Goal: Find contact information: Find contact information

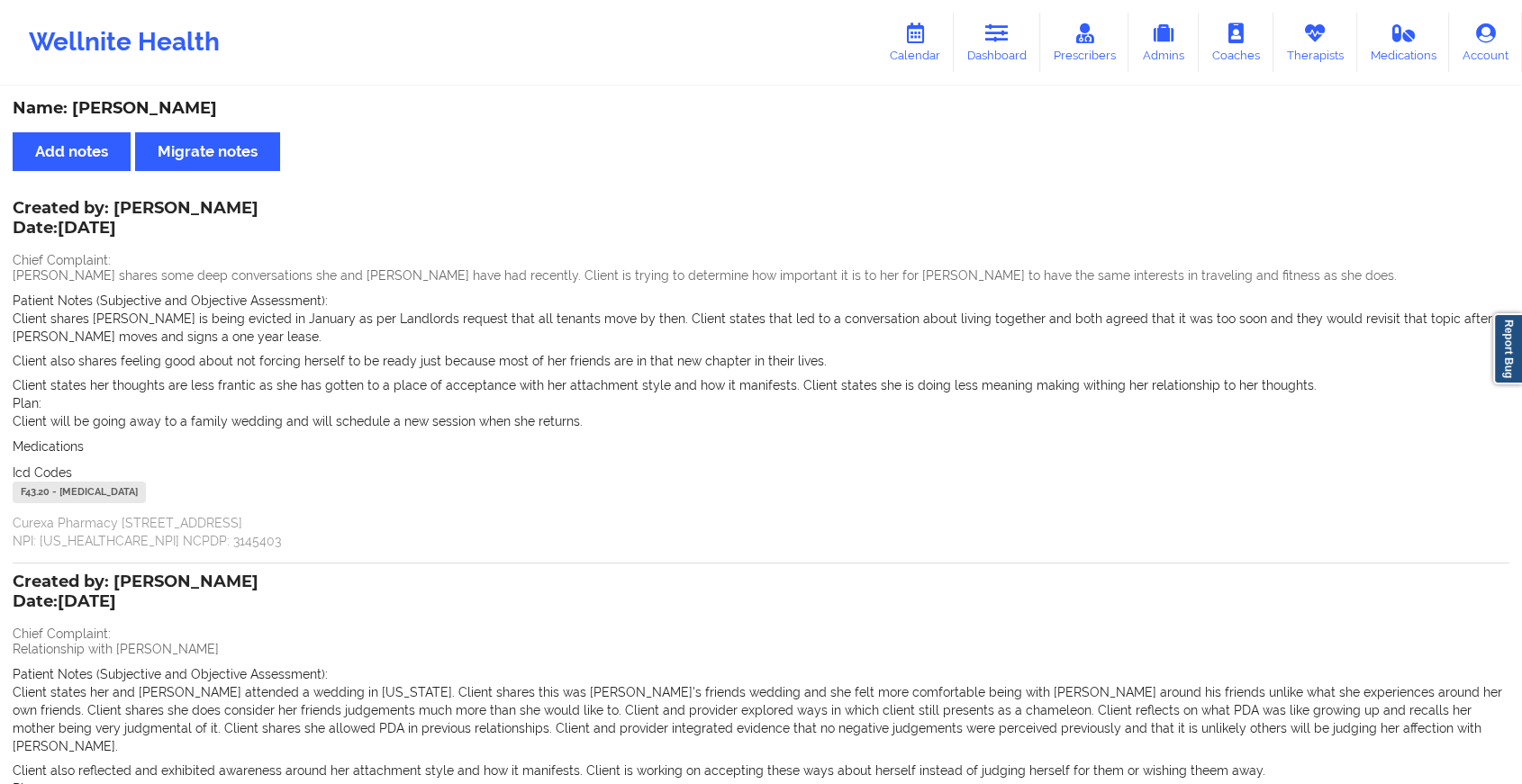
click at [987, 58] on link "Dashboard" at bounding box center [996, 42] width 86 height 60
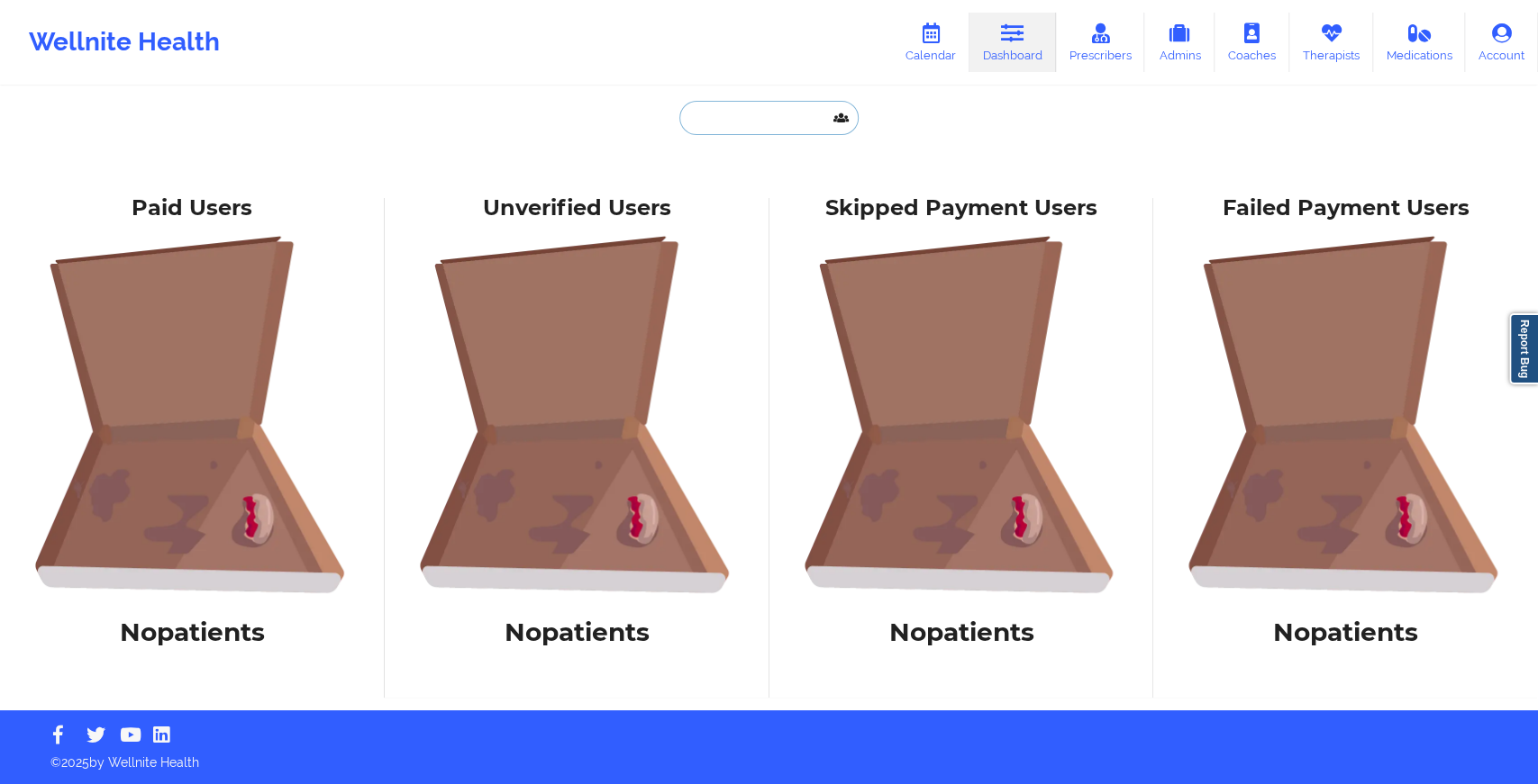
click at [731, 122] on input "text" at bounding box center [768, 118] width 179 height 34
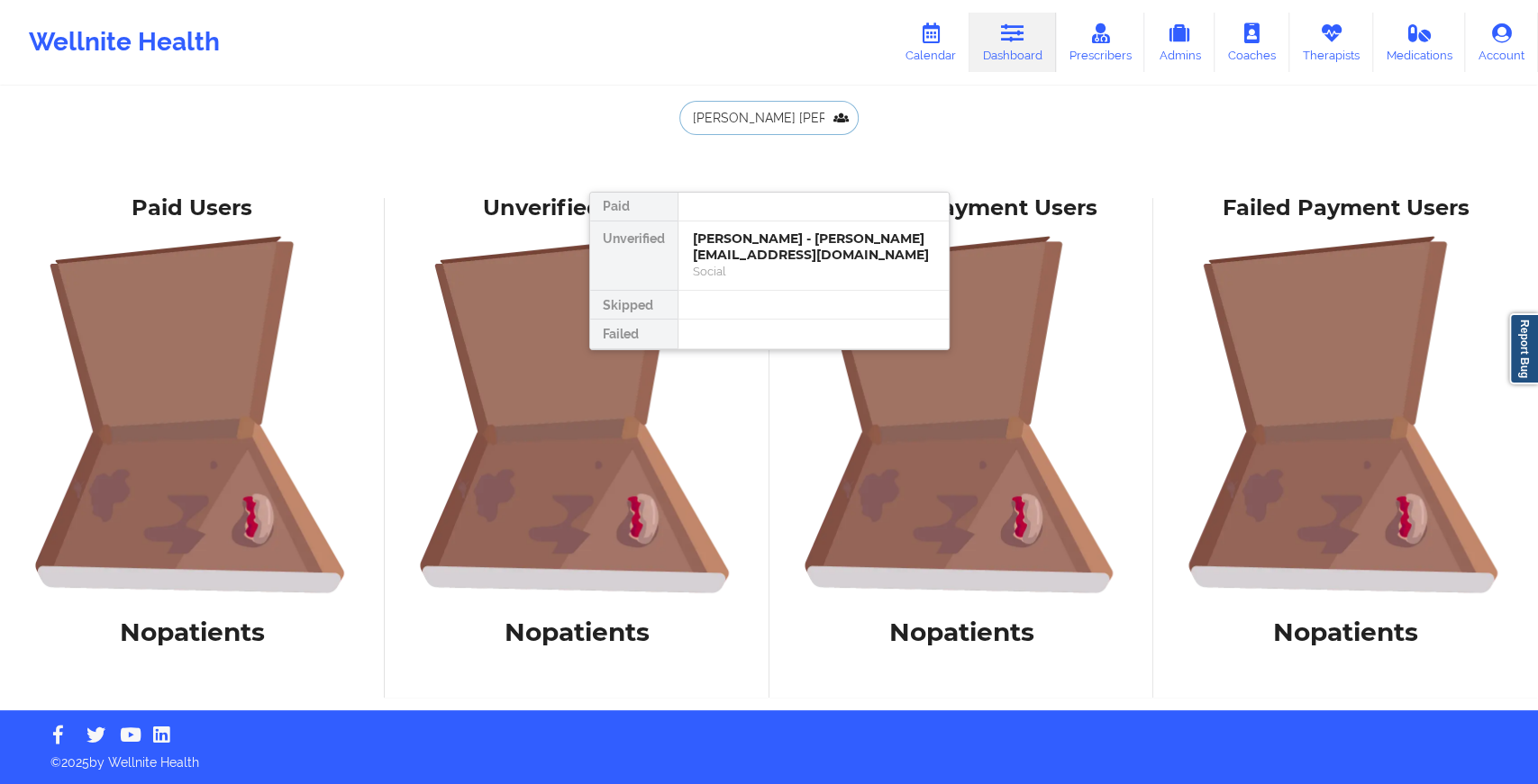
type input "[PERSON_NAME] [PERSON_NAME]"
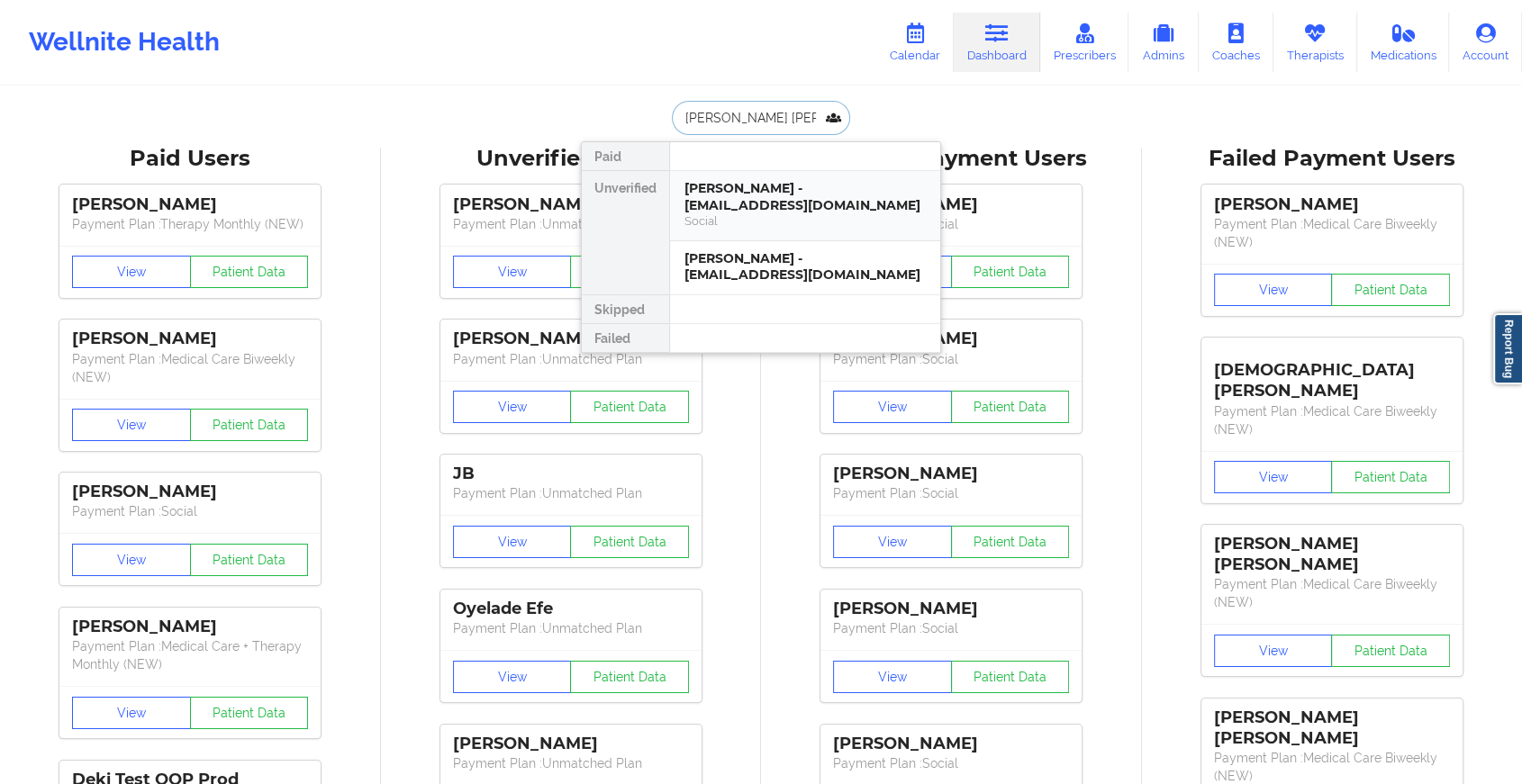
click at [782, 200] on div "[PERSON_NAME] - [EMAIL_ADDRESS][DOMAIN_NAME]" at bounding box center [805, 196] width 241 height 33
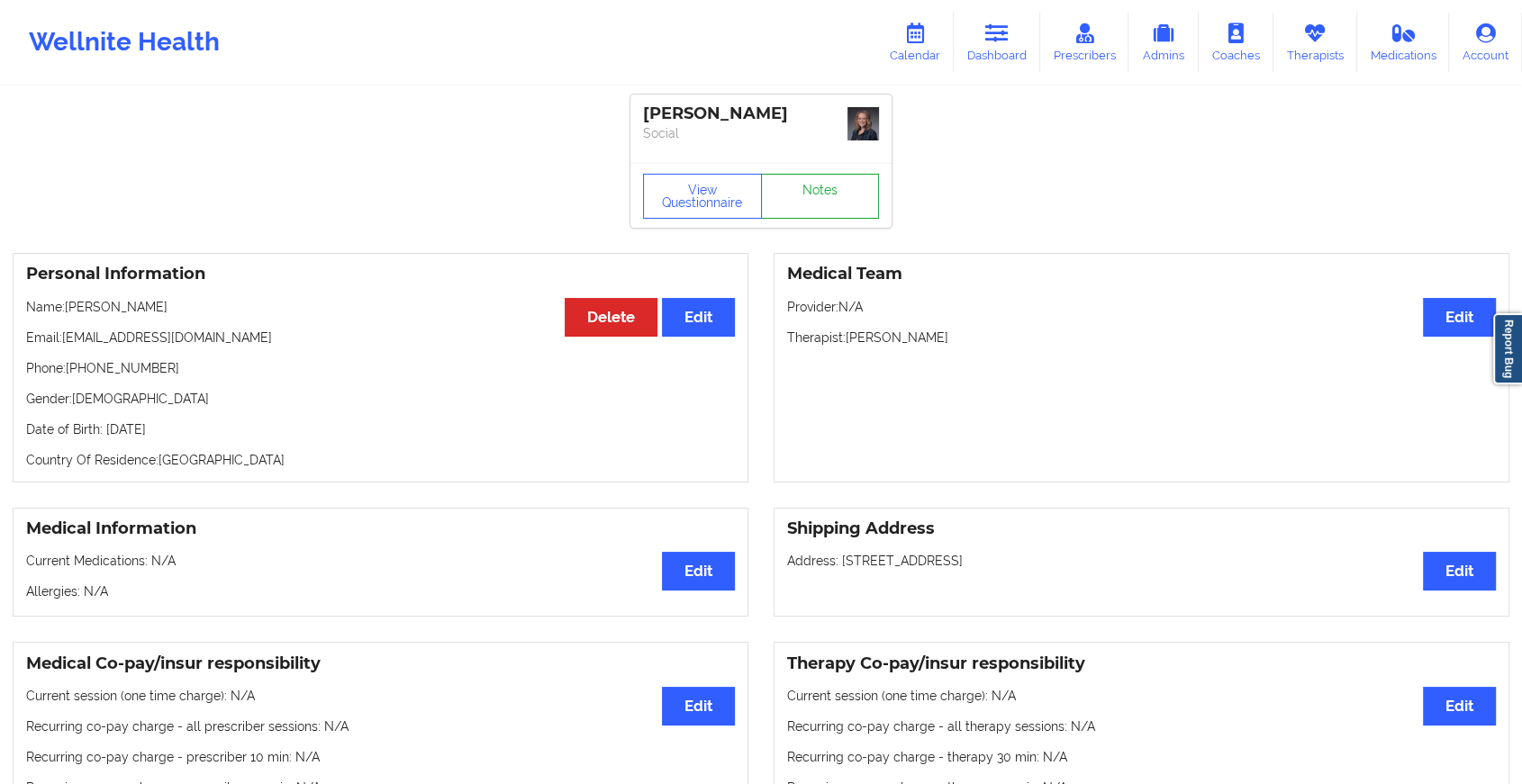
click at [836, 174] on link "Notes" at bounding box center [821, 197] width 119 height 45
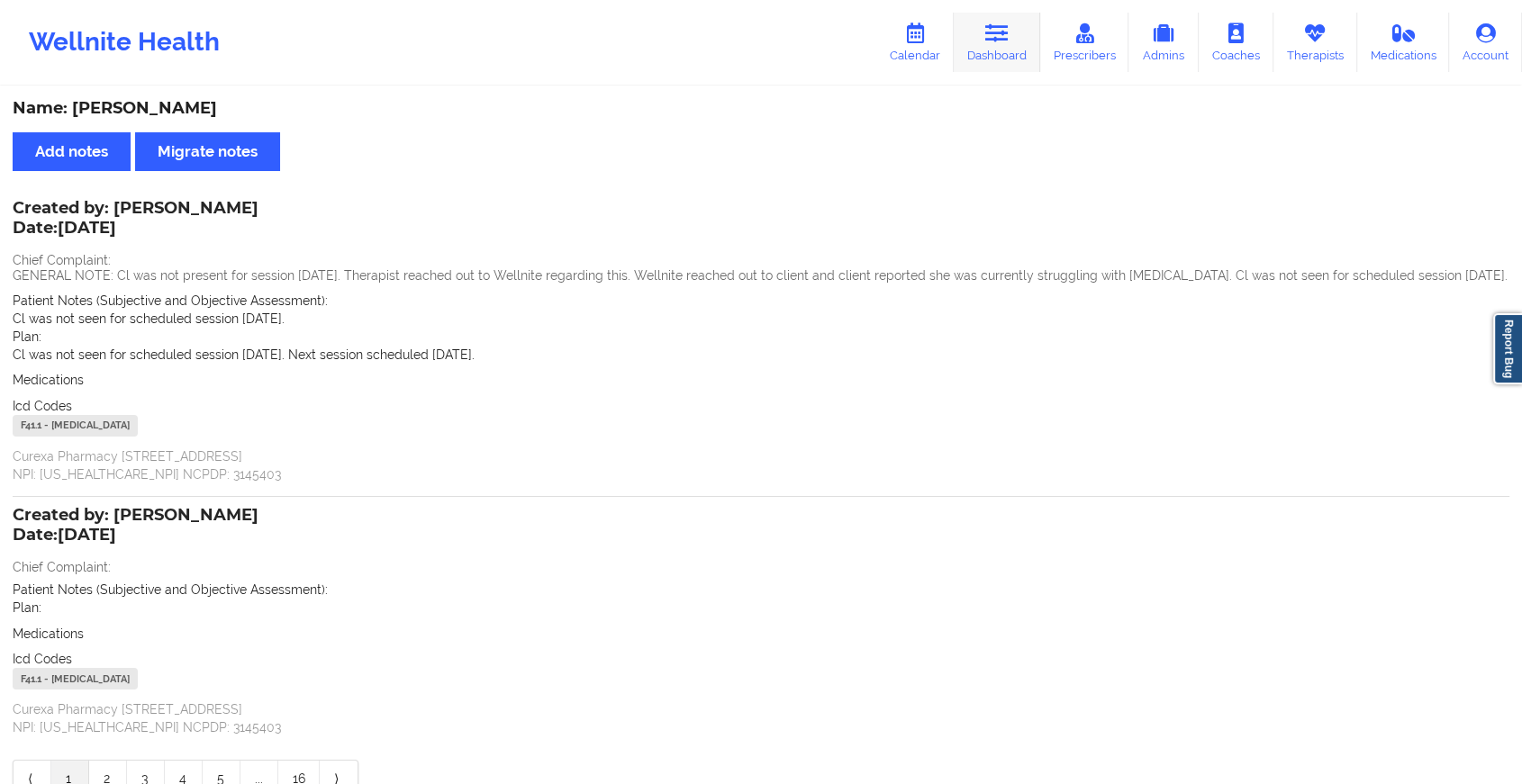
click at [1002, 35] on icon at bounding box center [997, 33] width 24 height 20
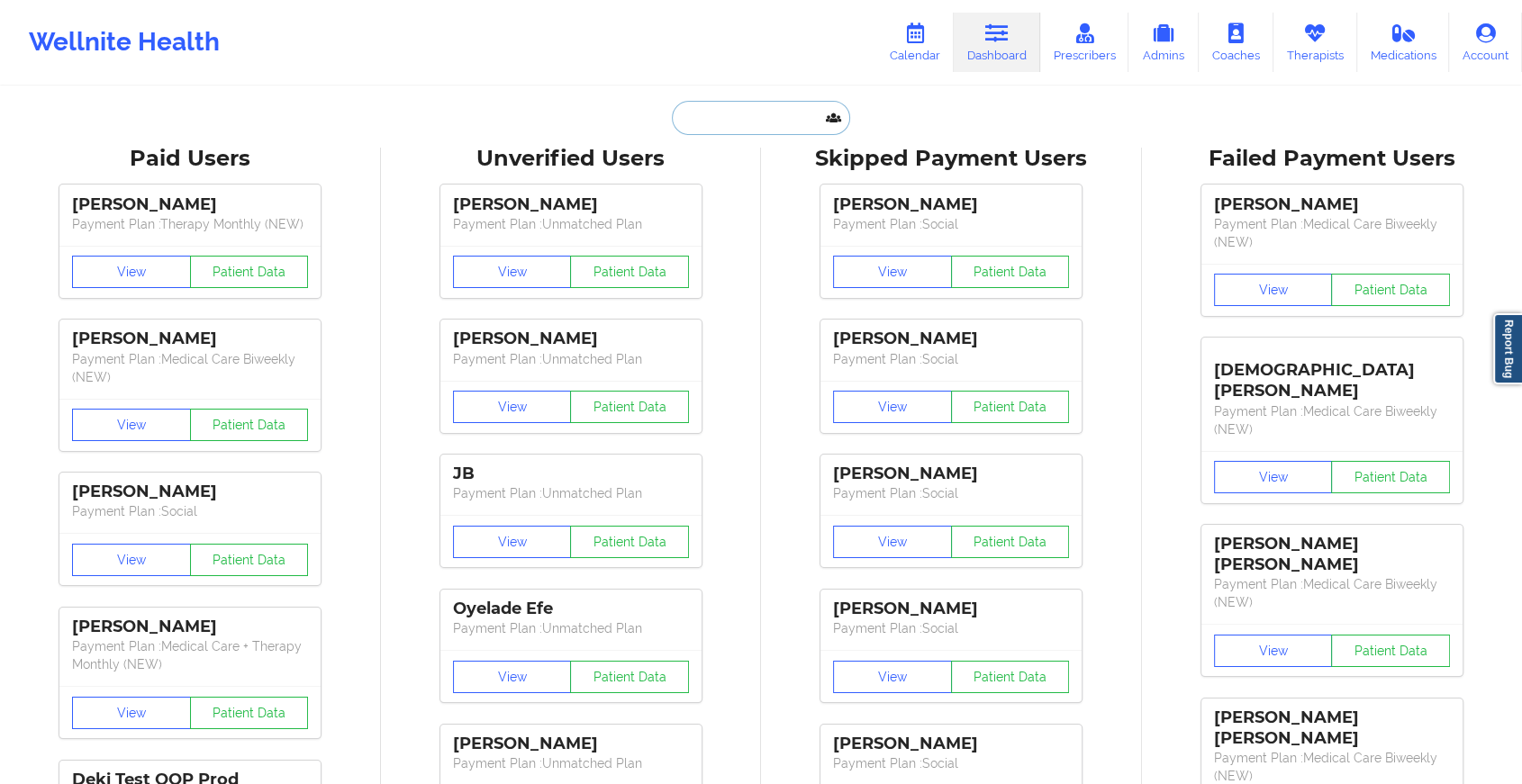
click at [791, 107] on input "text" at bounding box center [761, 118] width 179 height 34
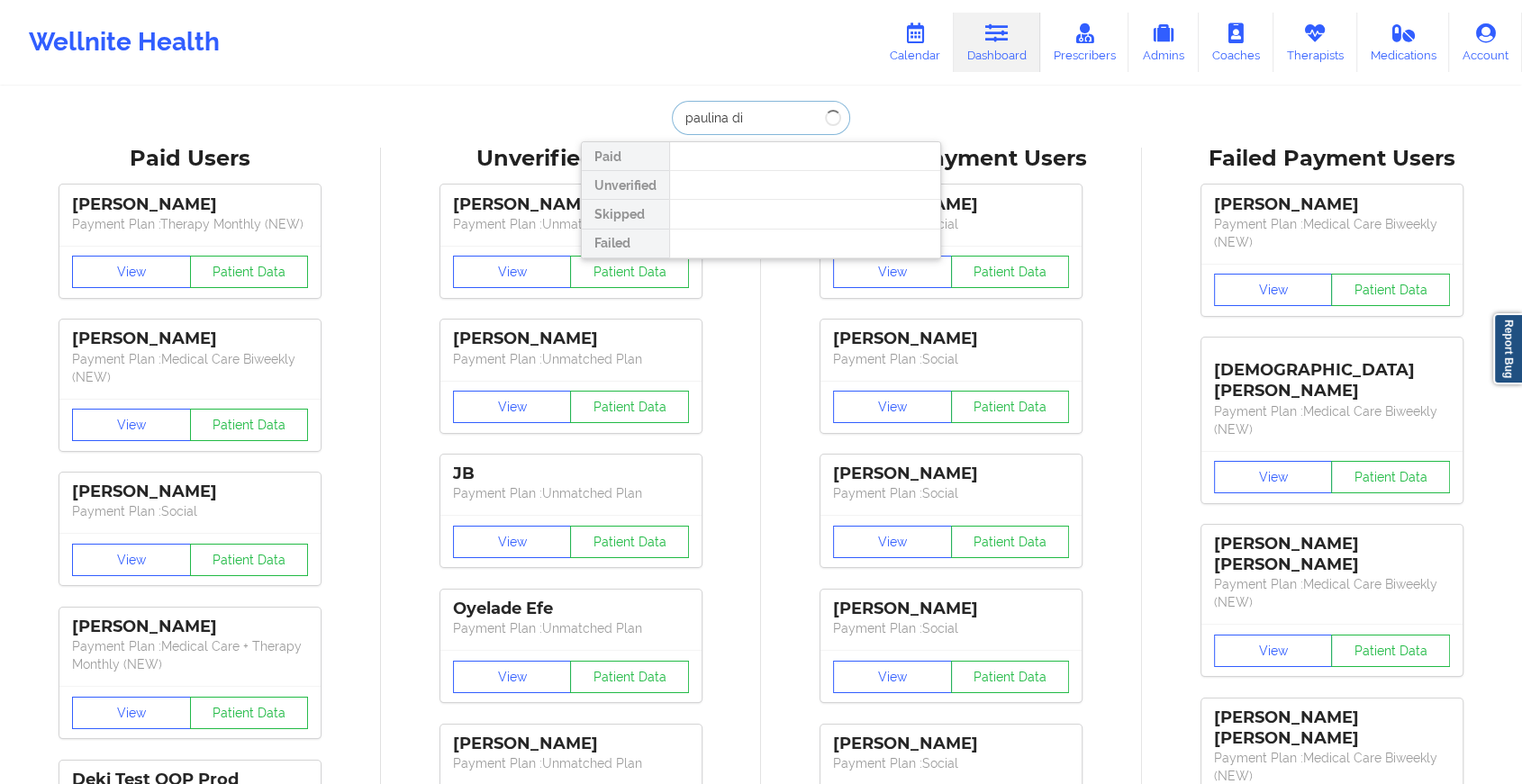
type input "[PERSON_NAME]"
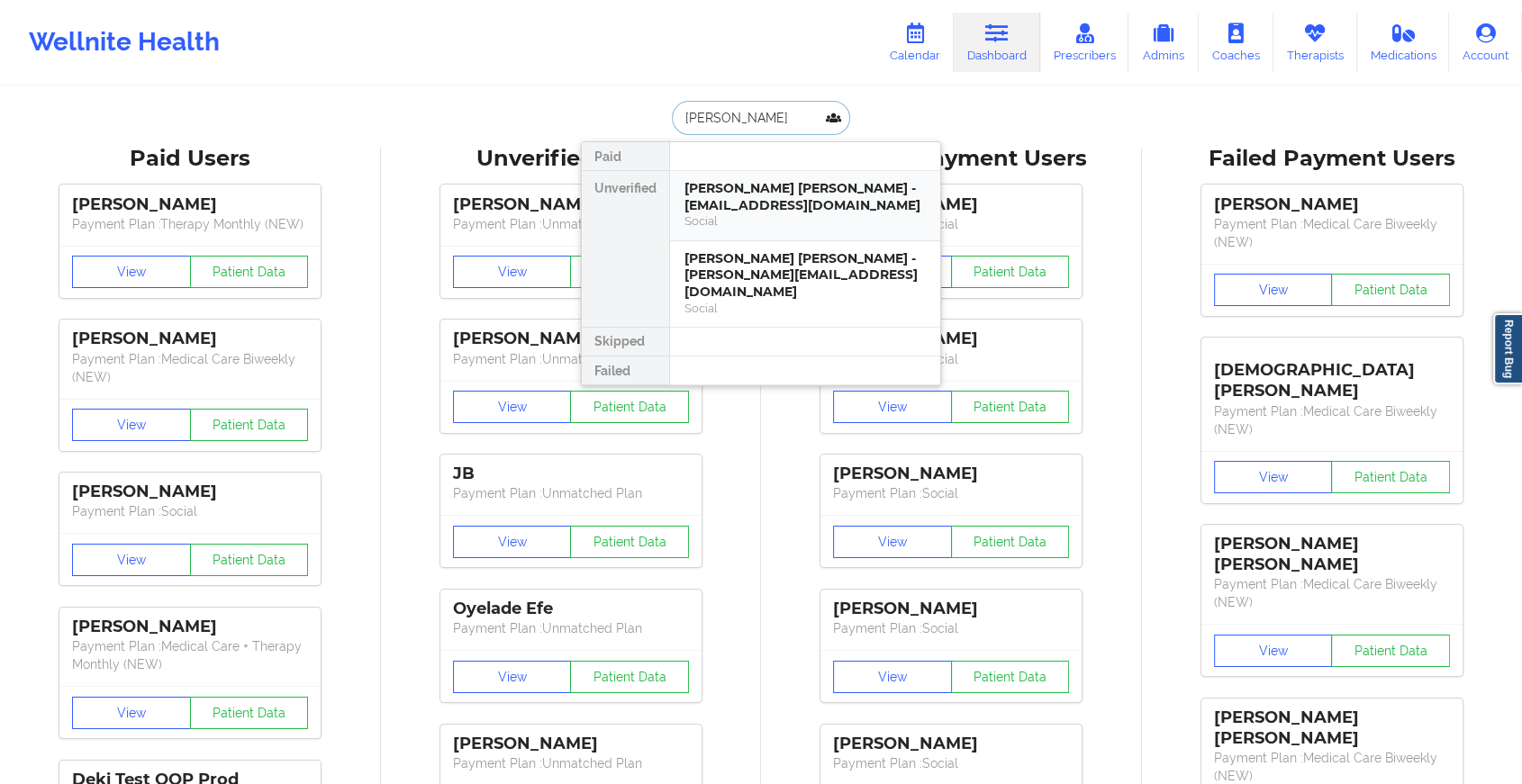
click at [778, 190] on div "[PERSON_NAME] [PERSON_NAME] - [EMAIL_ADDRESS][DOMAIN_NAME]" at bounding box center [805, 196] width 241 height 33
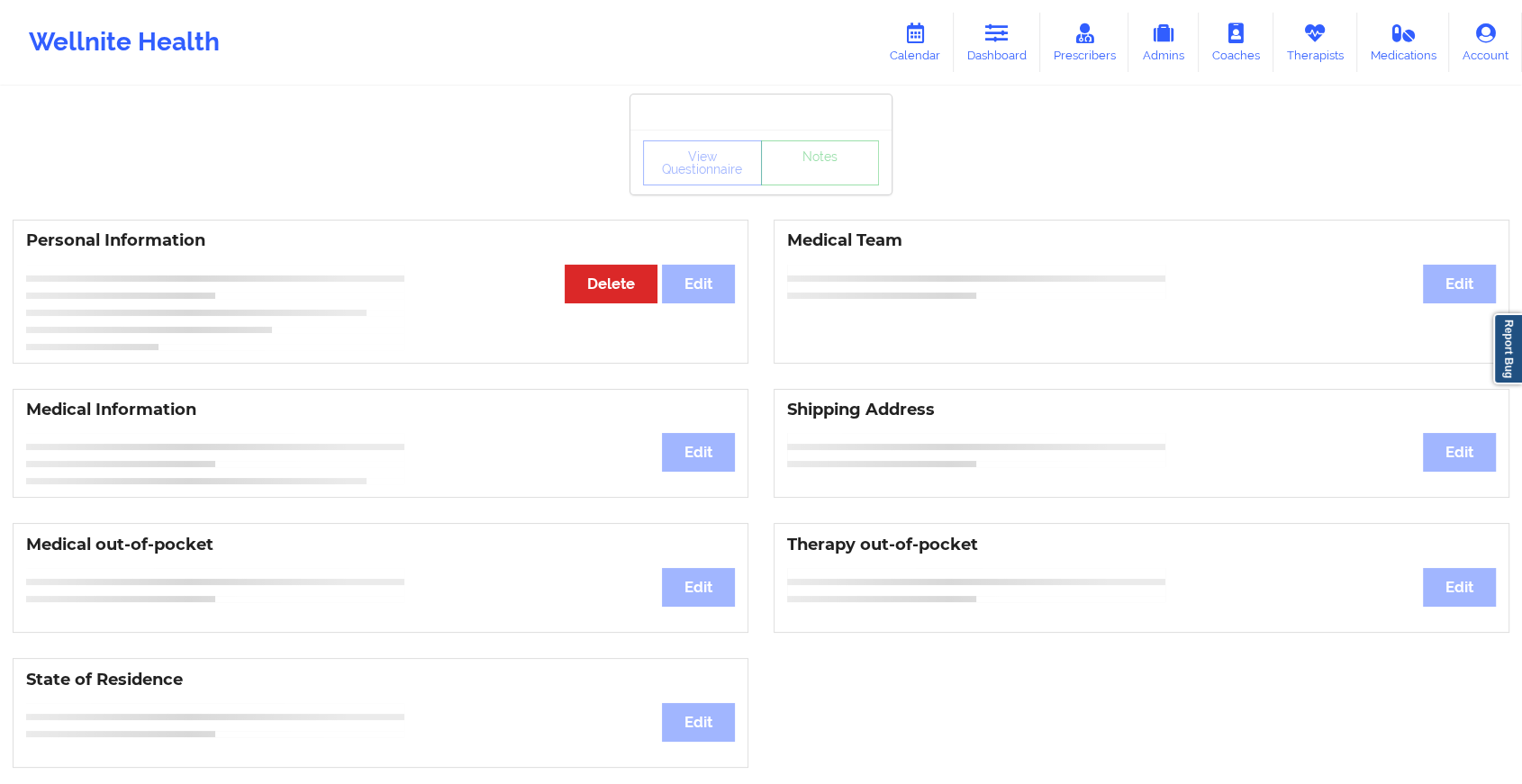
click at [778, 190] on div "View Questionnaire Notes" at bounding box center [761, 162] width 261 height 65
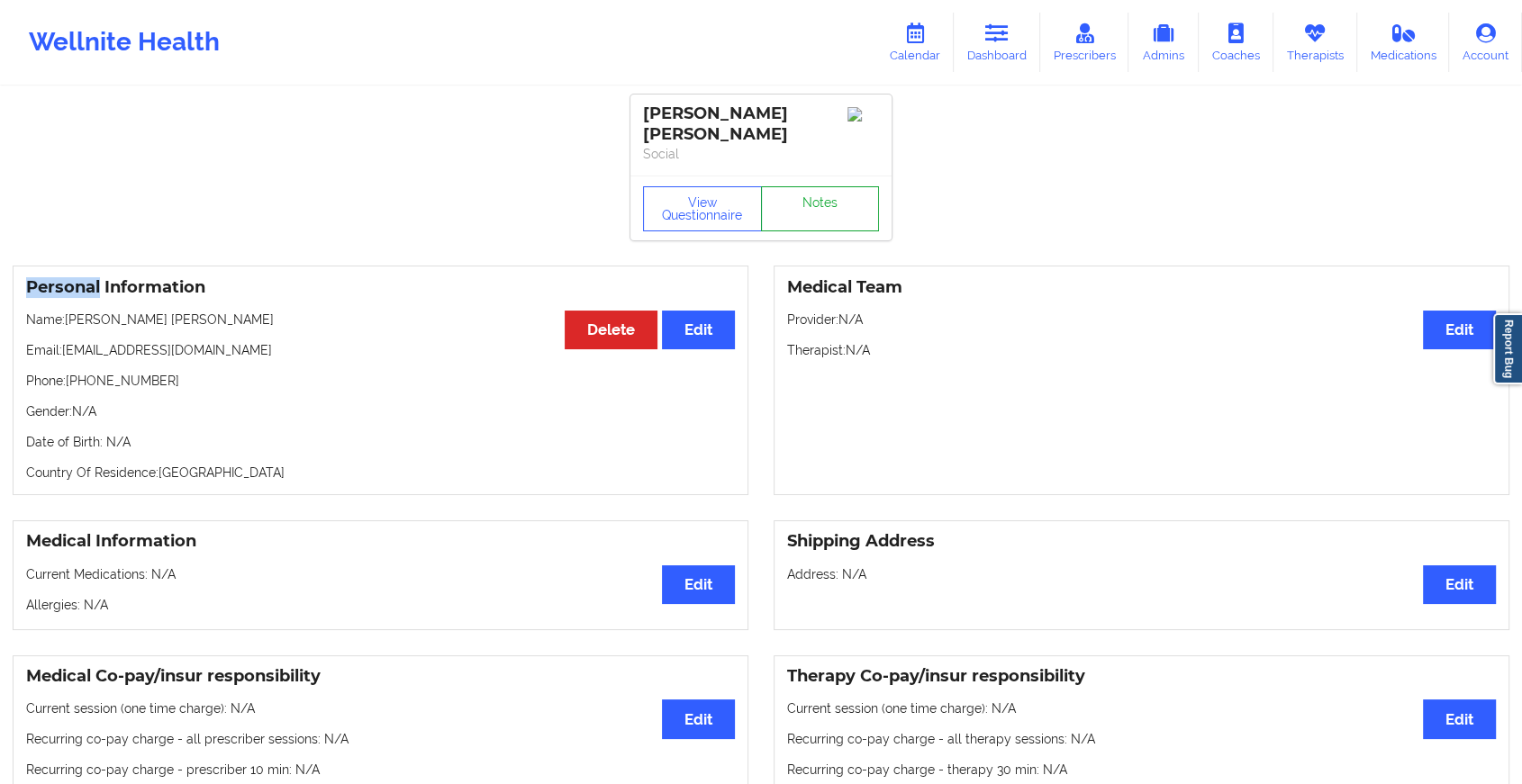
drag, startPoint x: 778, startPoint y: 190, endPoint x: 799, endPoint y: 191, distance: 21.0
click at [799, 191] on link "Notes" at bounding box center [821, 209] width 119 height 45
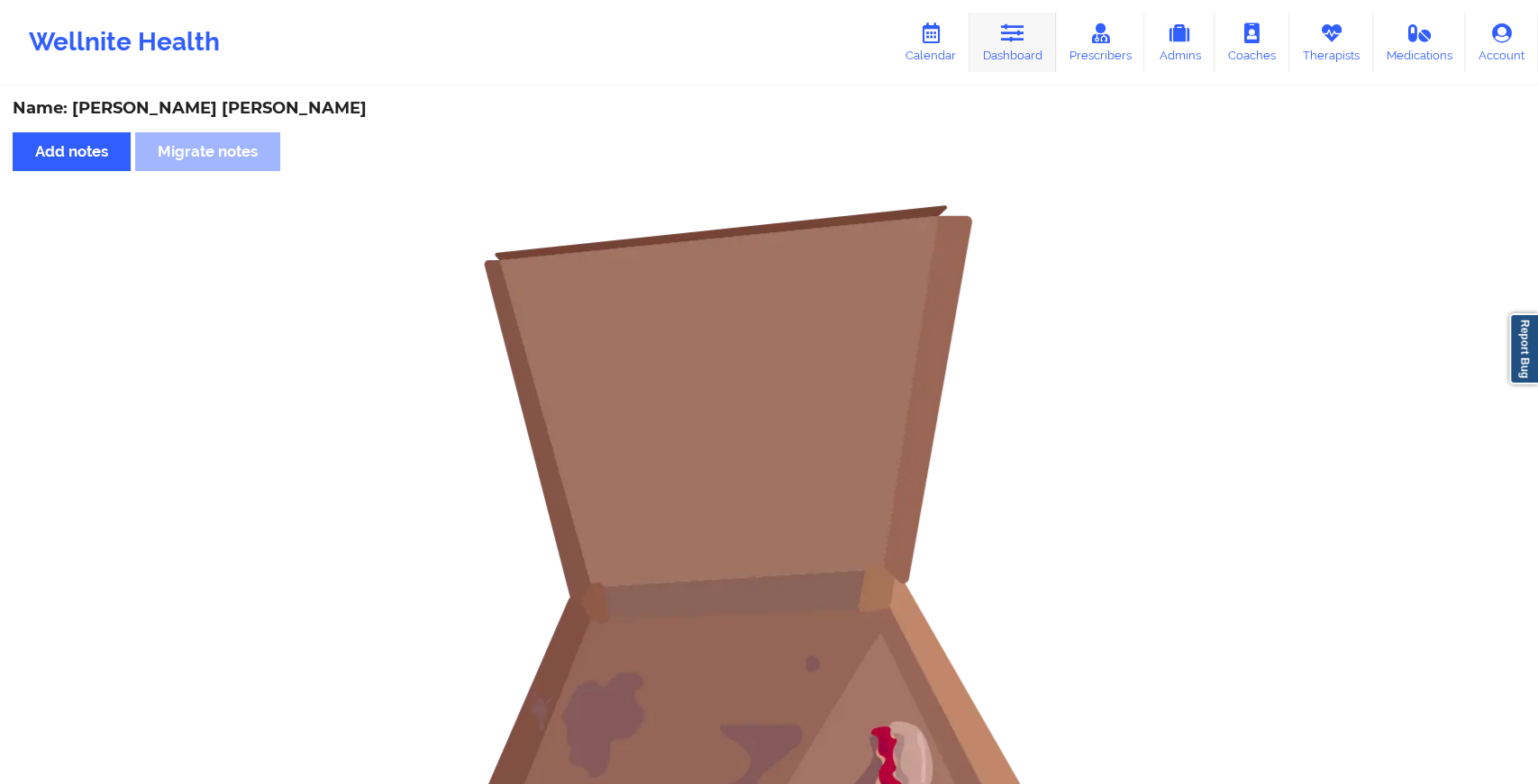
click at [1027, 28] on link "Dashboard" at bounding box center [1012, 42] width 86 height 60
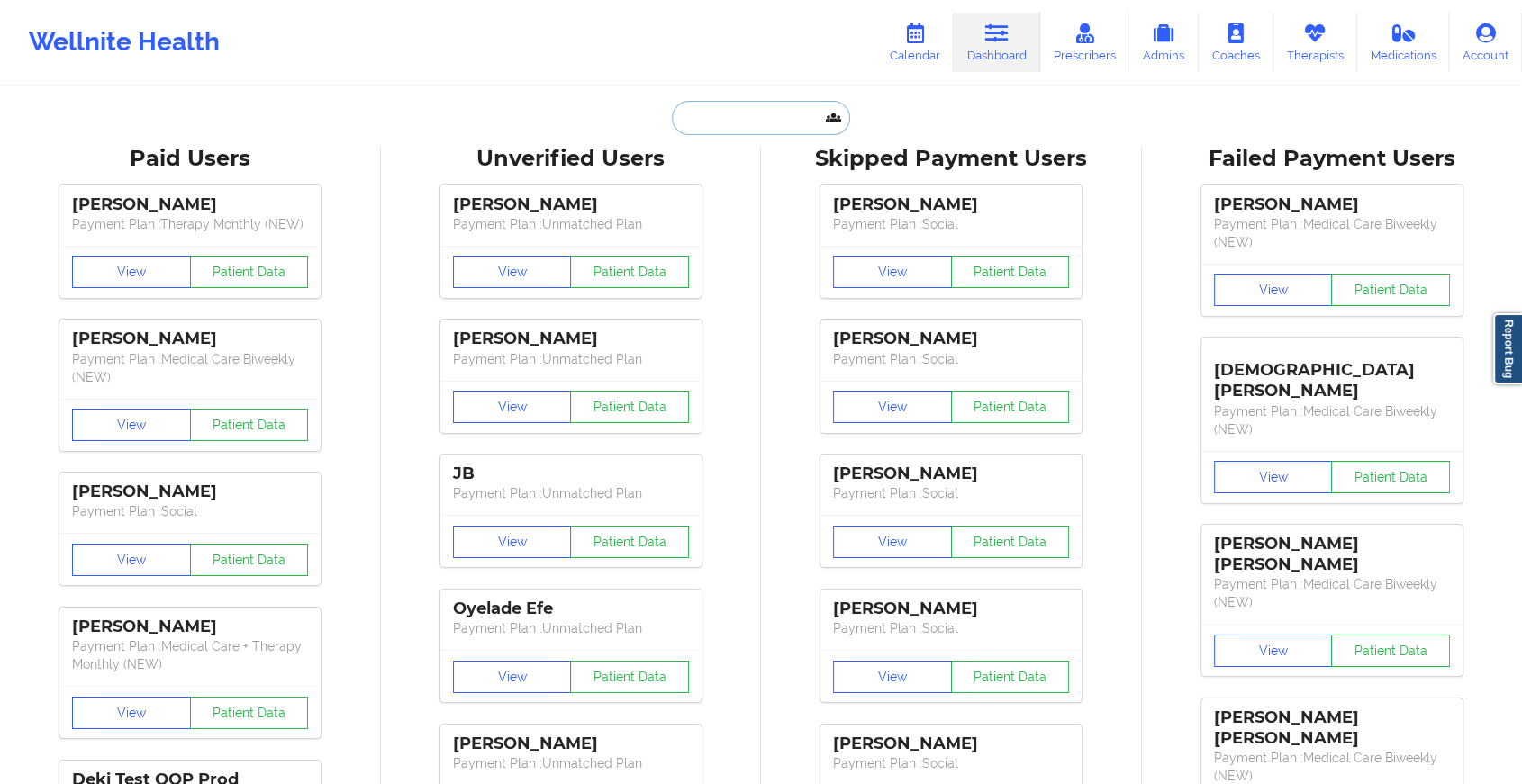
click at [821, 121] on input "text" at bounding box center [761, 118] width 179 height 34
type input "p"
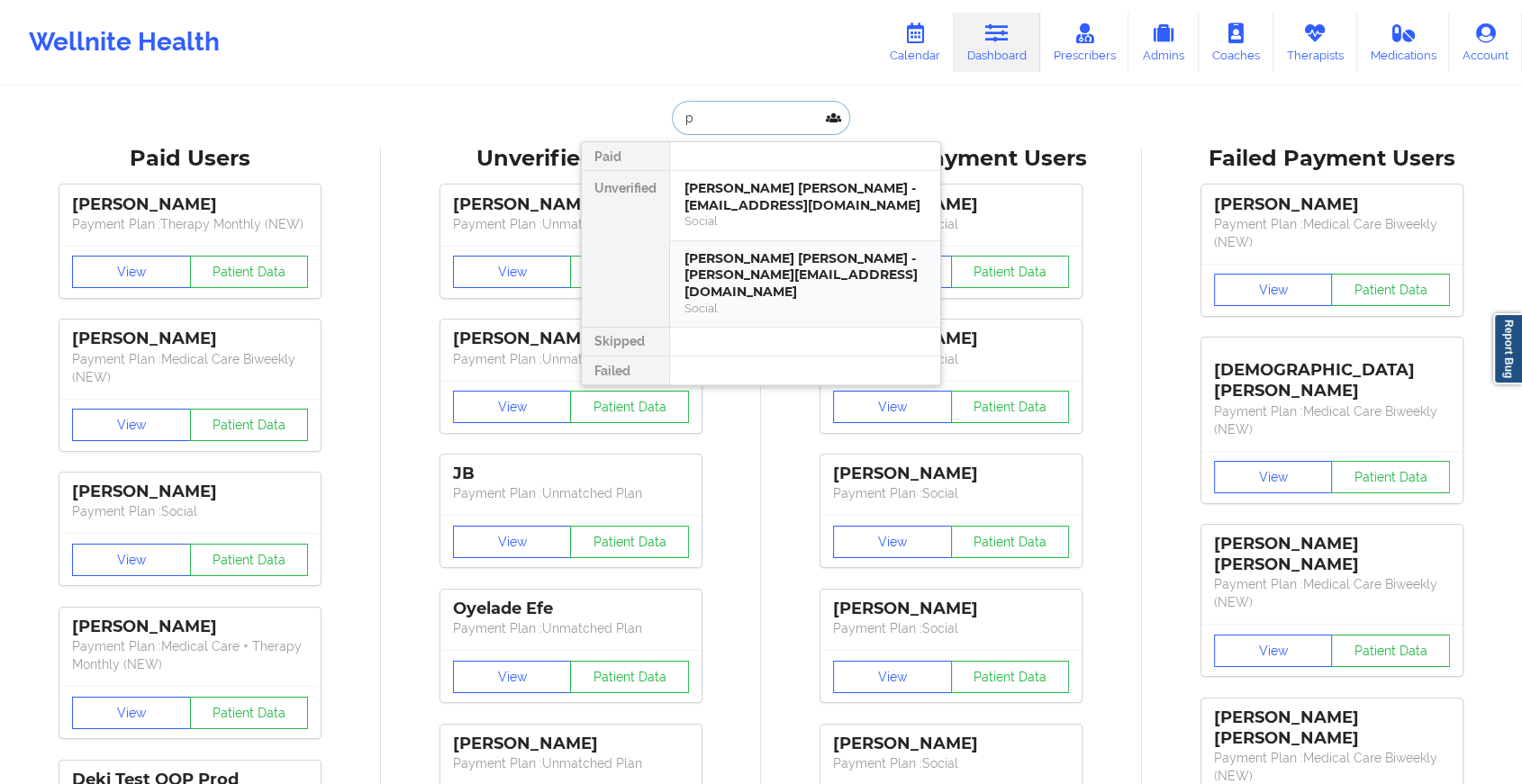
click at [829, 271] on div "[PERSON_NAME] [PERSON_NAME] - [PERSON_NAME][EMAIL_ADDRESS][DOMAIN_NAME]" at bounding box center [805, 275] width 241 height 50
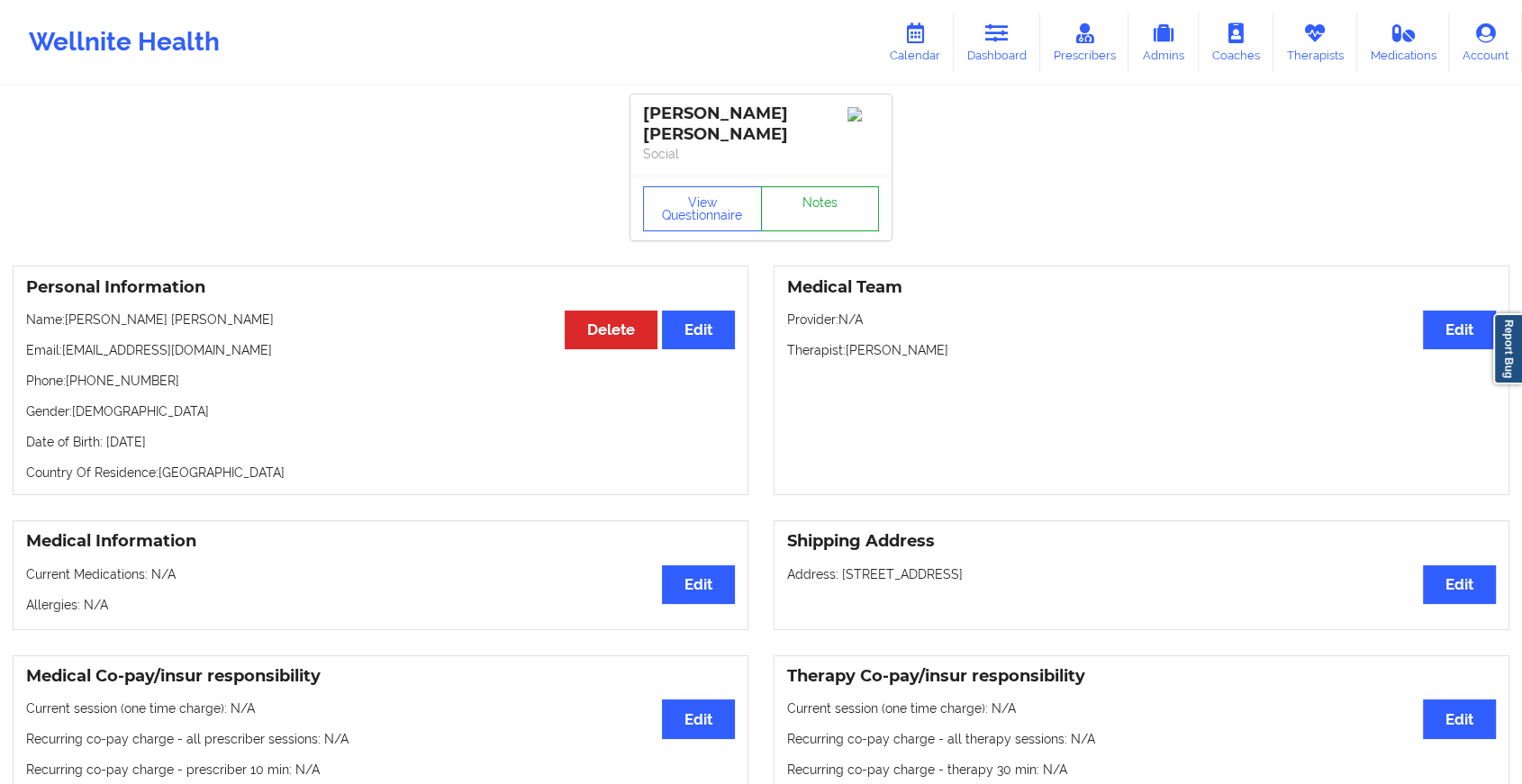
click at [827, 207] on link "Notes" at bounding box center [821, 209] width 119 height 45
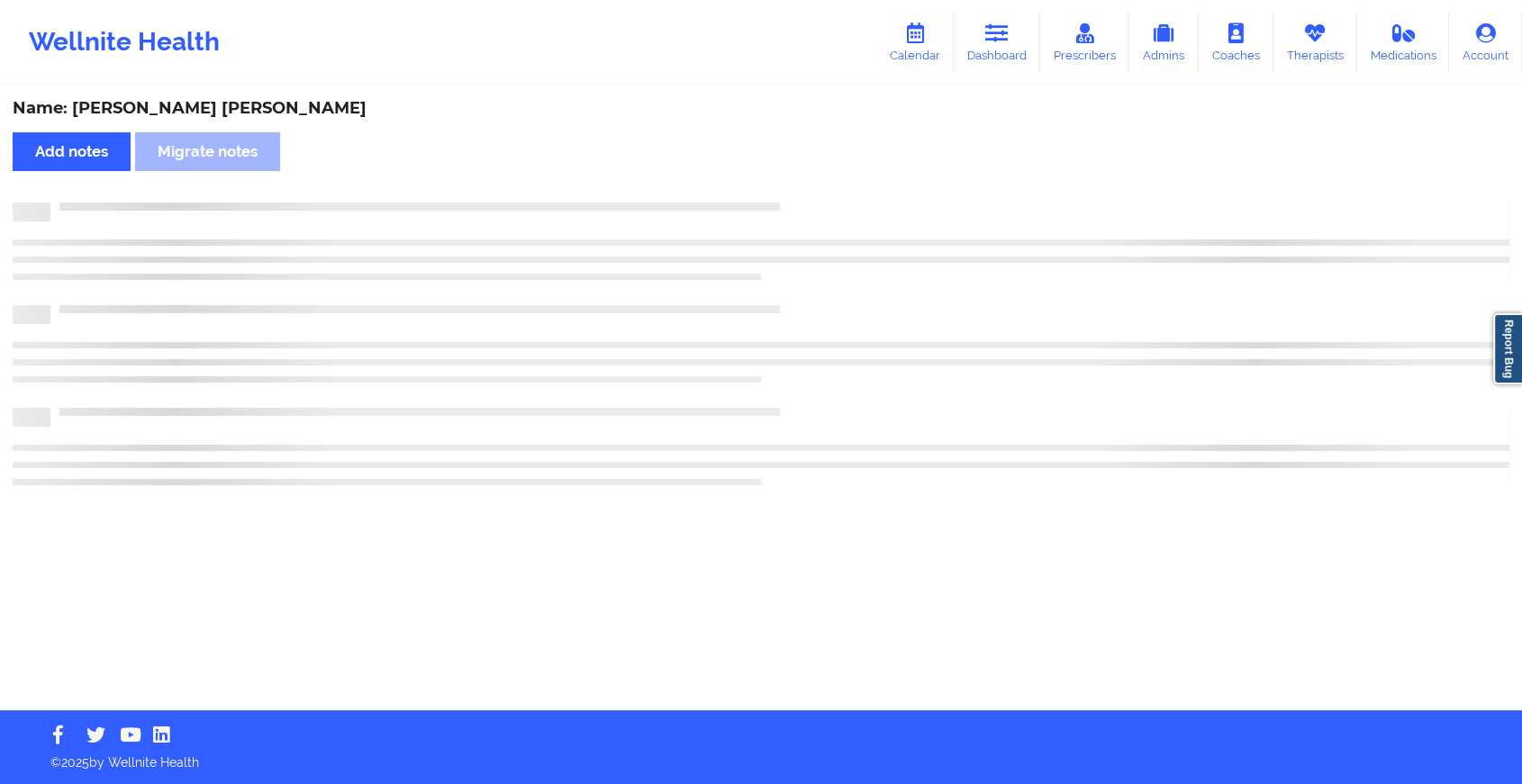
click at [827, 202] on div at bounding box center [779, 202] width 1460 height 0
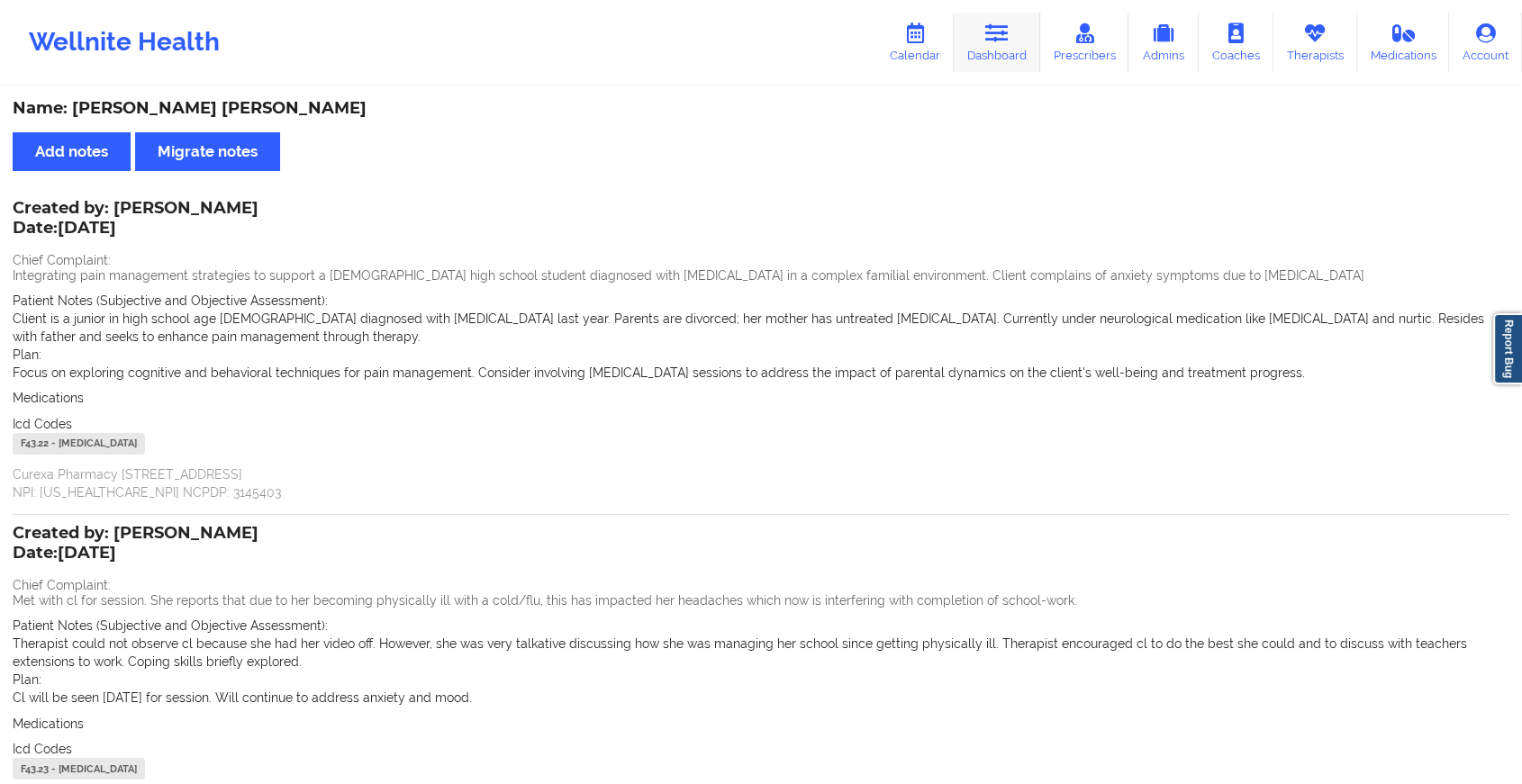
click at [1016, 48] on link "Dashboard" at bounding box center [996, 42] width 86 height 60
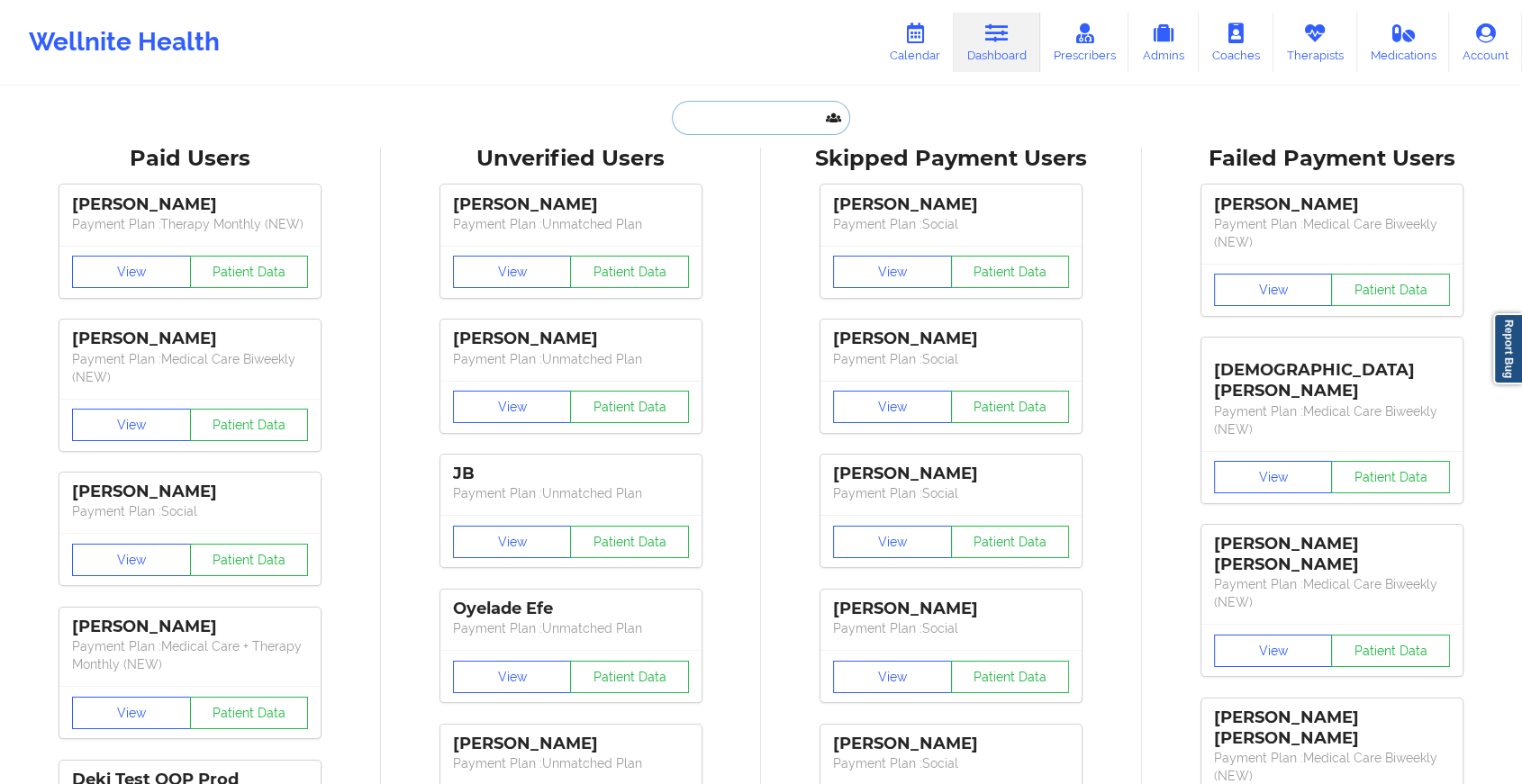
click at [781, 120] on input "text" at bounding box center [761, 118] width 179 height 34
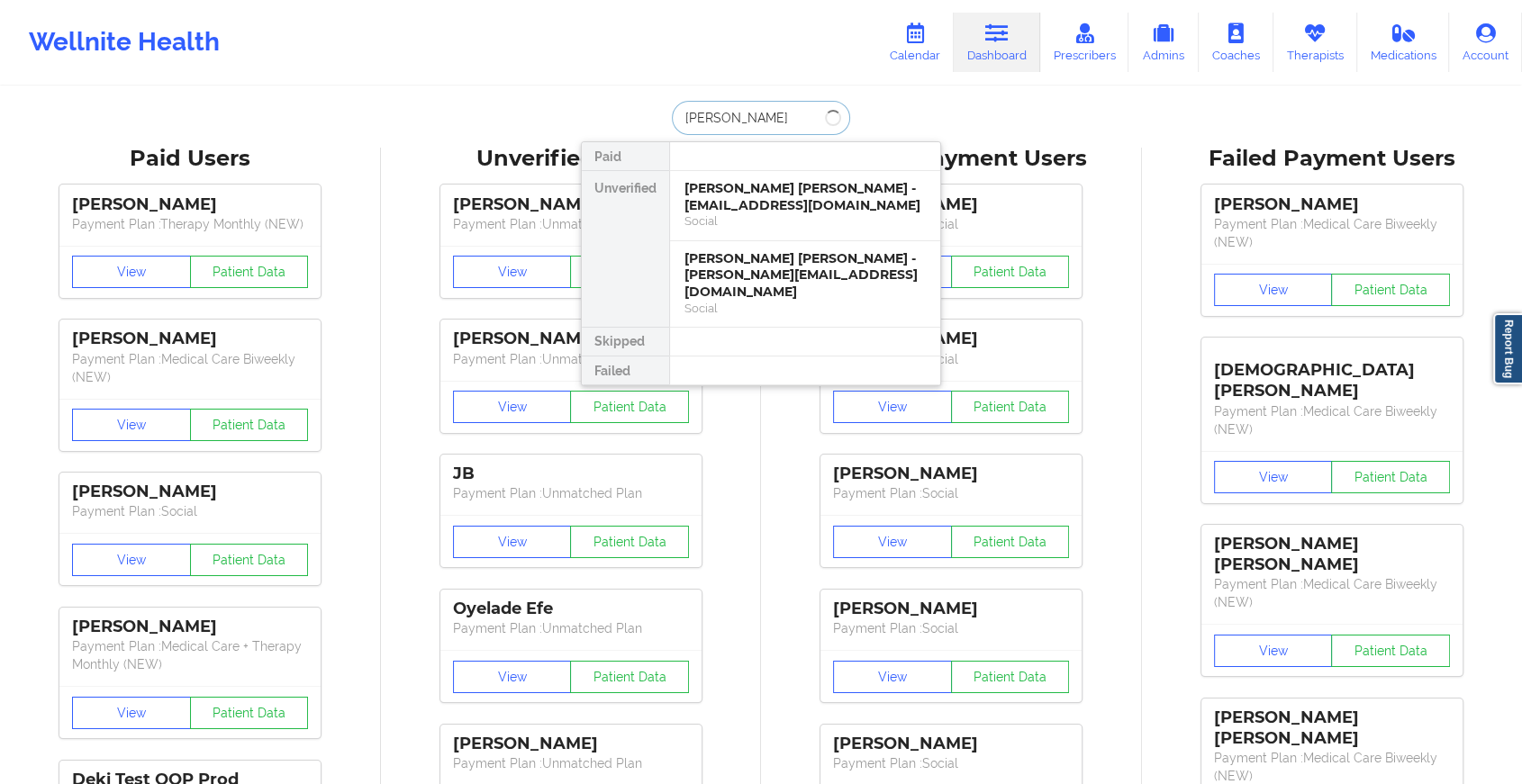
type input "[PERSON_NAME]"
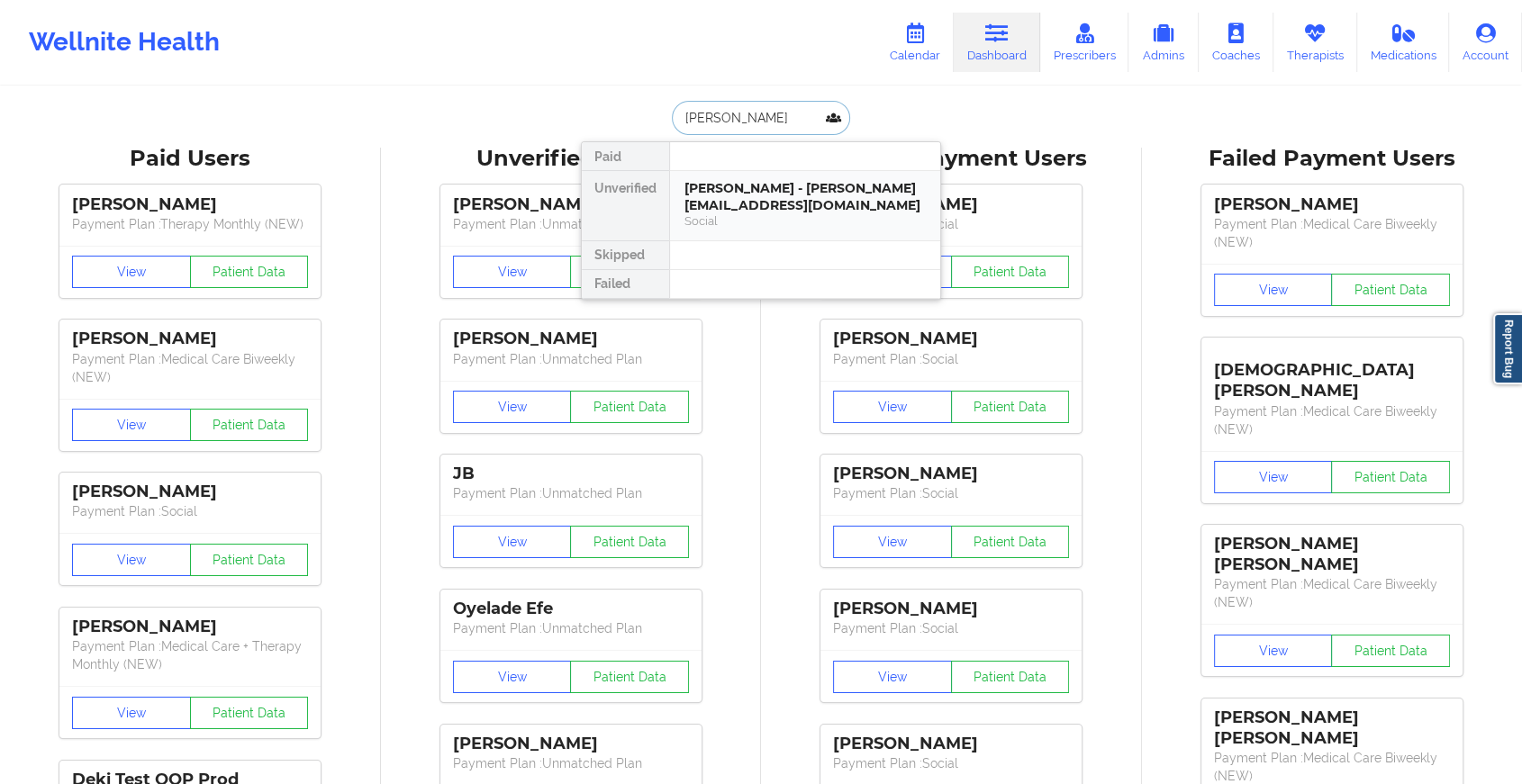
click at [777, 186] on div "[PERSON_NAME] - [PERSON_NAME][EMAIL_ADDRESS][DOMAIN_NAME]" at bounding box center [805, 196] width 241 height 33
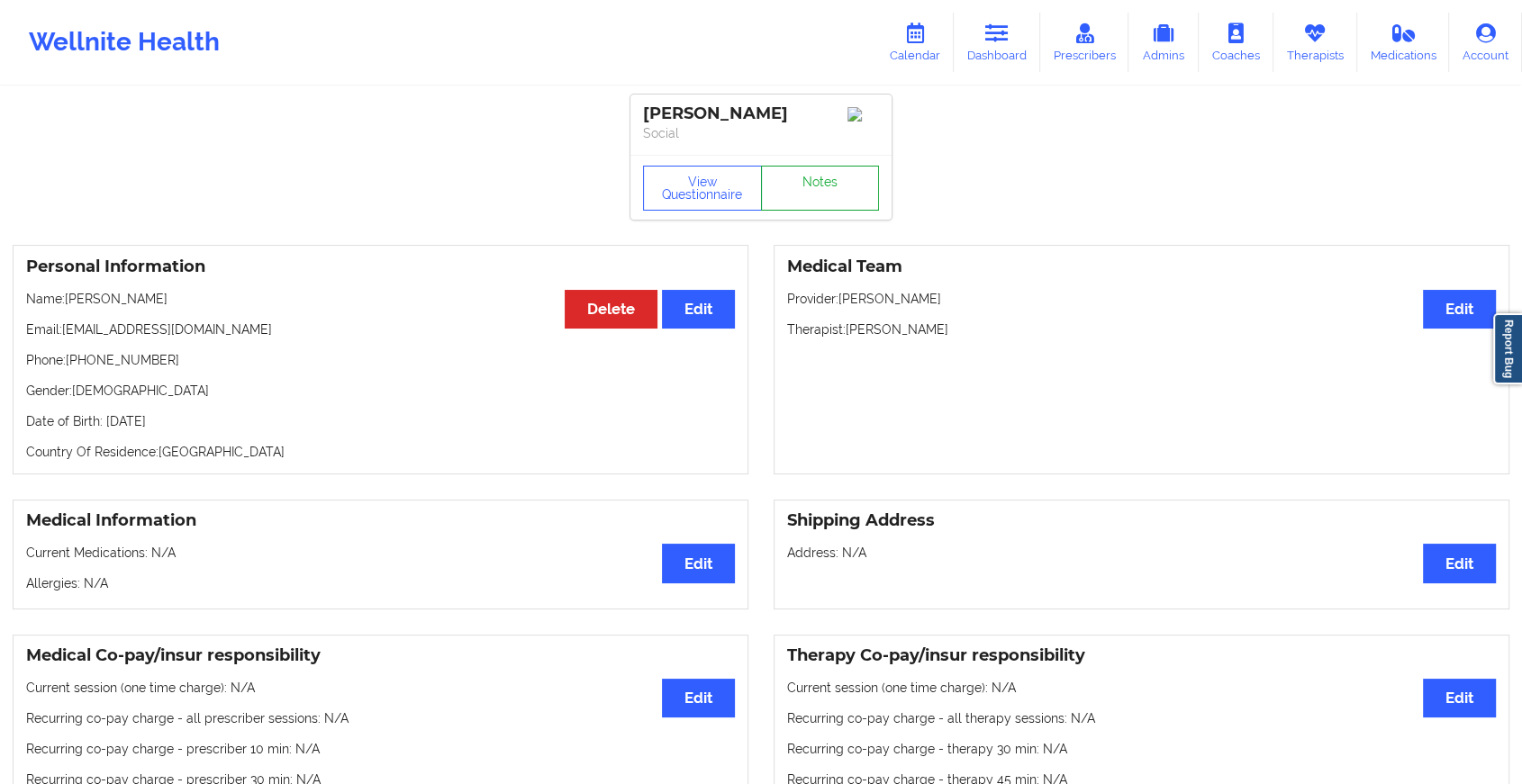
click at [807, 180] on link "Notes" at bounding box center [821, 188] width 119 height 45
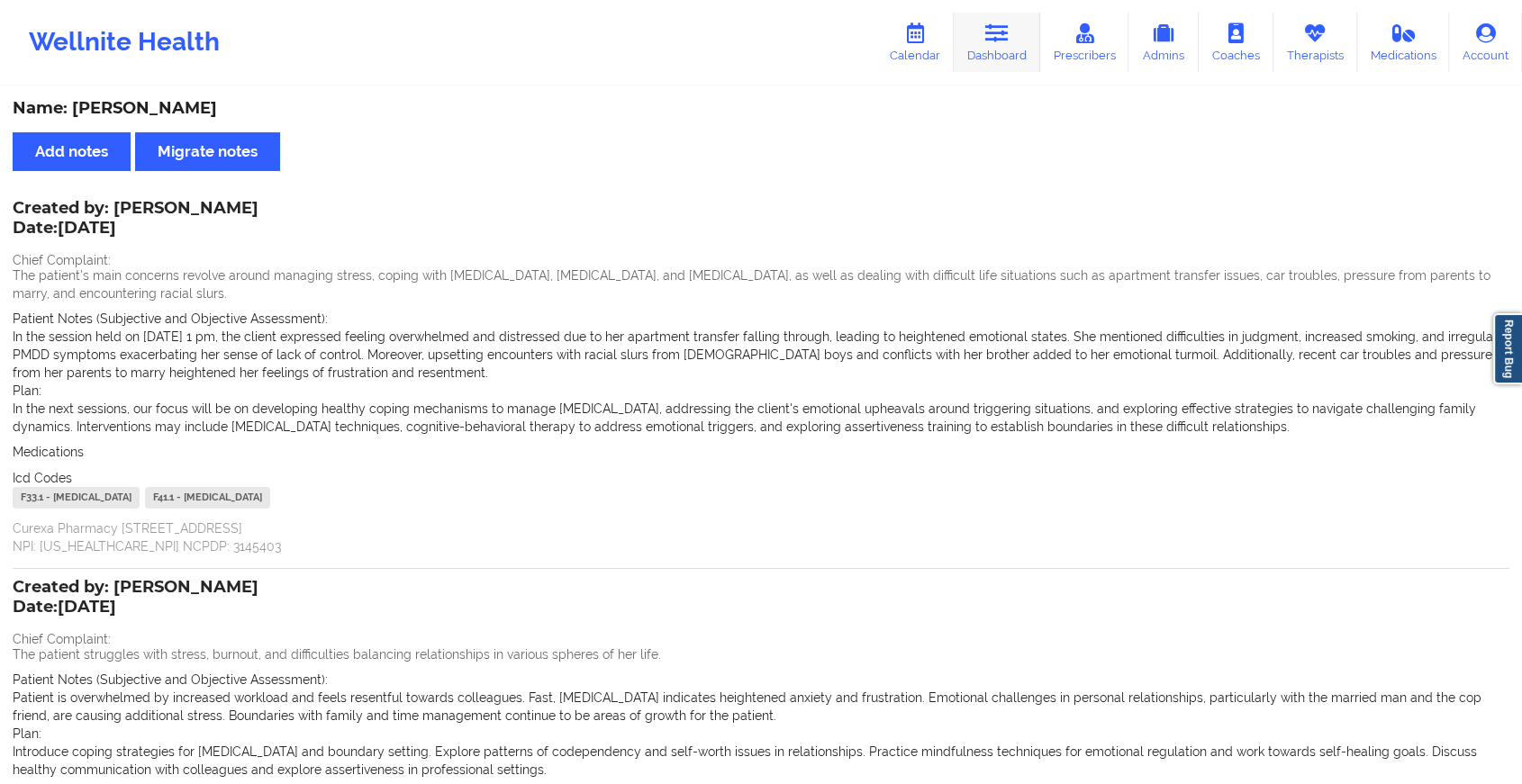
click at [1025, 35] on link "Dashboard" at bounding box center [996, 42] width 86 height 60
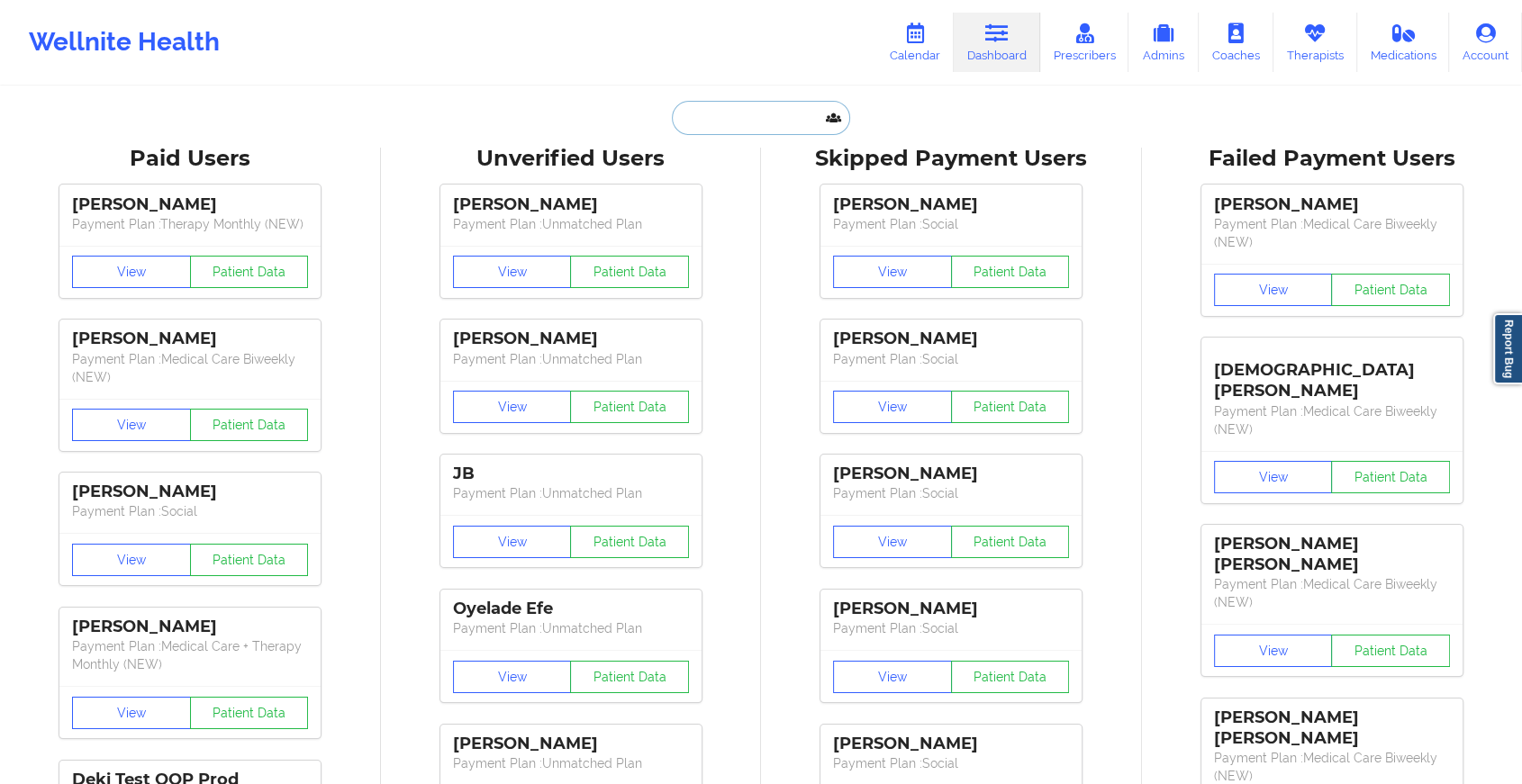
click at [716, 119] on input "text" at bounding box center [761, 118] width 179 height 34
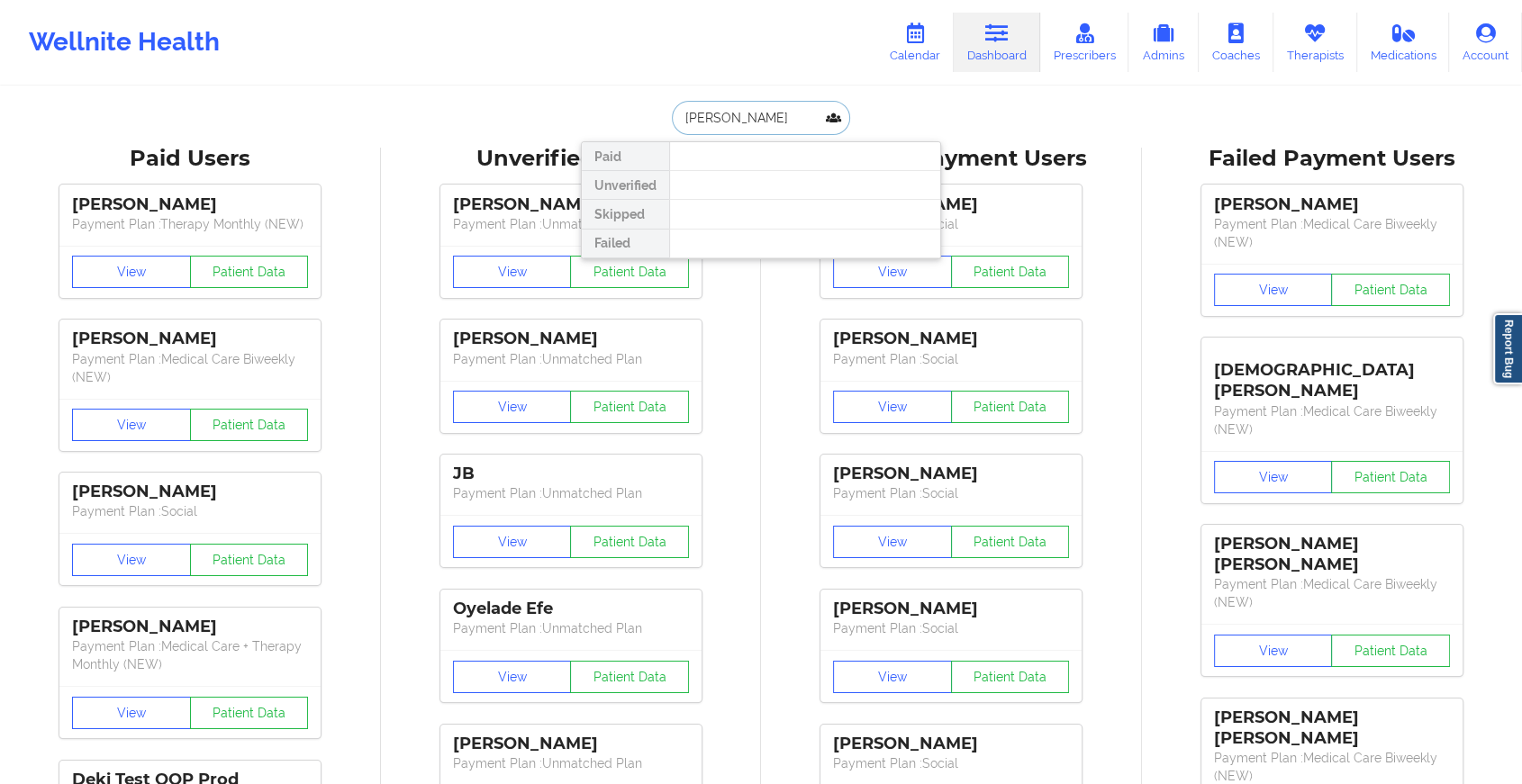
type input "[PERSON_NAME]"
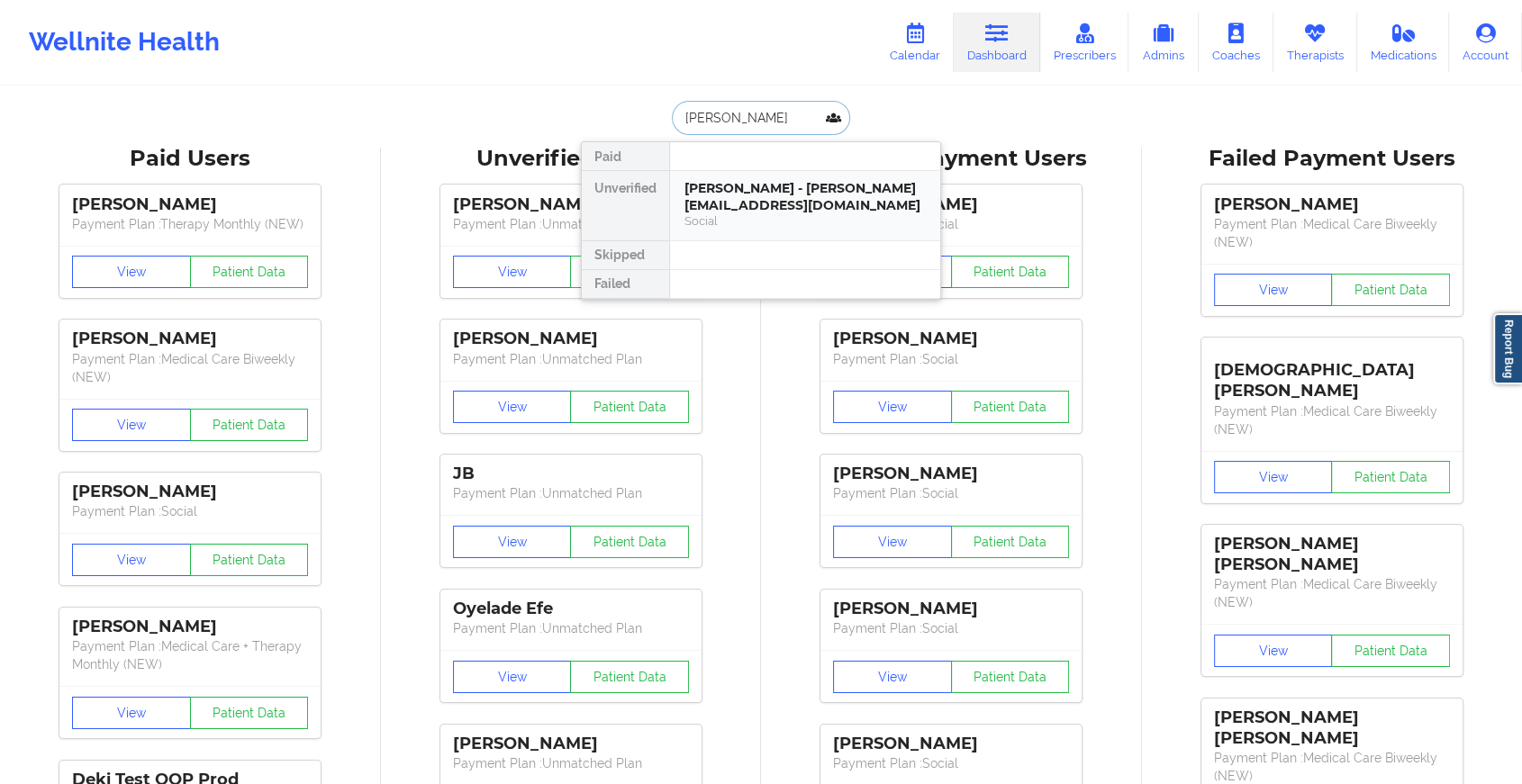
click at [709, 172] on div "[PERSON_NAME] - [PERSON_NAME][EMAIL_ADDRESS][DOMAIN_NAME] Social" at bounding box center [806, 205] width 271 height 69
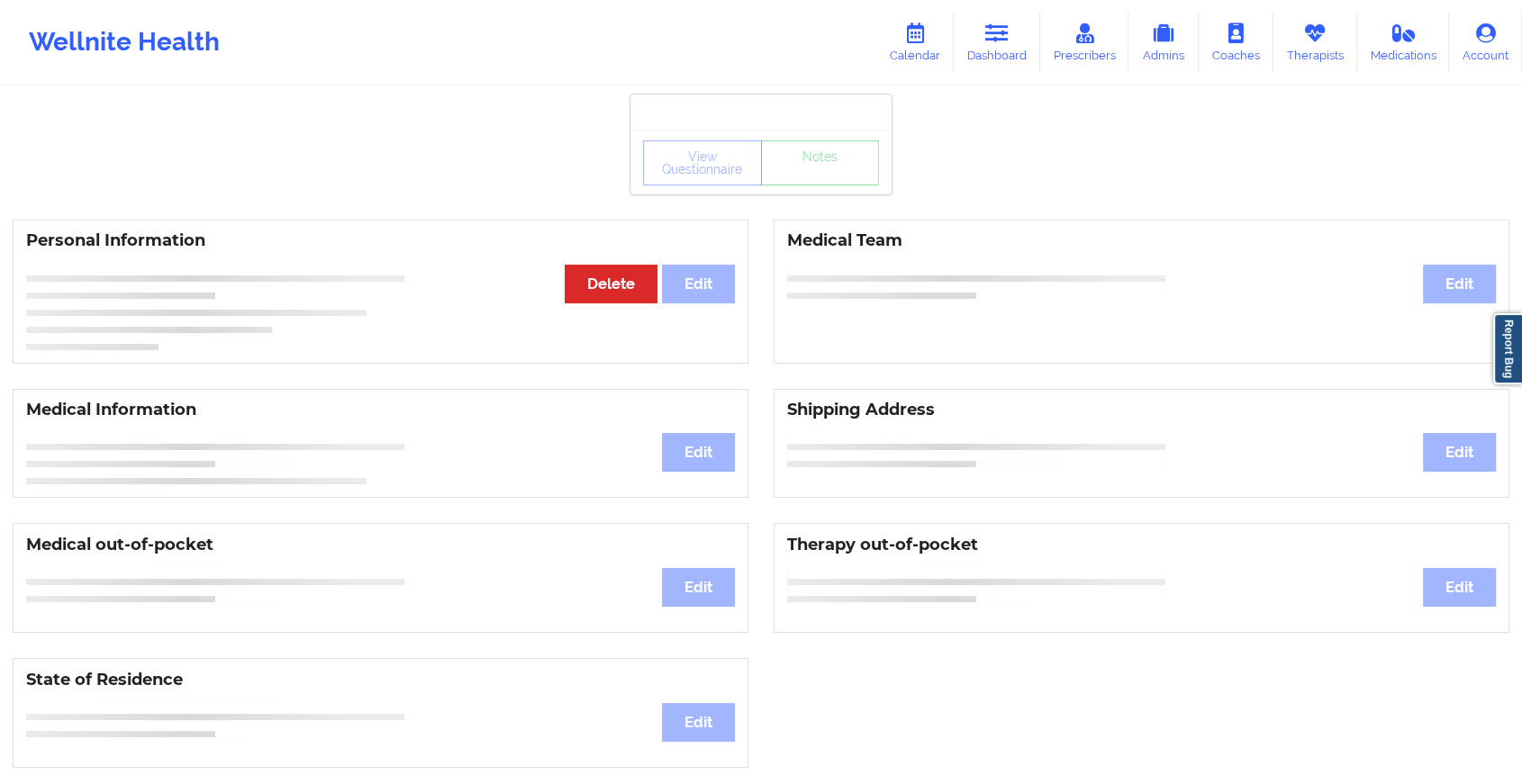
click at [807, 190] on div "View Questionnaire Notes" at bounding box center [761, 162] width 261 height 65
click at [986, 20] on link "Dashboard" at bounding box center [996, 42] width 86 height 60
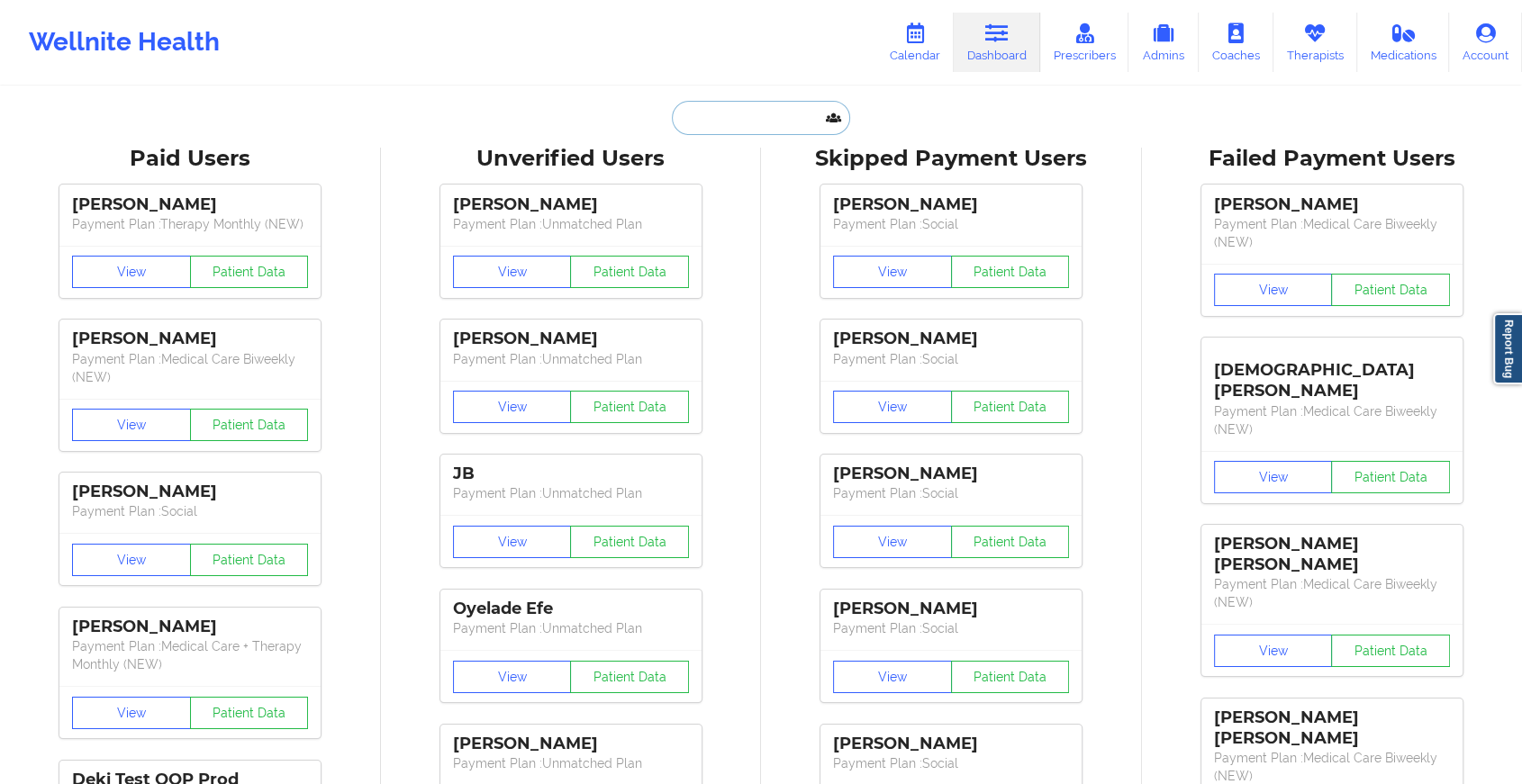
click at [717, 120] on input "text" at bounding box center [761, 118] width 179 height 34
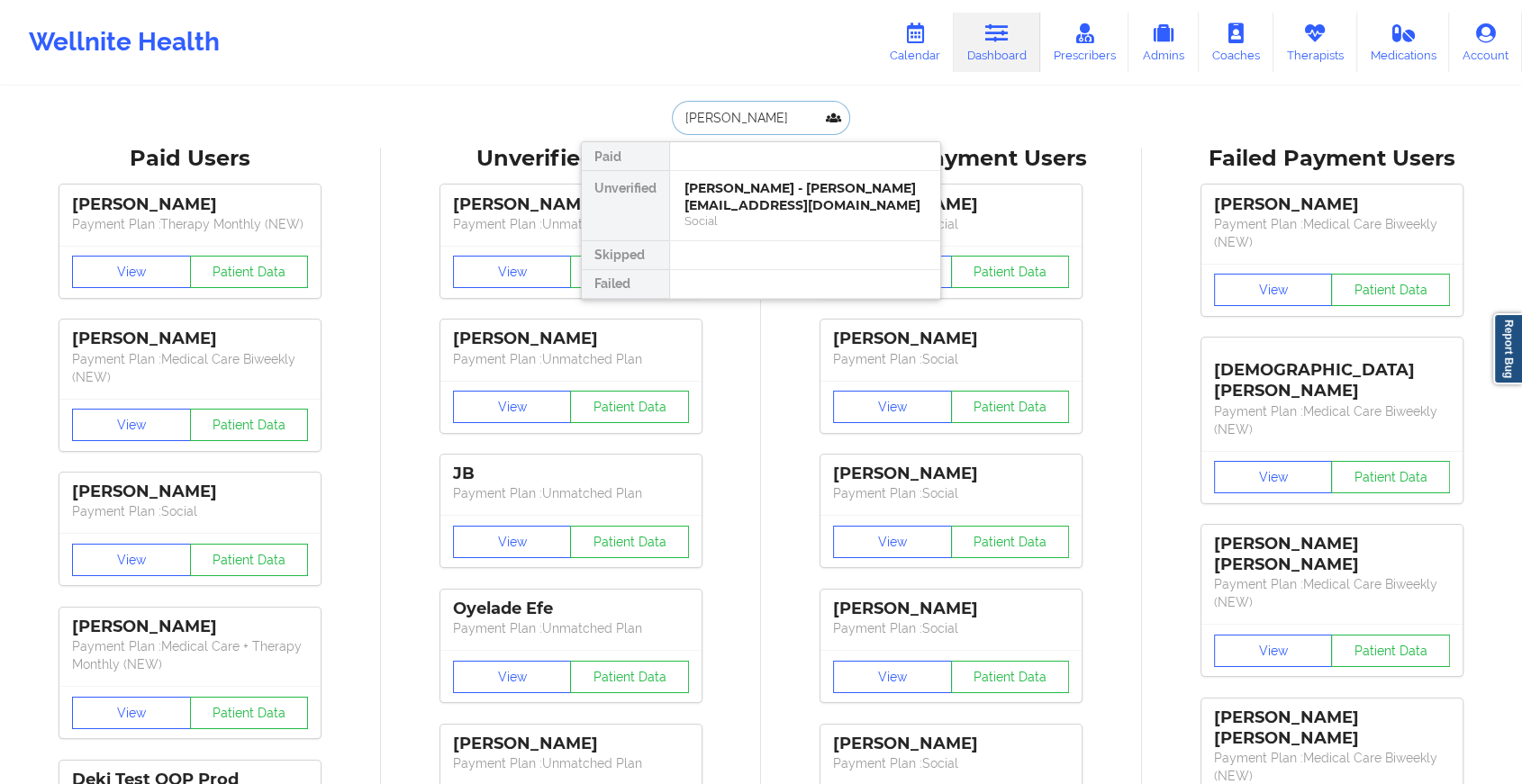
type input "[PERSON_NAME]"
click at [742, 182] on div "[PERSON_NAME] - [PERSON_NAME][EMAIL_ADDRESS][DOMAIN_NAME]" at bounding box center [805, 196] width 241 height 33
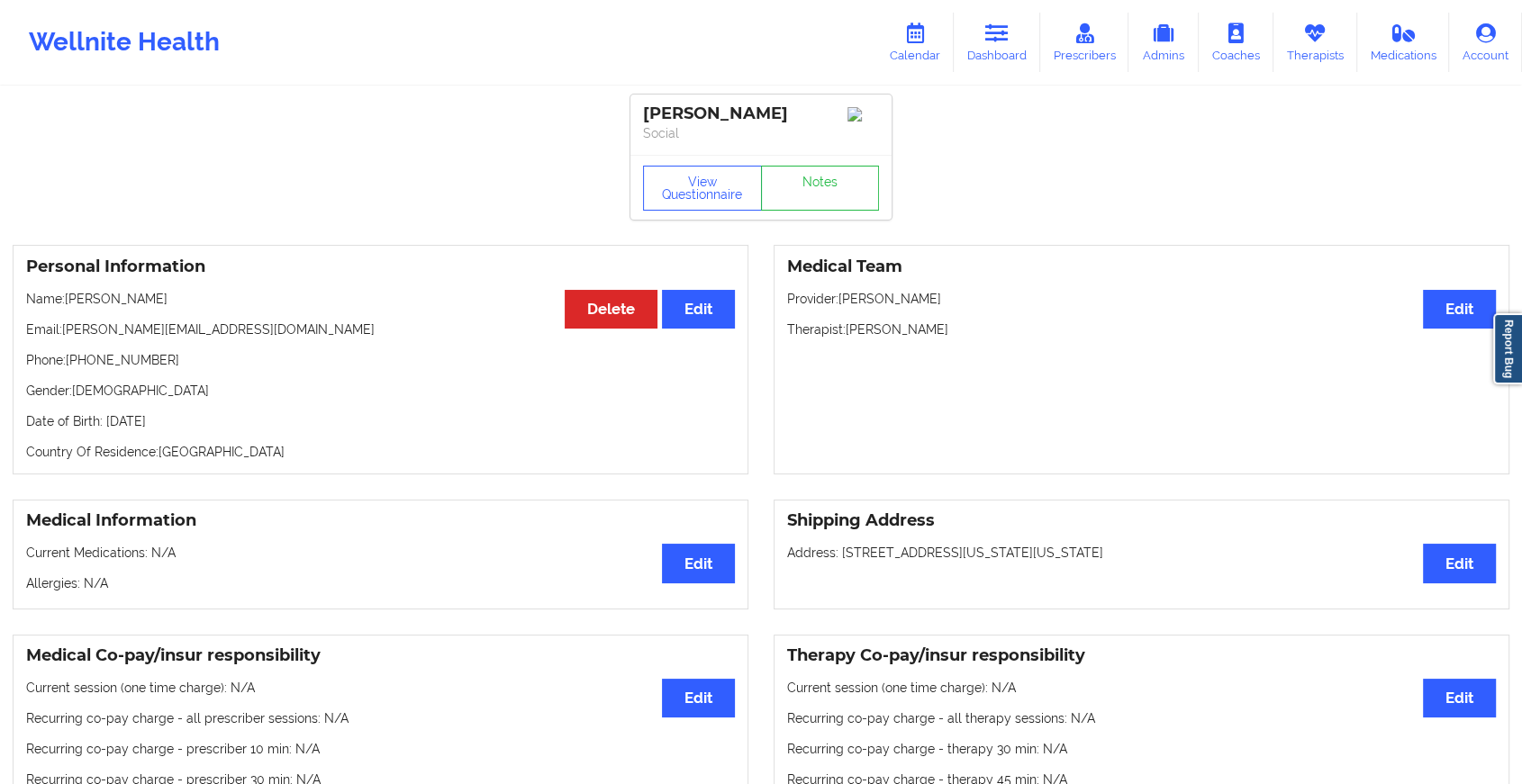
click at [802, 218] on div "View Questionnaire Notes" at bounding box center [761, 187] width 261 height 65
drag, startPoint x: 843, startPoint y: 169, endPoint x: 834, endPoint y: 218, distance: 49.8
click at [834, 218] on div "View Questionnaire Notes" at bounding box center [761, 187] width 261 height 65
drag, startPoint x: 834, startPoint y: 218, endPoint x: 848, endPoint y: 180, distance: 40.5
click at [848, 180] on div "View Questionnaire Notes" at bounding box center [761, 187] width 261 height 65
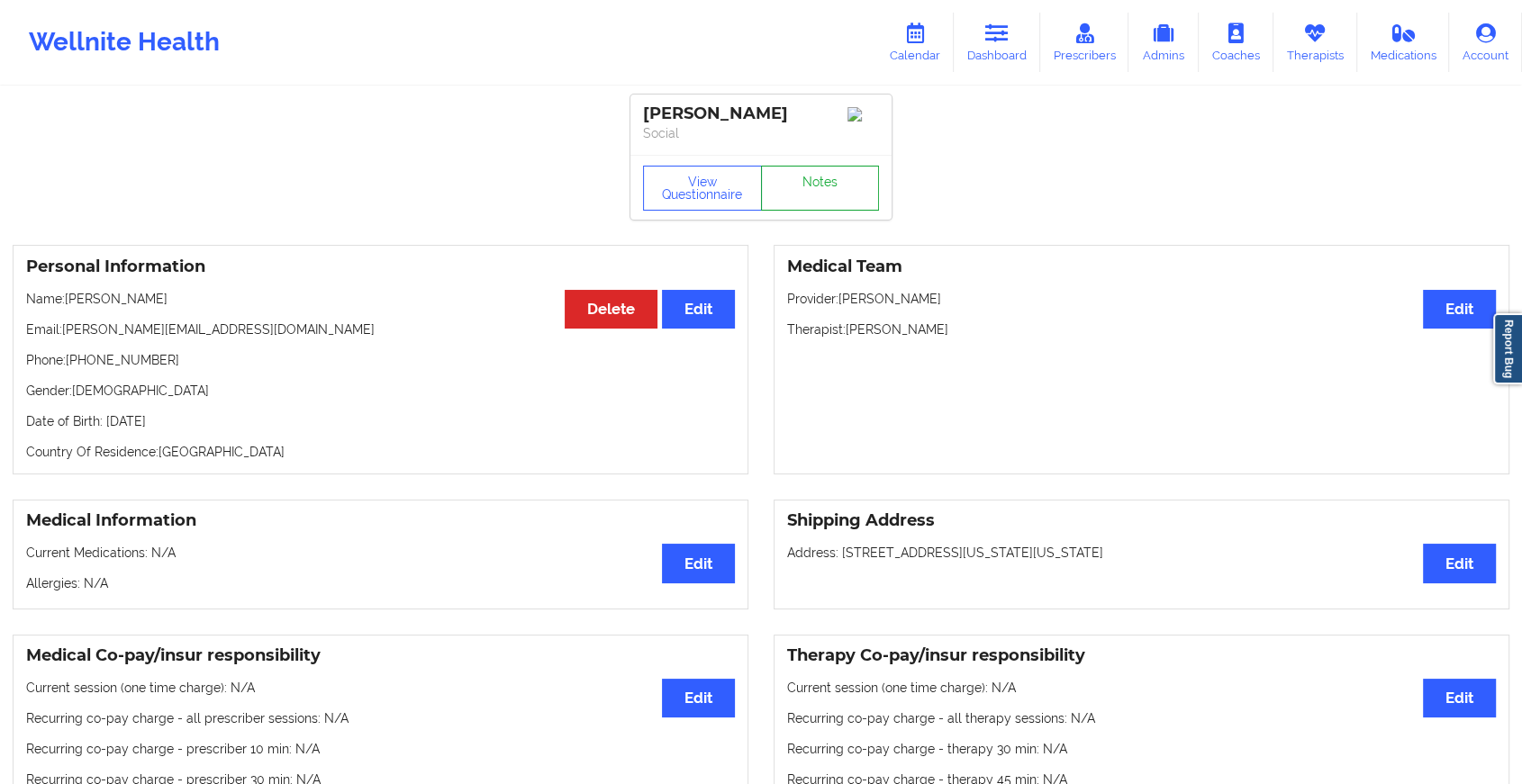
click at [848, 180] on link "Notes" at bounding box center [821, 188] width 119 height 45
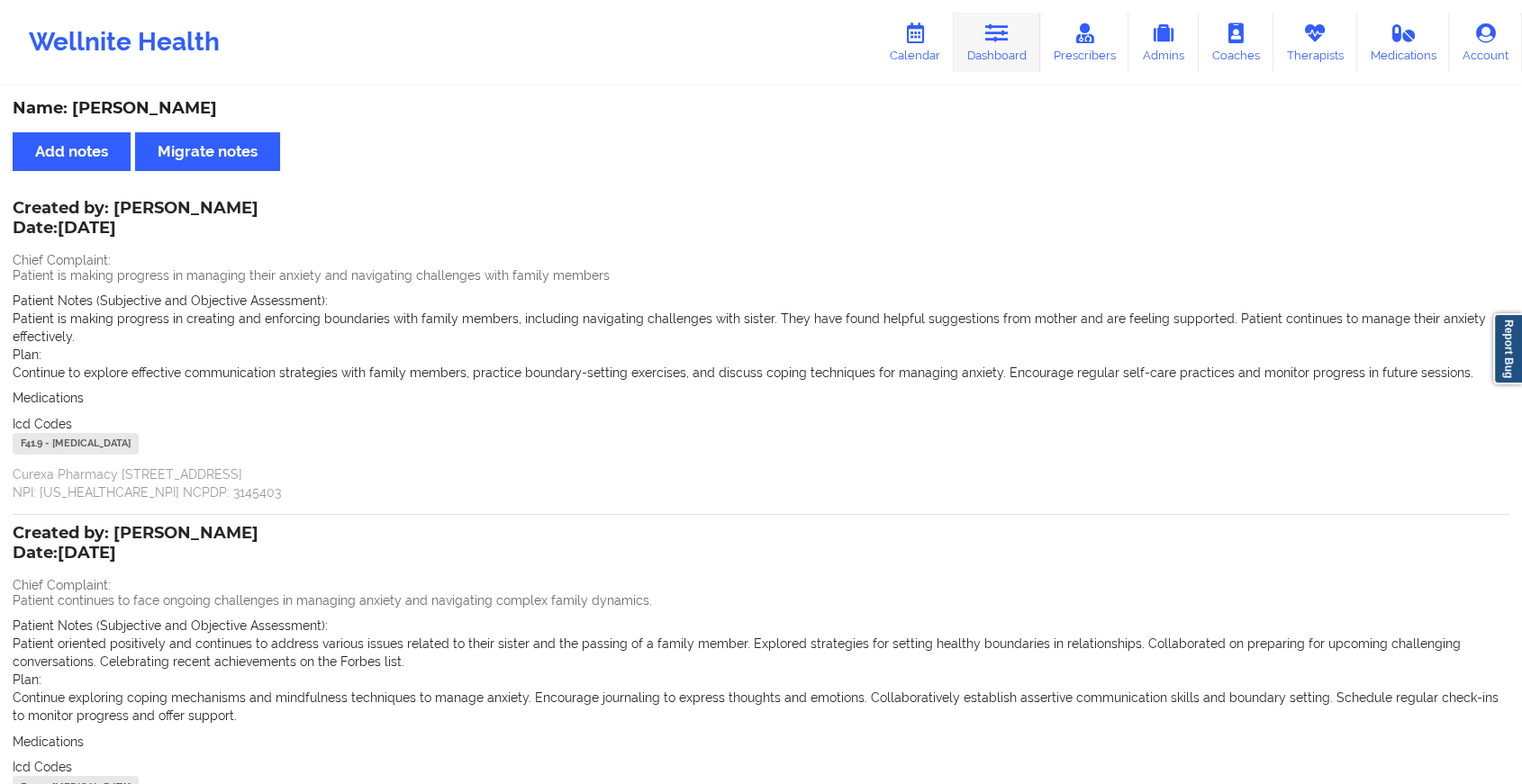
click at [974, 46] on link "Dashboard" at bounding box center [996, 42] width 86 height 60
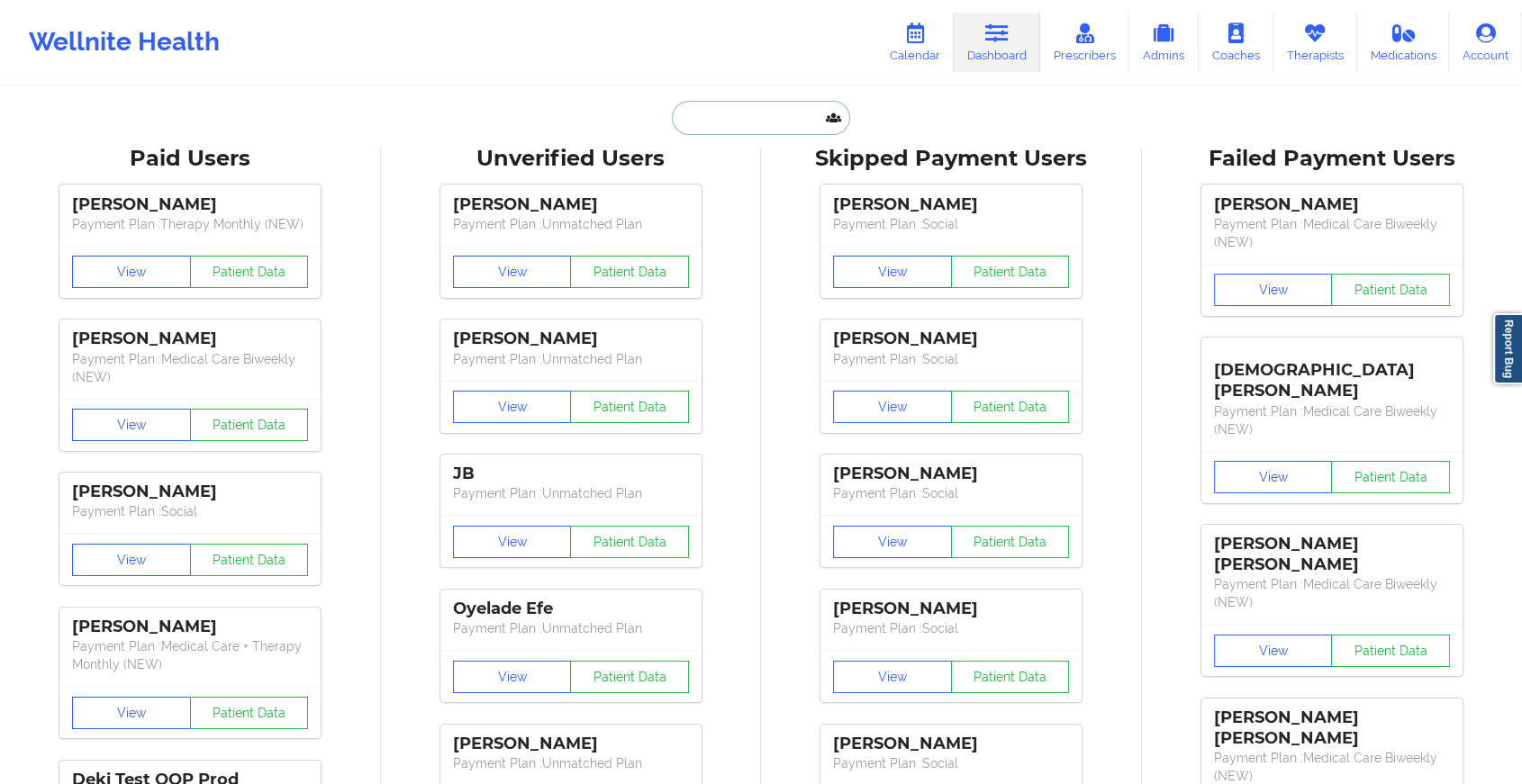
click at [761, 115] on input "text" at bounding box center [761, 118] width 179 height 34
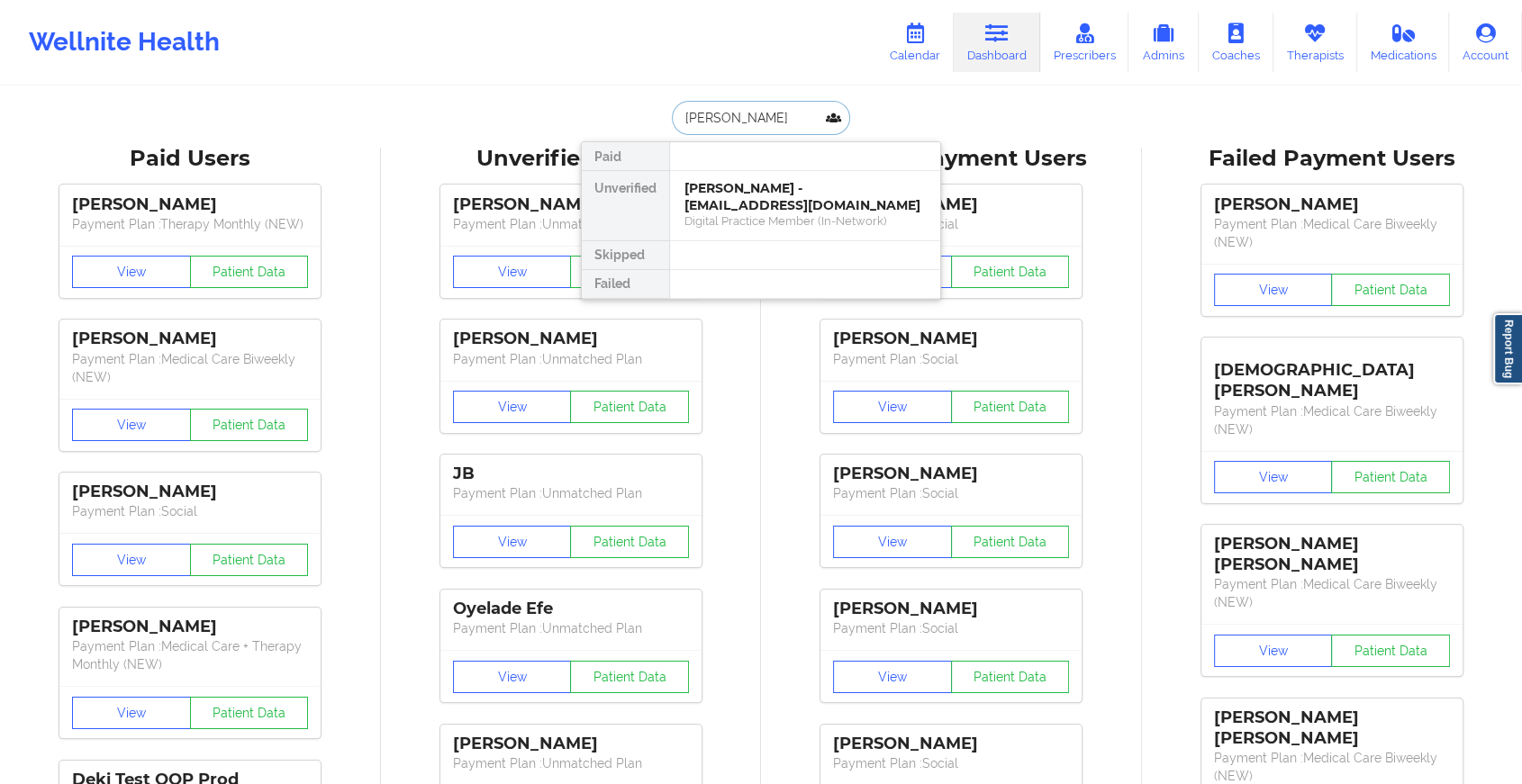
type input "[PERSON_NAME]"
click at [813, 223] on div "Digital Practice Member (In-Network)" at bounding box center [805, 221] width 241 height 15
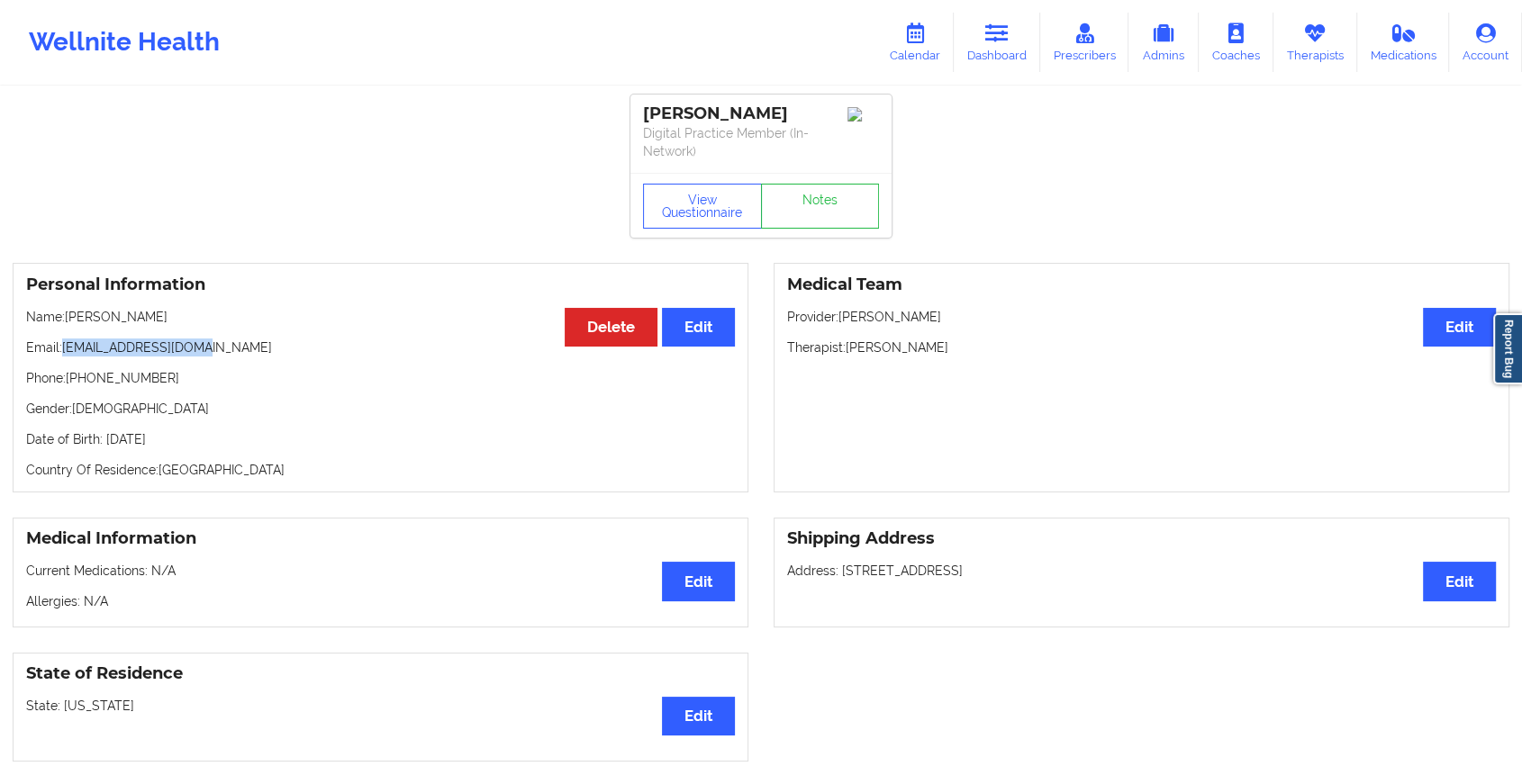
drag, startPoint x: 65, startPoint y: 348, endPoint x: 284, endPoint y: 345, distance: 219.0
click at [284, 345] on p "Email: [EMAIL_ADDRESS][DOMAIN_NAME]" at bounding box center [380, 347] width 709 height 18
copy p "[EMAIL_ADDRESS][DOMAIN_NAME]"
click at [1002, 25] on icon at bounding box center [997, 33] width 24 height 20
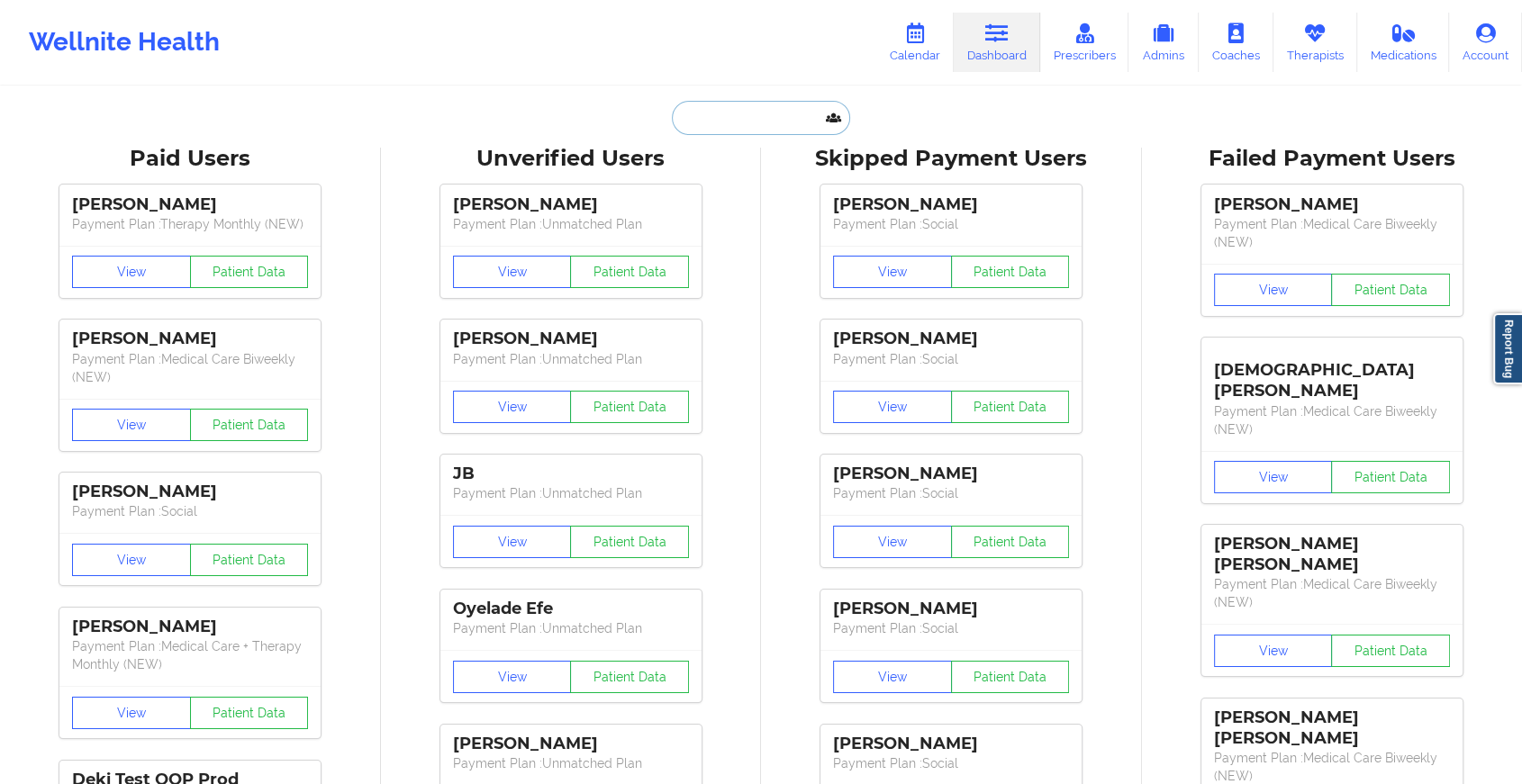
click at [745, 123] on input "text" at bounding box center [761, 118] width 179 height 34
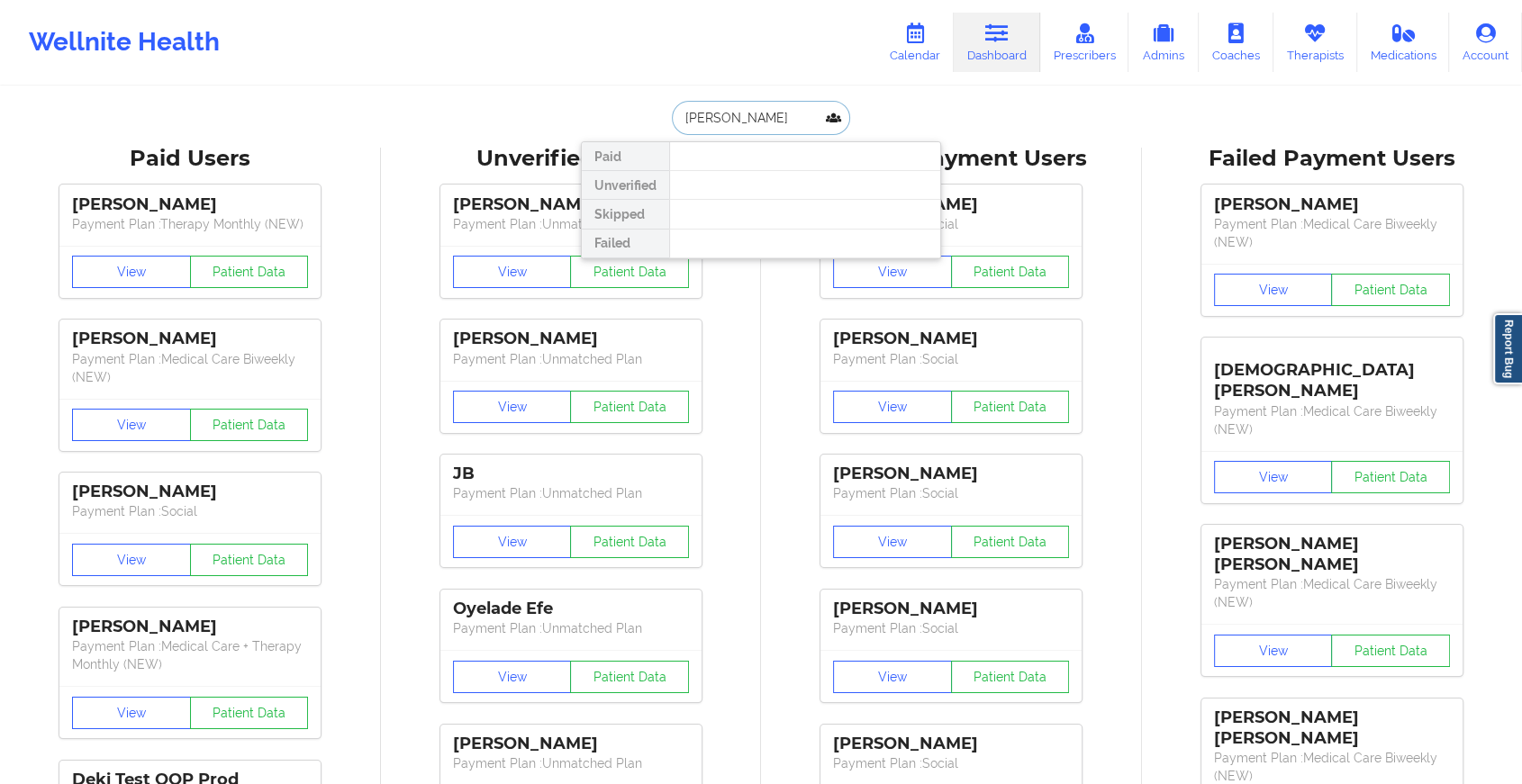
type input "[PERSON_NAME]"
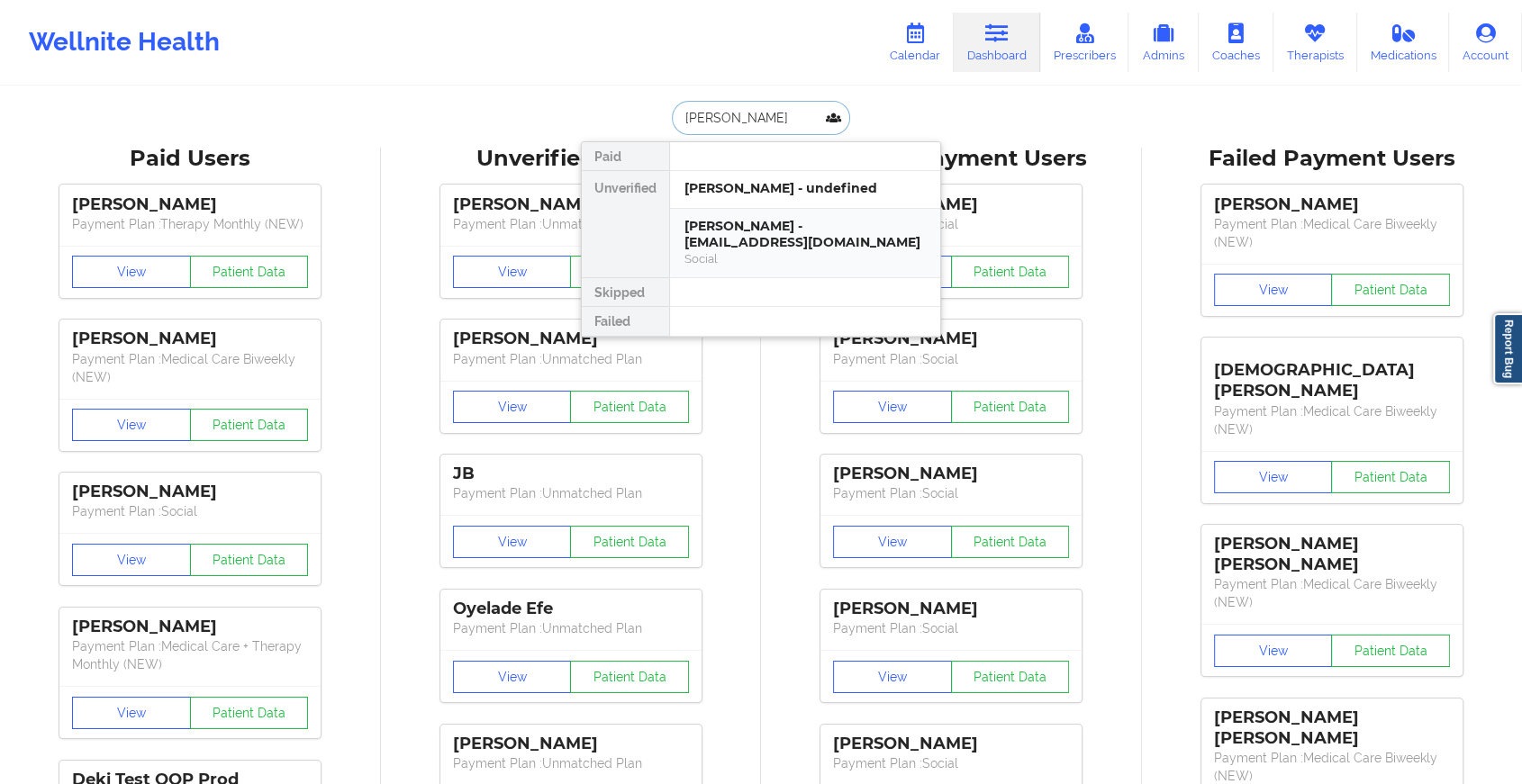
click at [781, 217] on div "[PERSON_NAME] - [EMAIL_ADDRESS][DOMAIN_NAME] Social" at bounding box center [806, 243] width 271 height 69
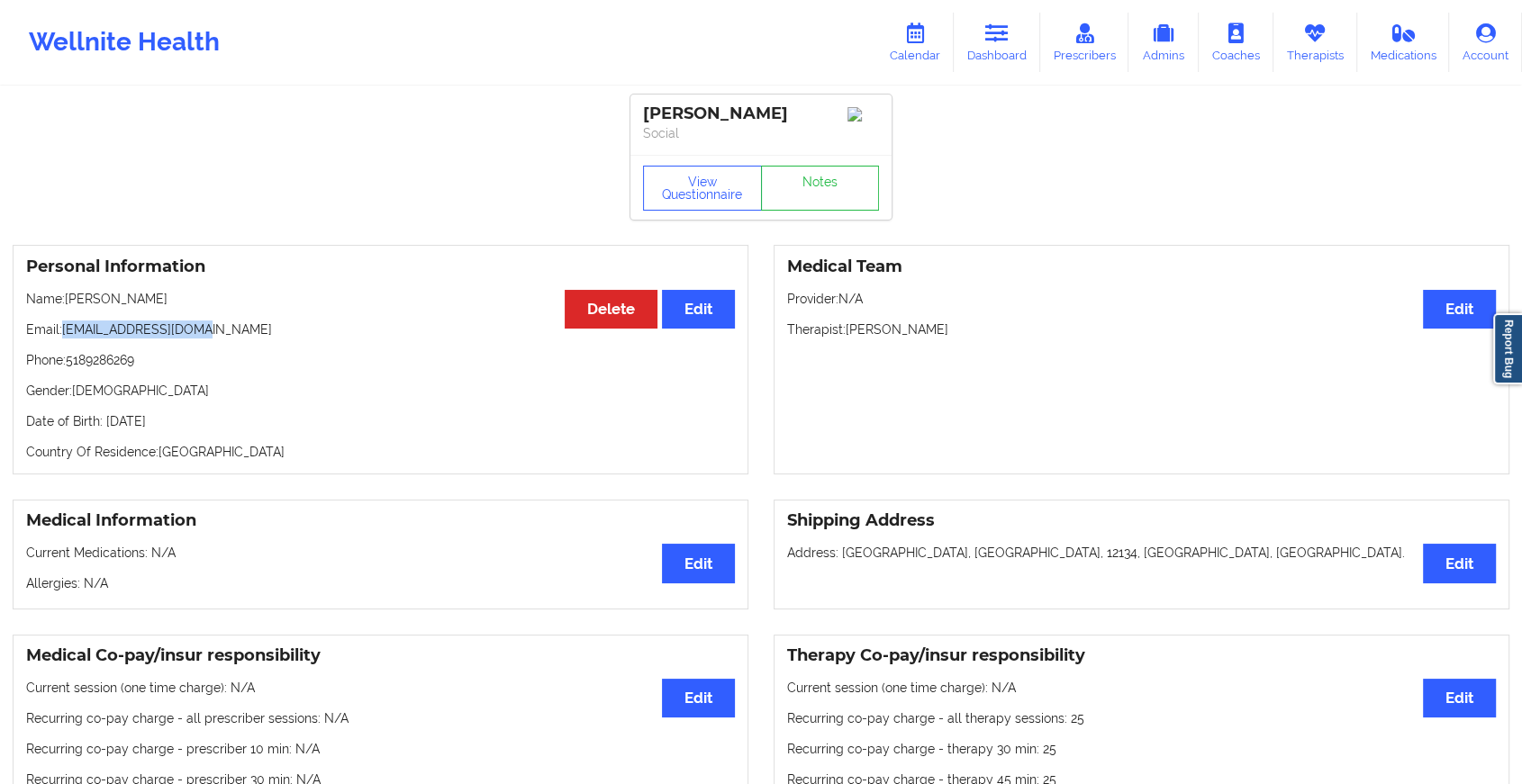
drag, startPoint x: 65, startPoint y: 332, endPoint x: 271, endPoint y: 315, distance: 206.7
click at [271, 315] on div "Personal Information Edit Delete Name: [PERSON_NAME] Email: [EMAIL_ADDRESS][DOM…" at bounding box center [380, 359] width 736 height 230
copy p "[EMAIL_ADDRESS][DOMAIN_NAME]"
click at [983, 53] on link "Dashboard" at bounding box center [996, 42] width 86 height 60
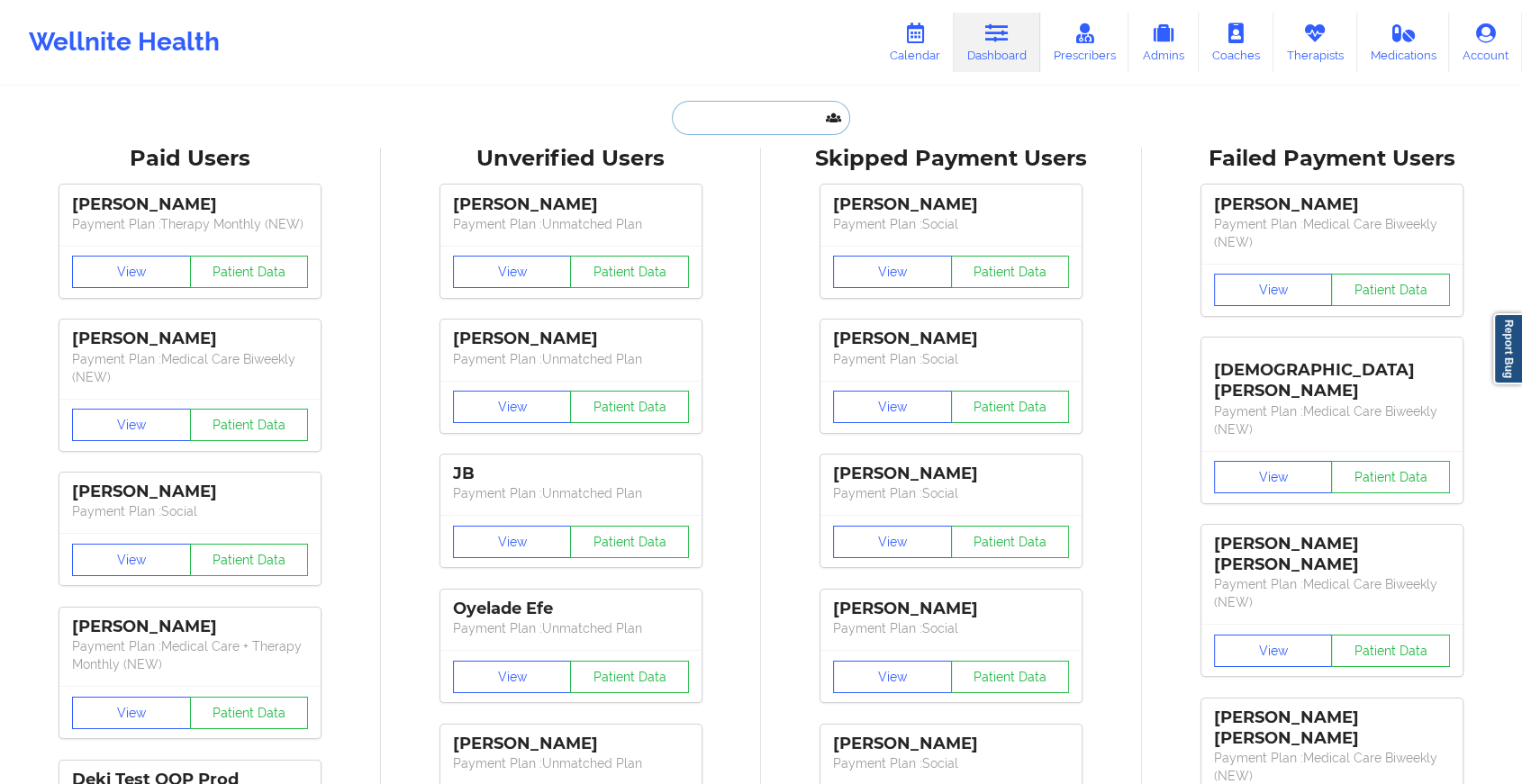
click at [748, 132] on input "text" at bounding box center [761, 118] width 179 height 34
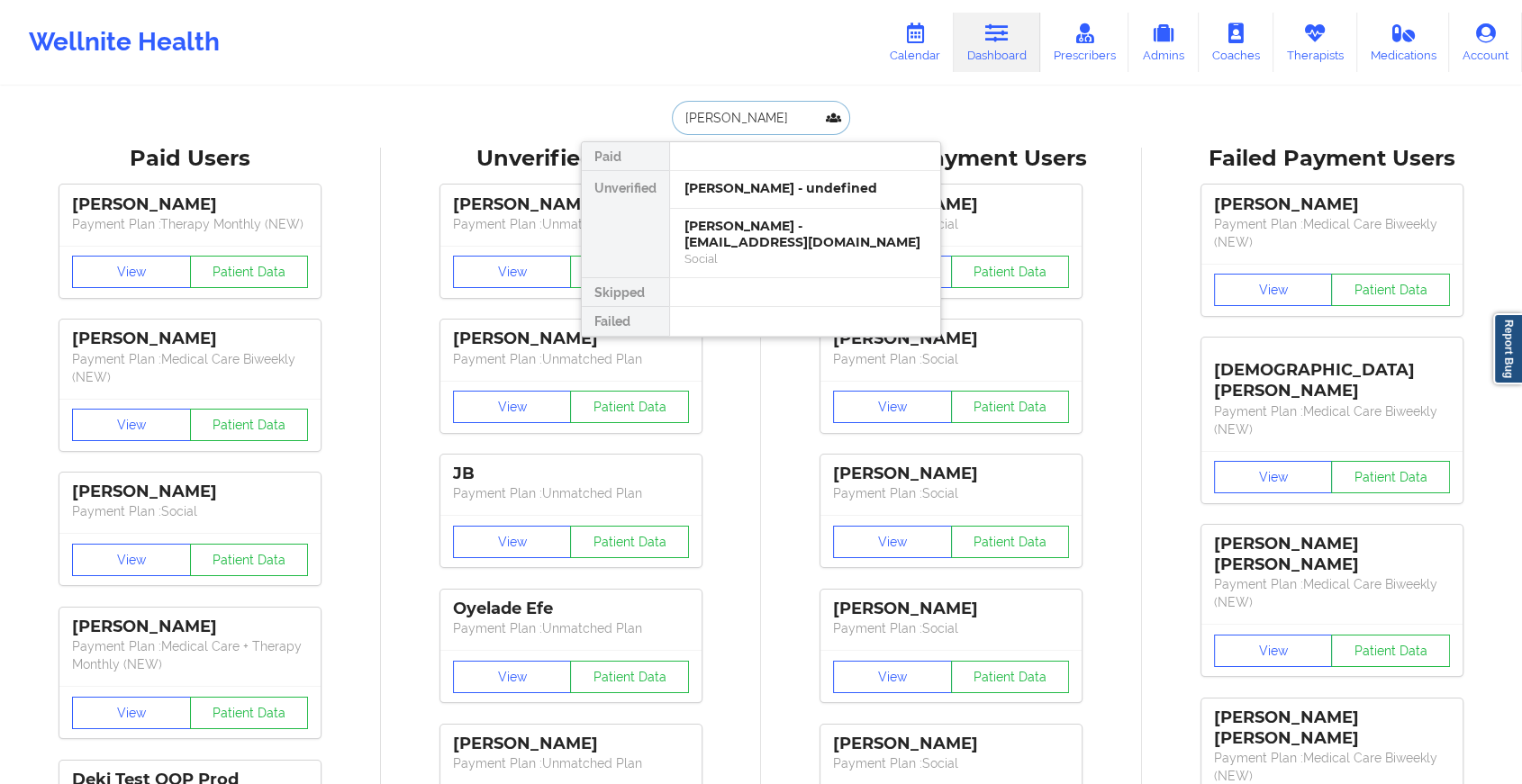
type input "[PERSON_NAME]"
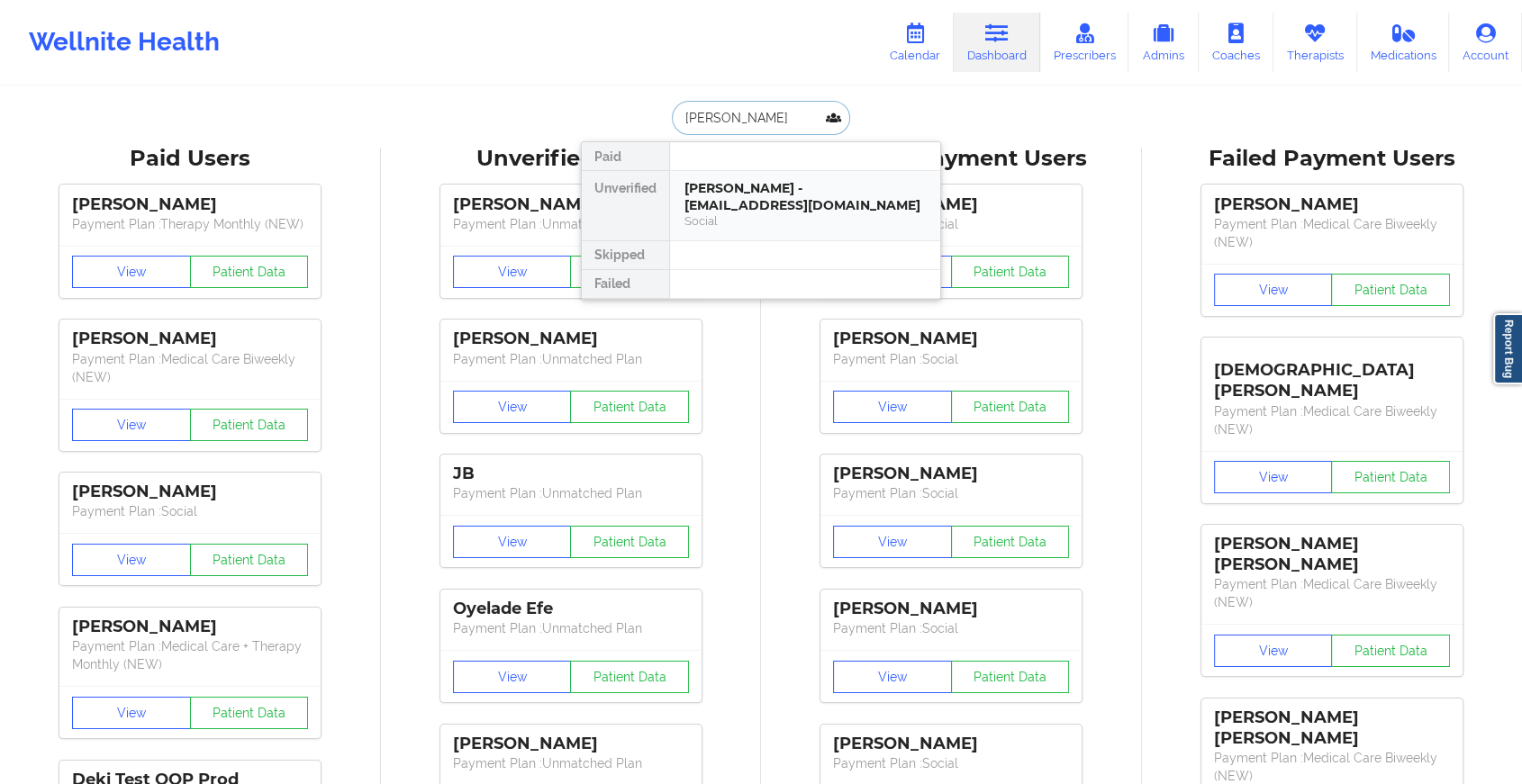
click at [796, 215] on div "Social" at bounding box center [805, 221] width 241 height 15
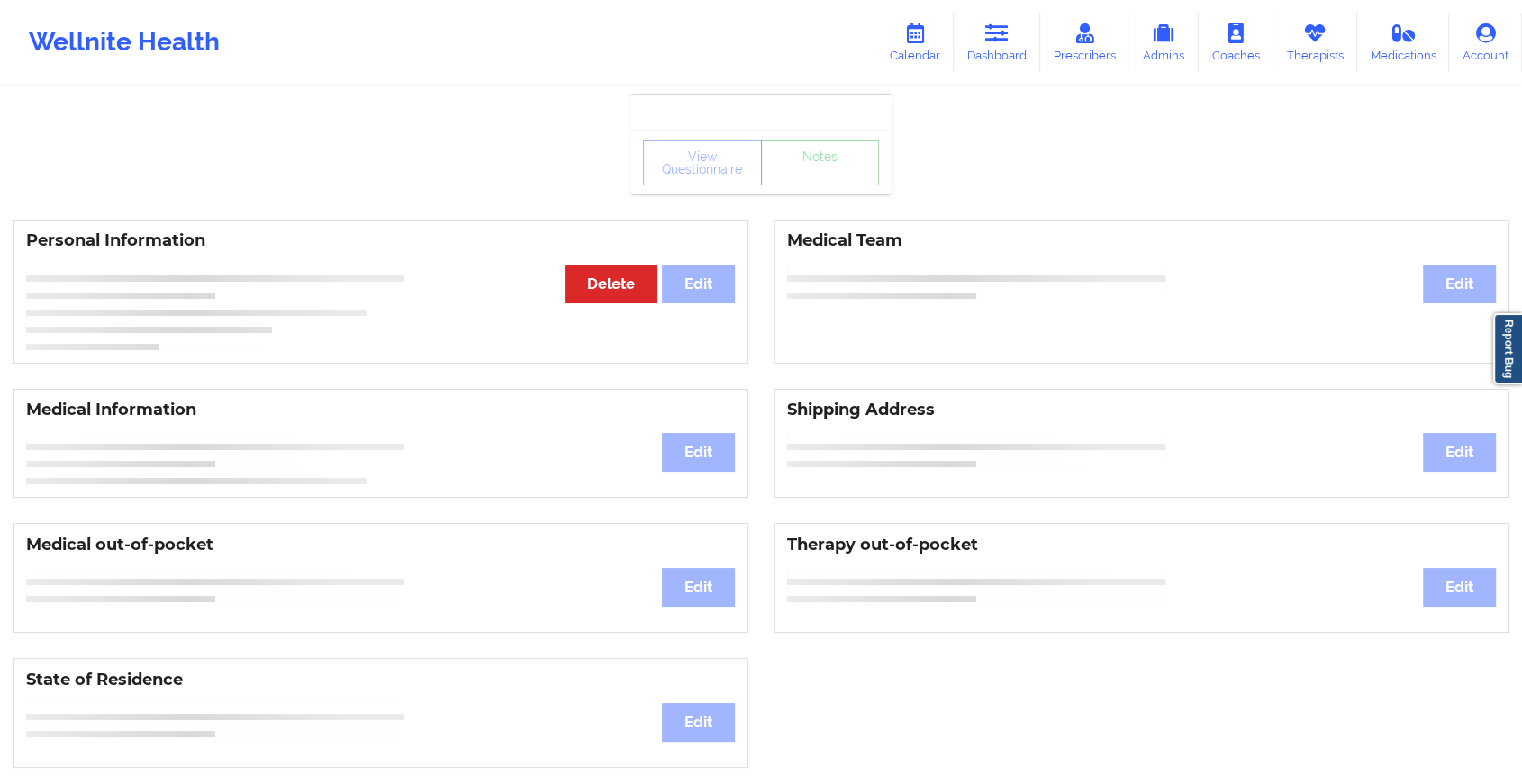
click at [836, 195] on div "View Questionnaire Notes Personal Information Edit Delete Medical Team Edit Med…" at bounding box center [761, 759] width 1522 height 1520
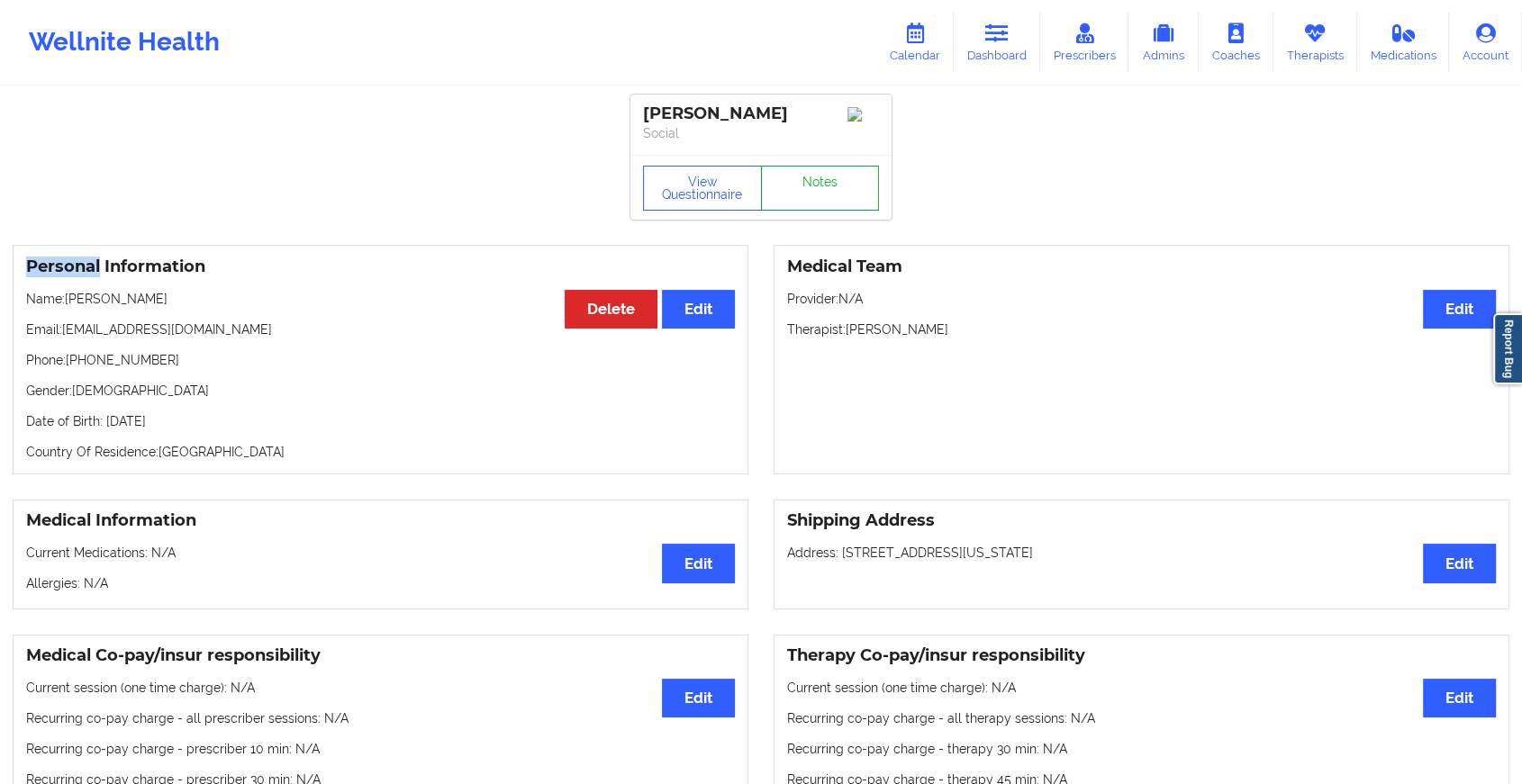
click at [836, 195] on link "Notes" at bounding box center [821, 188] width 119 height 45
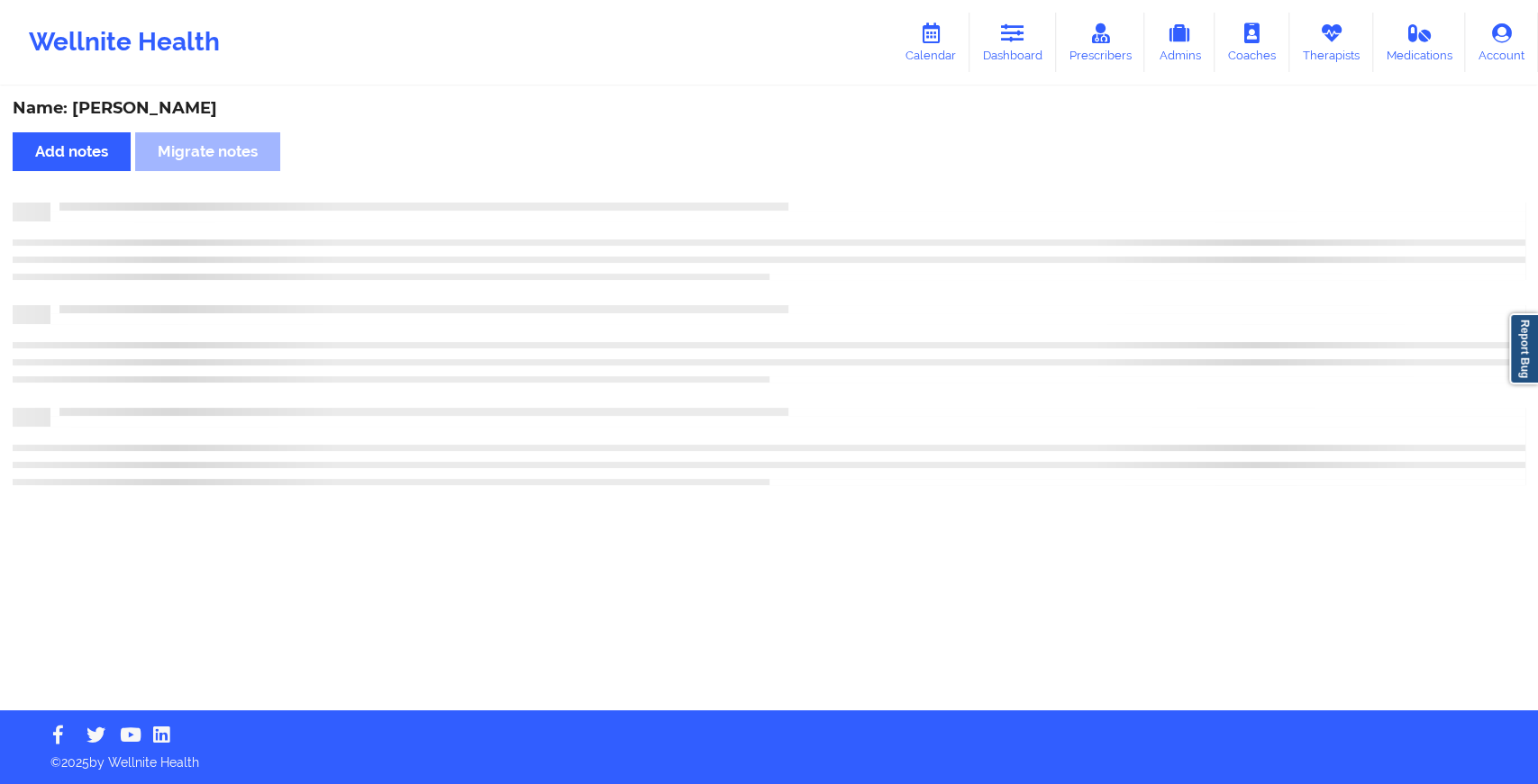
click at [836, 195] on div "Name: [PERSON_NAME] Add notes Migrate notes" at bounding box center [769, 399] width 1538 height 622
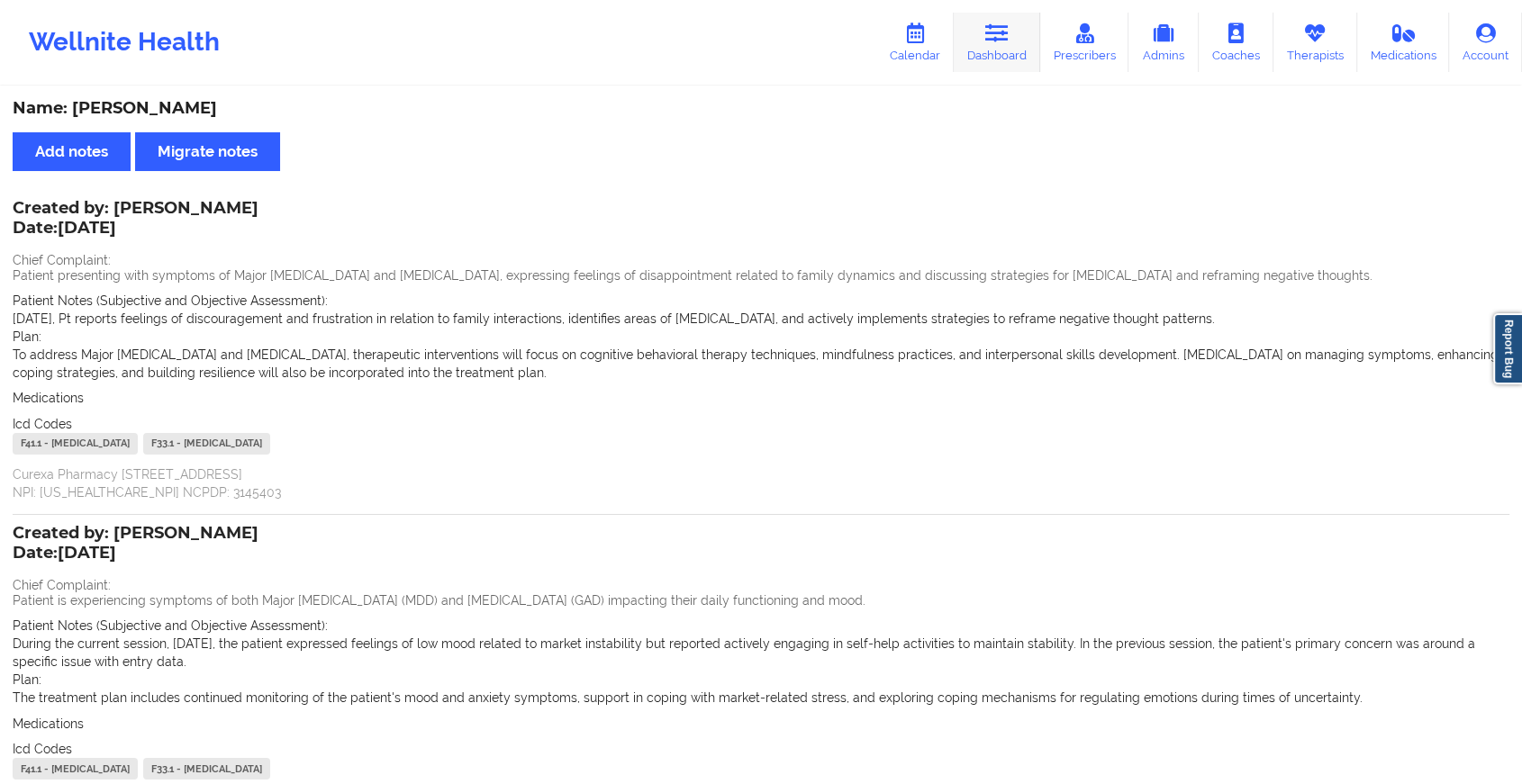
click at [980, 36] on link "Dashboard" at bounding box center [996, 42] width 86 height 60
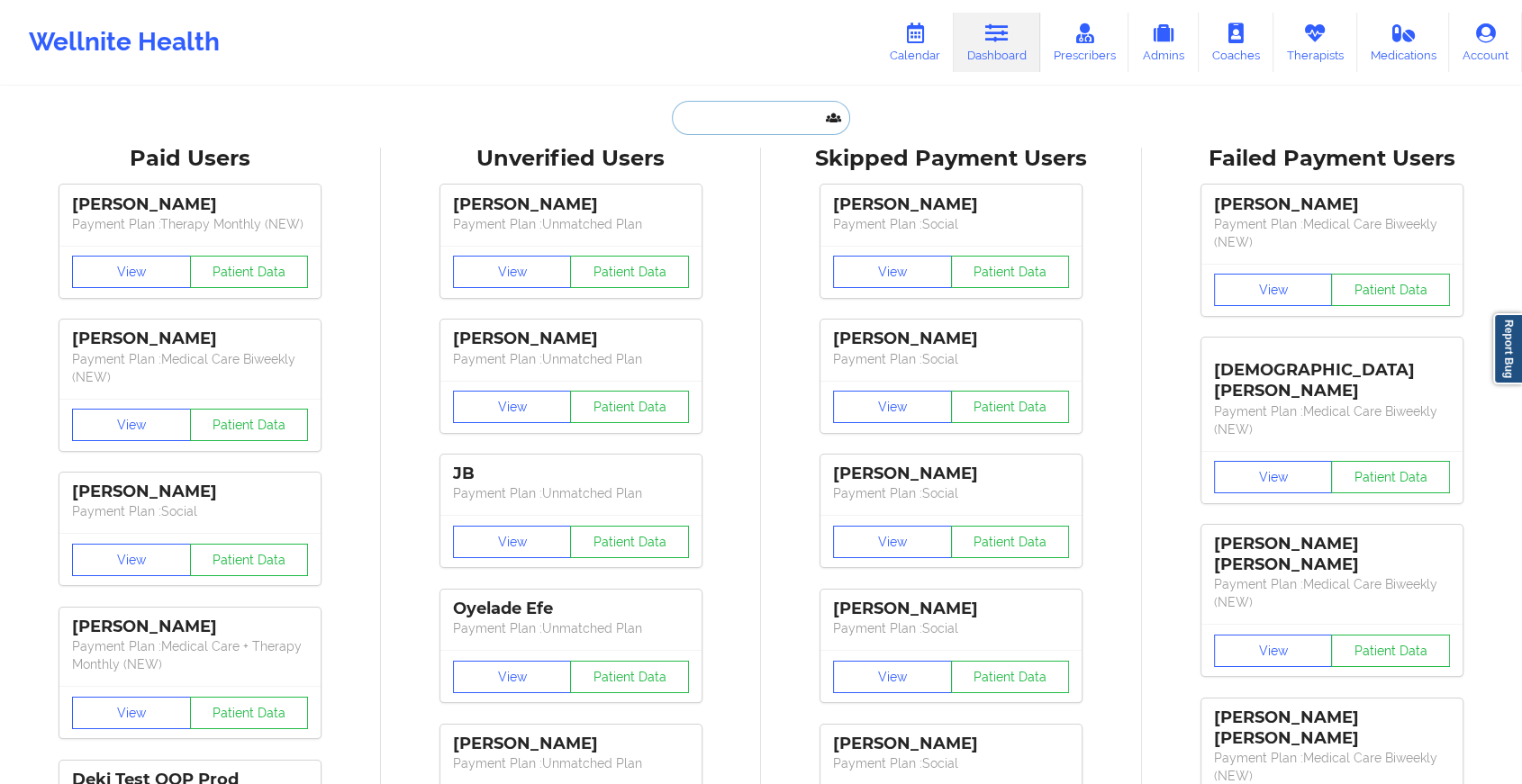
click at [736, 130] on input "text" at bounding box center [761, 118] width 179 height 34
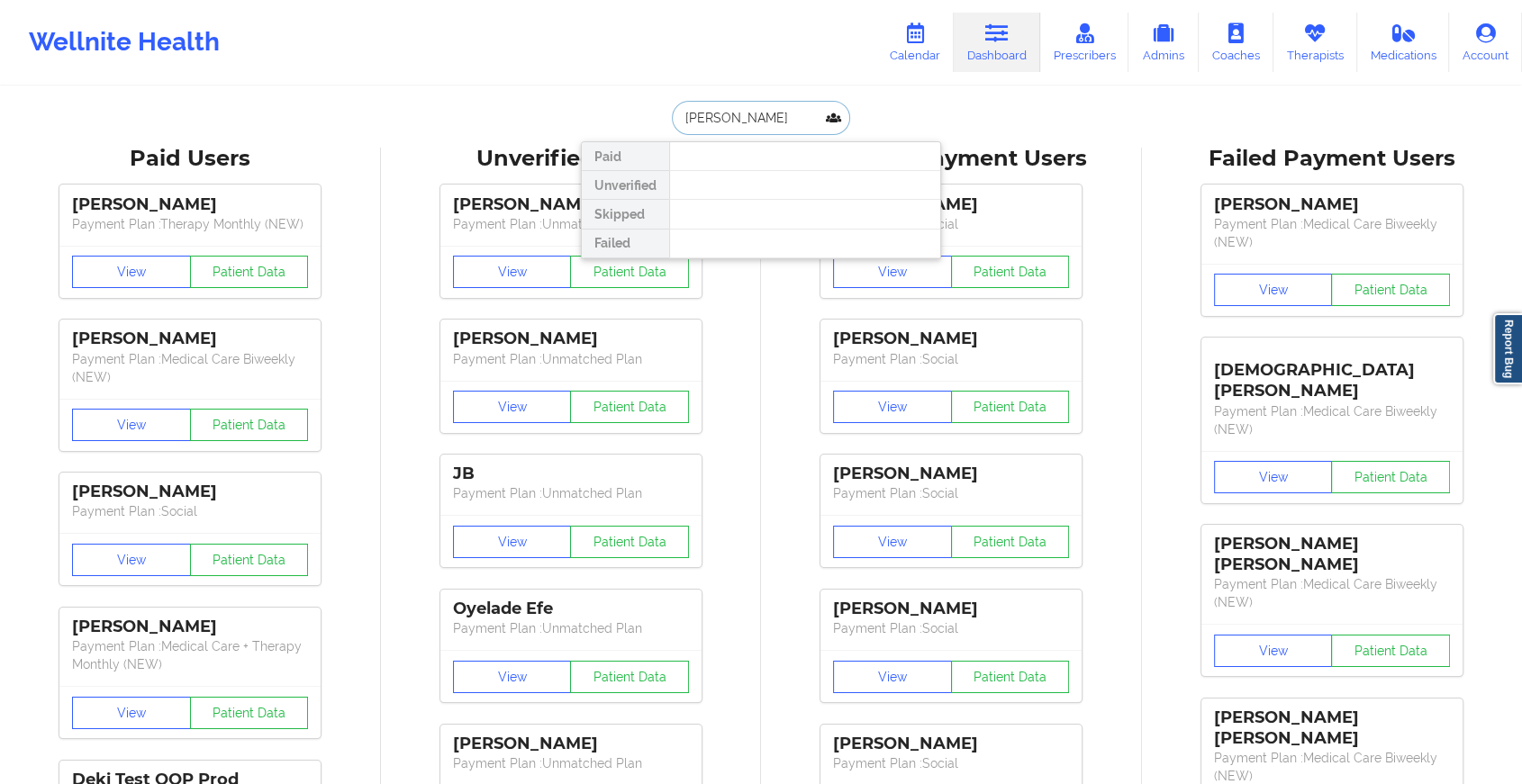
type input "[PERSON_NAME]"
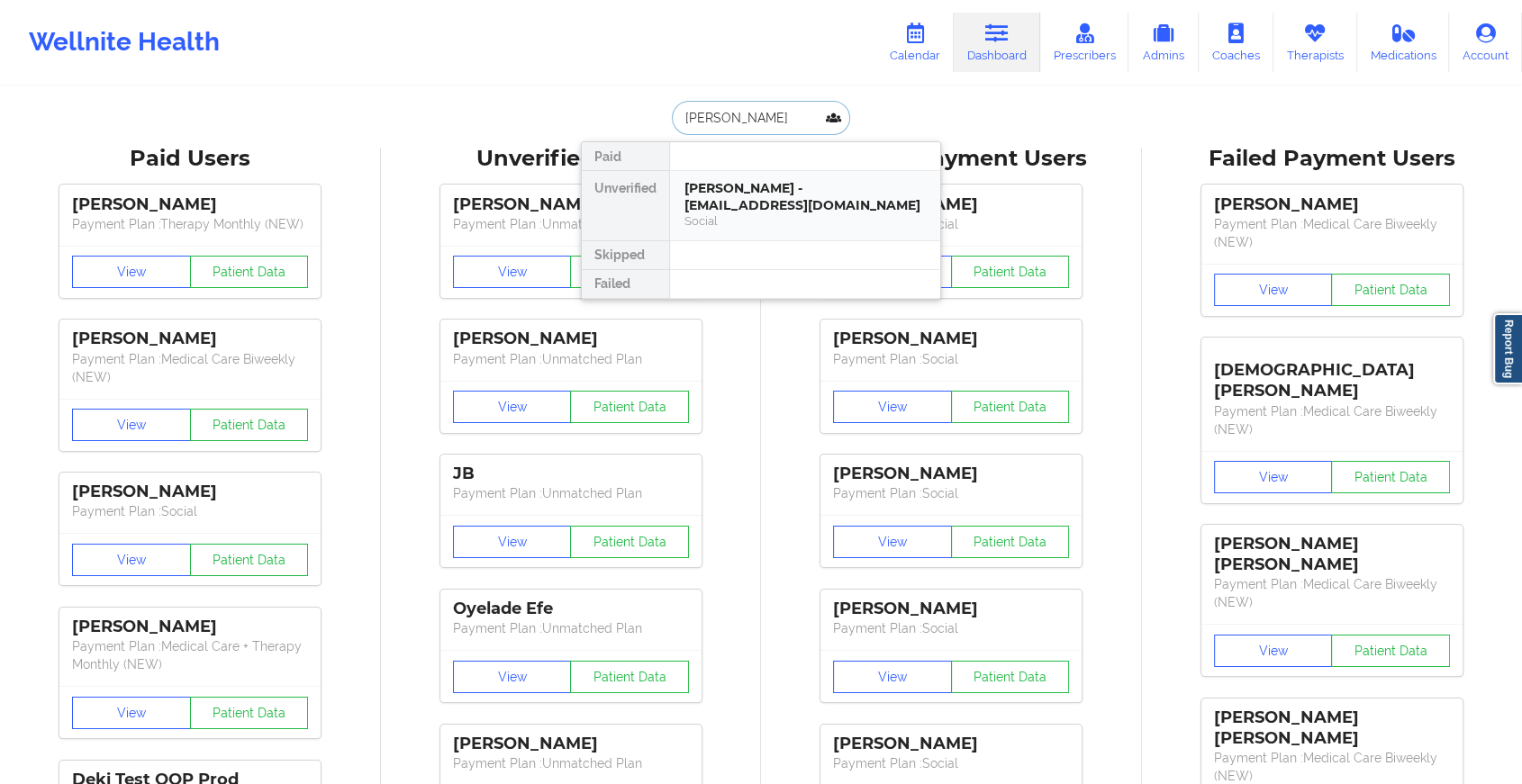
click at [764, 191] on div "[PERSON_NAME] - [EMAIL_ADDRESS][DOMAIN_NAME]" at bounding box center [805, 196] width 241 height 33
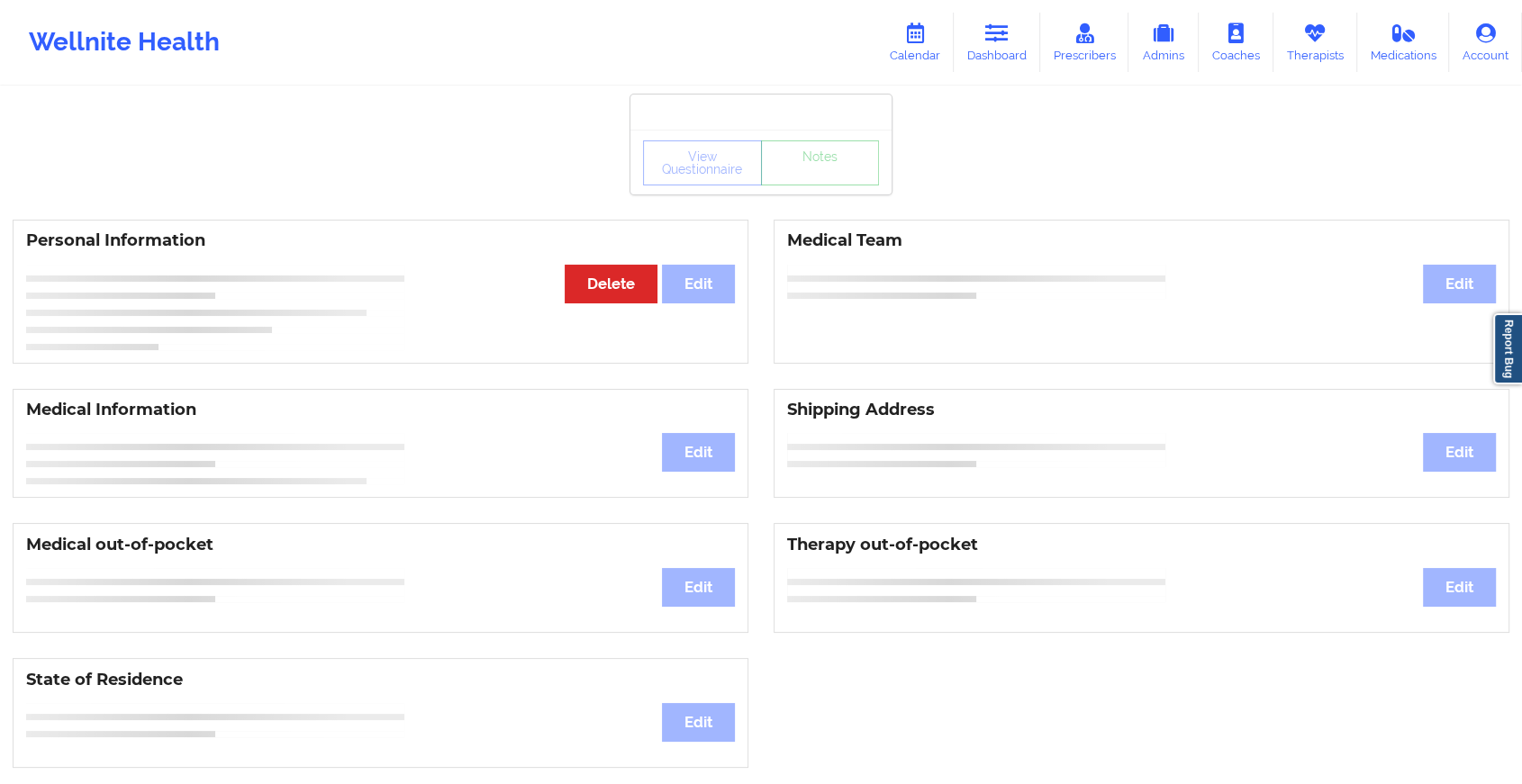
click at [821, 183] on div "View Questionnaire Notes" at bounding box center [761, 164] width 236 height 45
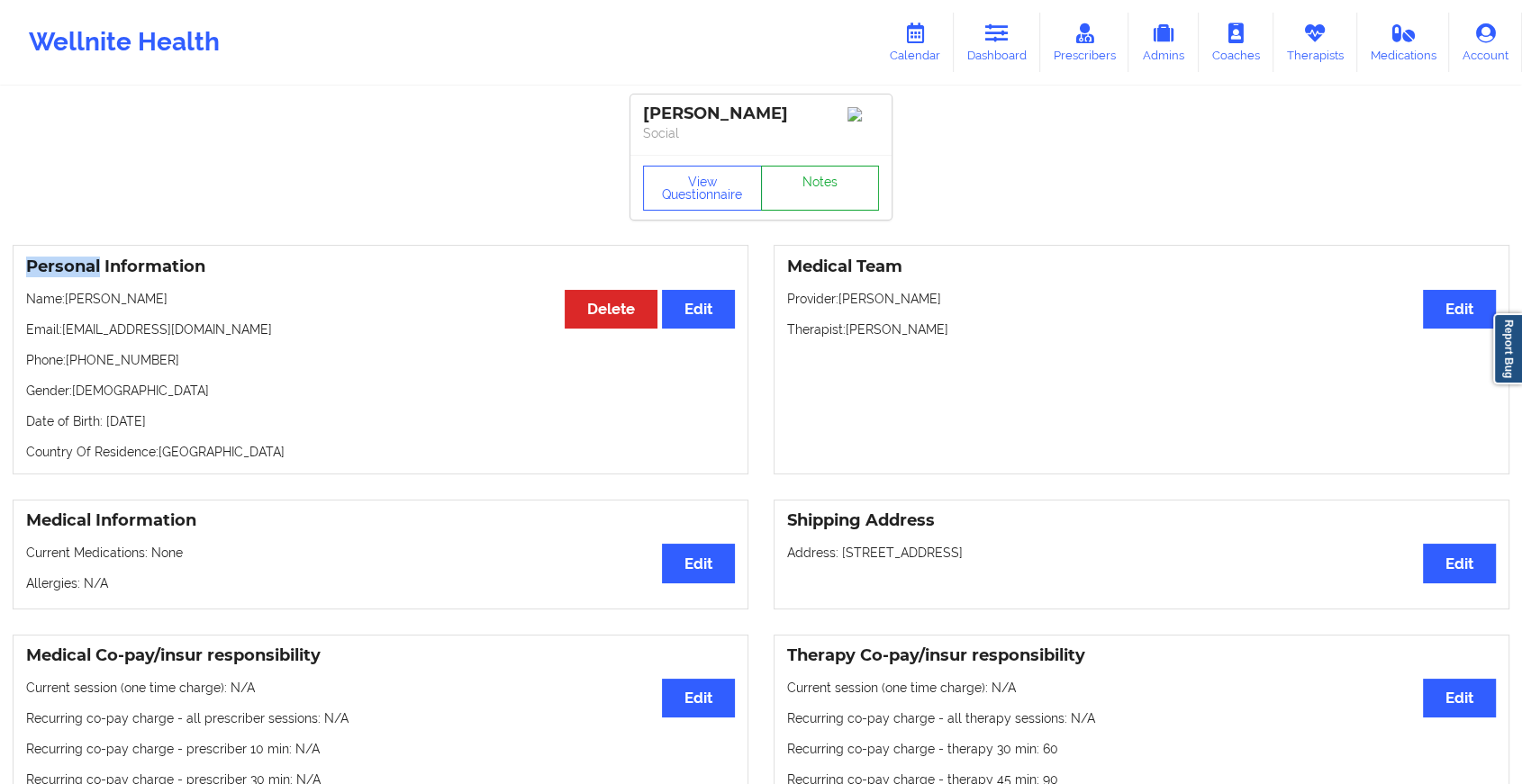
click at [821, 183] on link "Notes" at bounding box center [821, 188] width 119 height 45
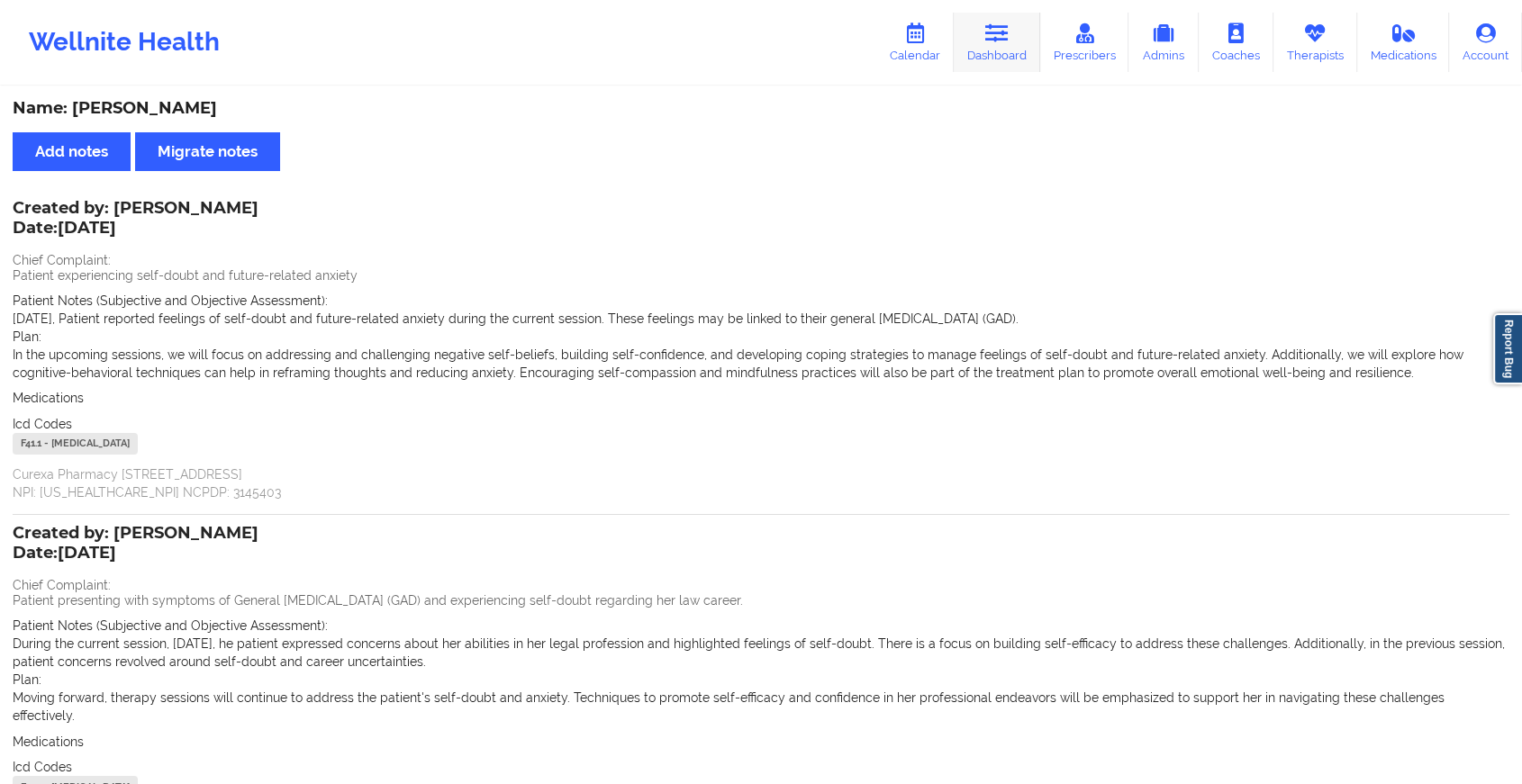
click at [957, 45] on link "Dashboard" at bounding box center [996, 42] width 86 height 60
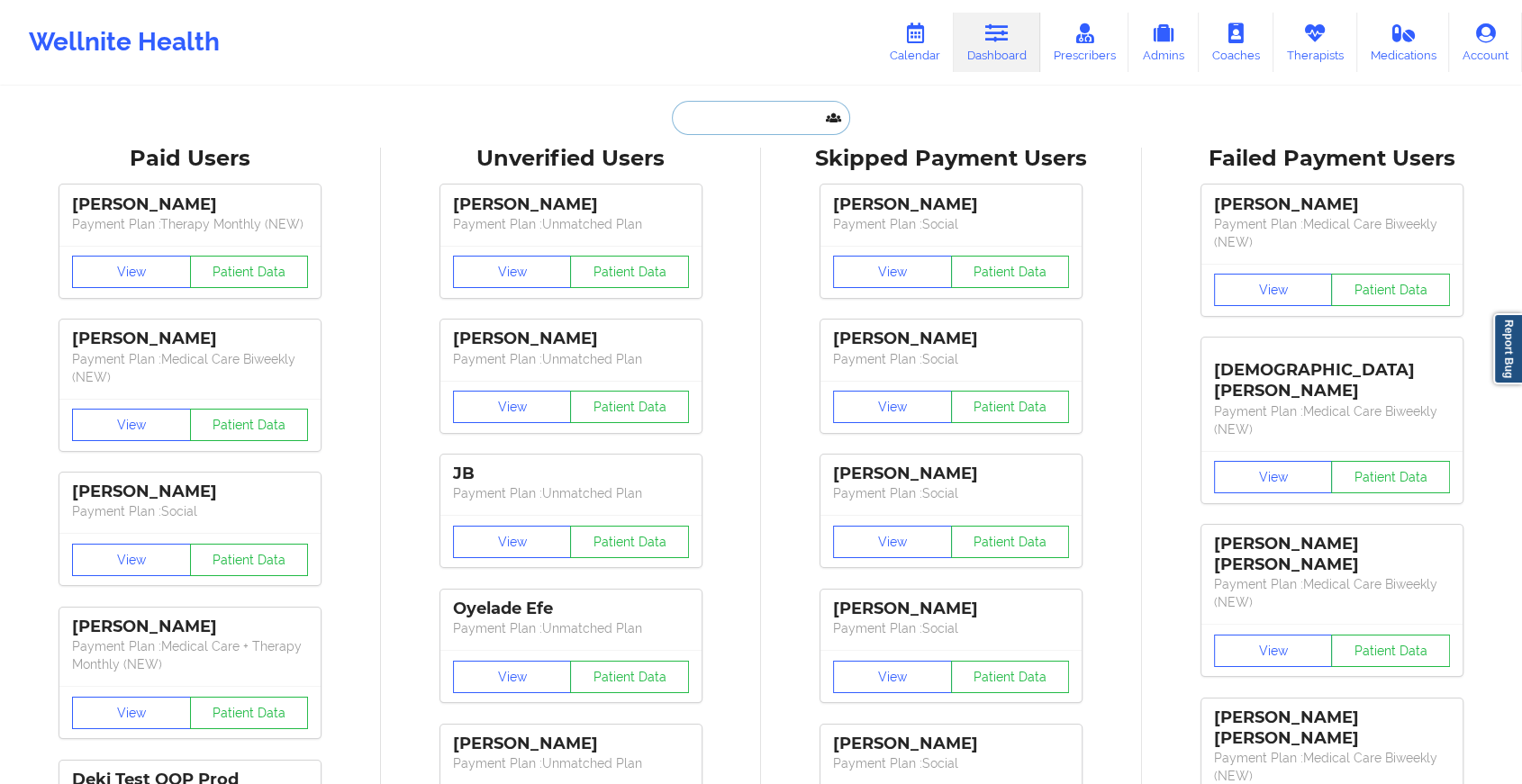
click at [790, 114] on input "text" at bounding box center [761, 118] width 179 height 34
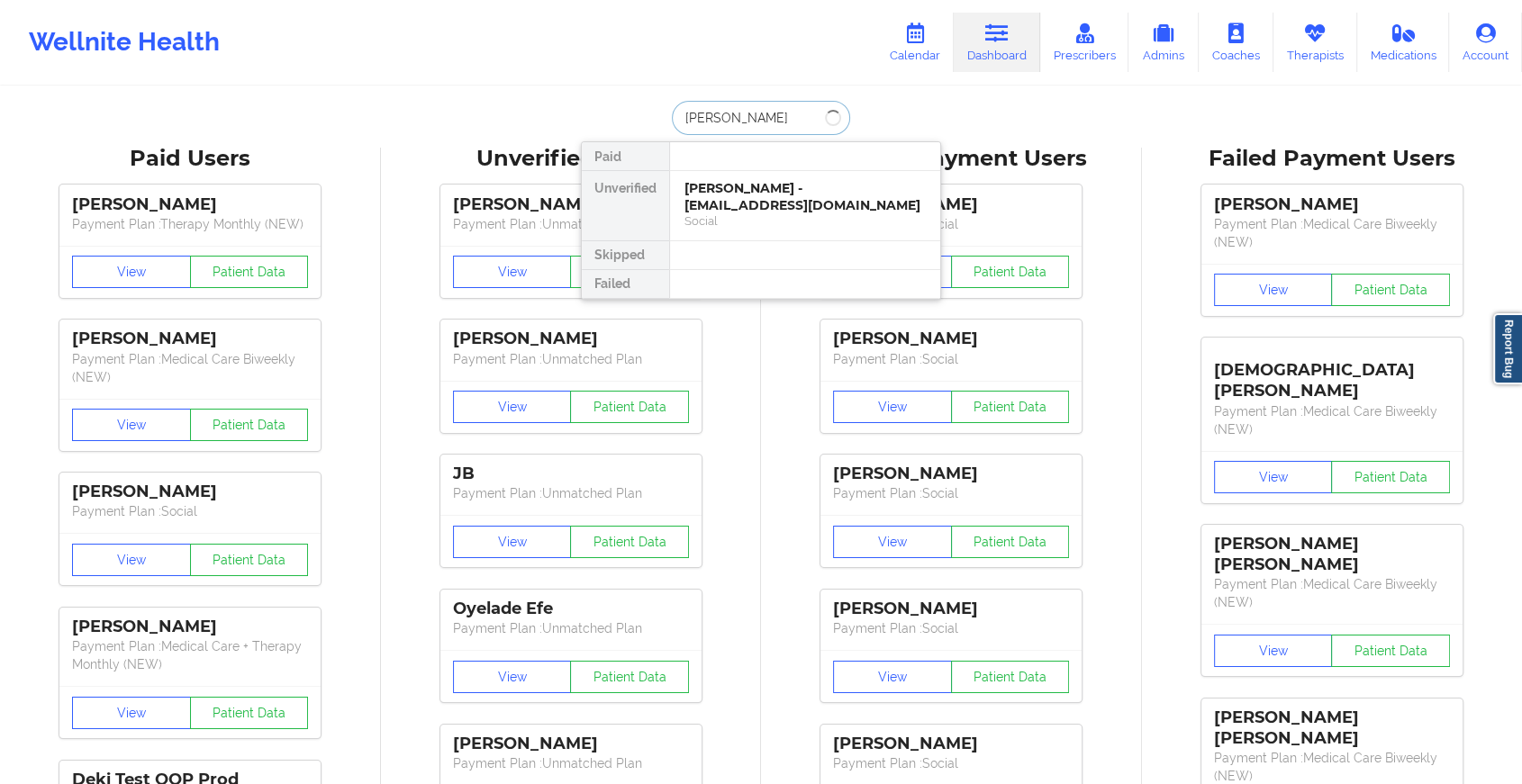
type input "[PERSON_NAME]"
click at [743, 183] on div "[PERSON_NAME] - [PERSON_NAME][EMAIL_ADDRESS][DOMAIN_NAME]" at bounding box center [805, 196] width 241 height 33
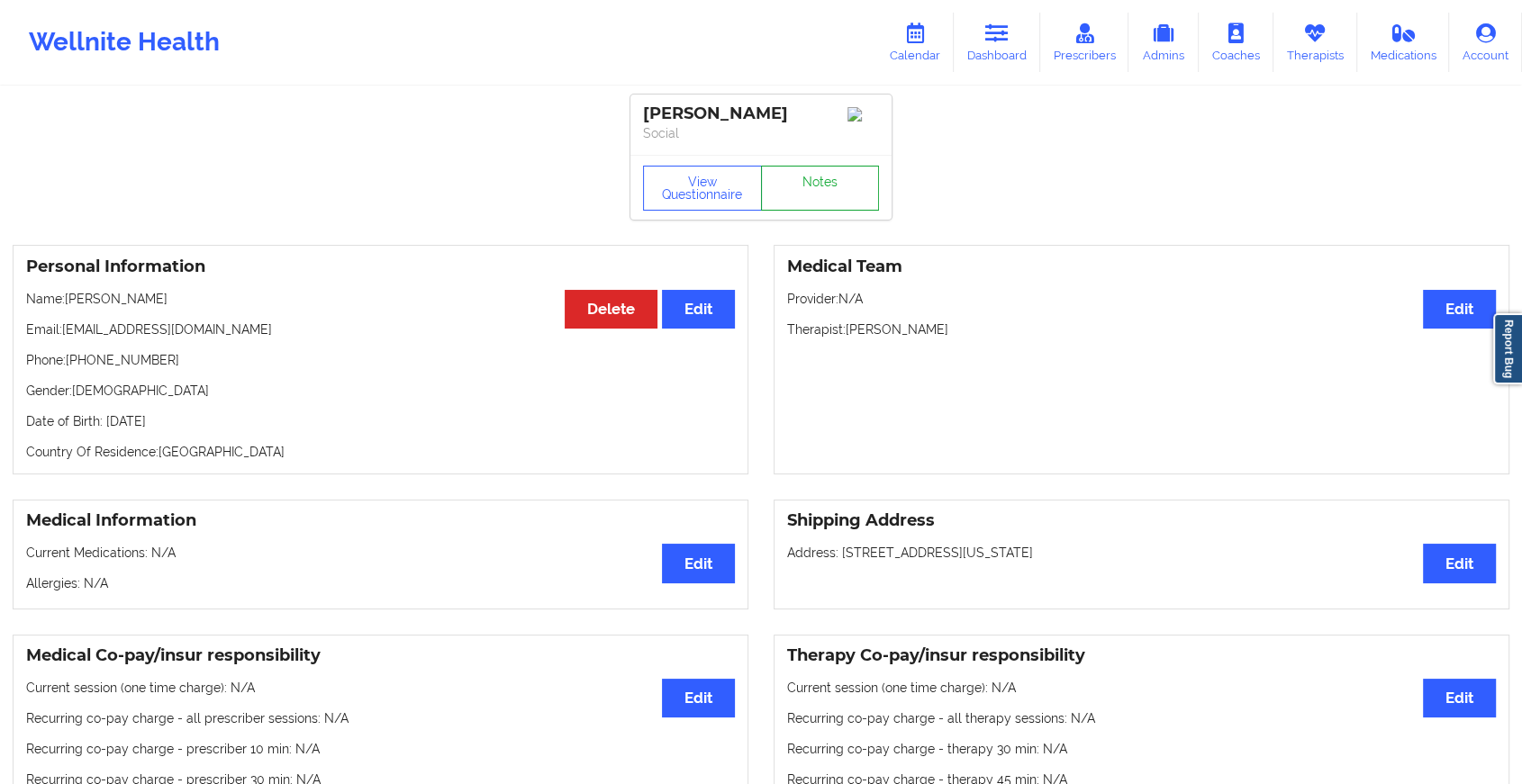
click at [831, 192] on link "Notes" at bounding box center [821, 188] width 119 height 45
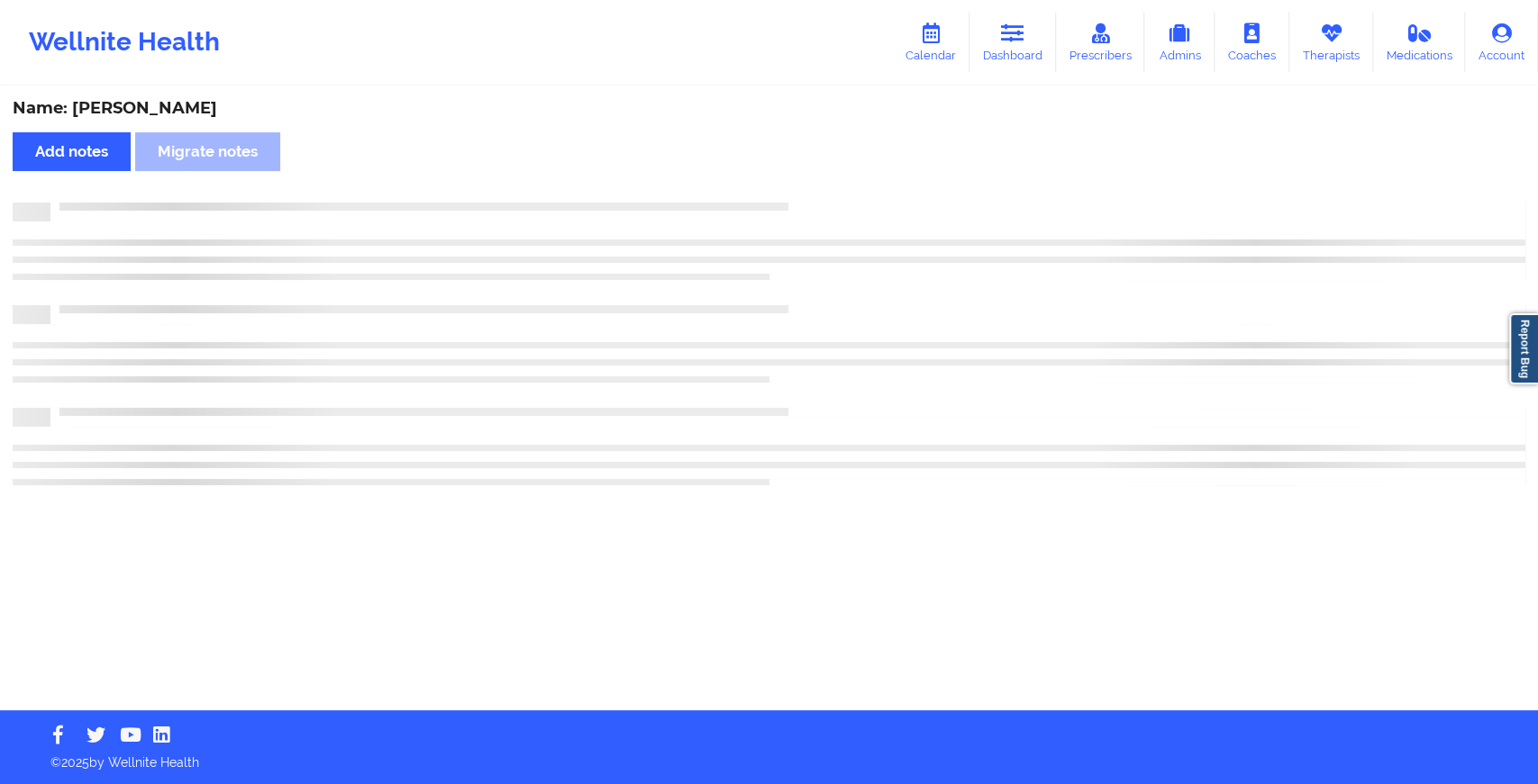
click at [831, 192] on div "Name: [PERSON_NAME] Add notes Migrate notes" at bounding box center [769, 399] width 1538 height 622
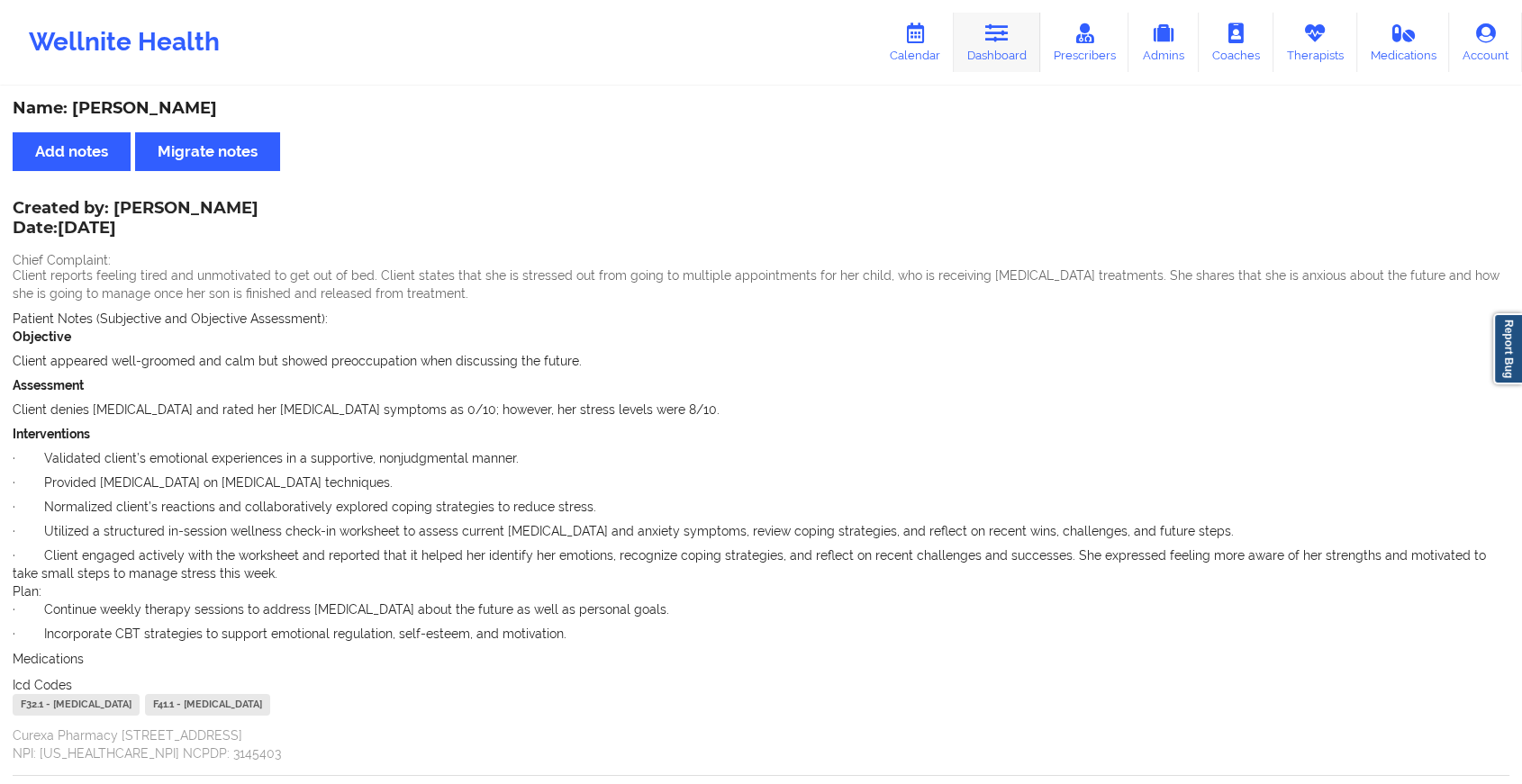
click at [1016, 58] on link "Dashboard" at bounding box center [996, 42] width 86 height 60
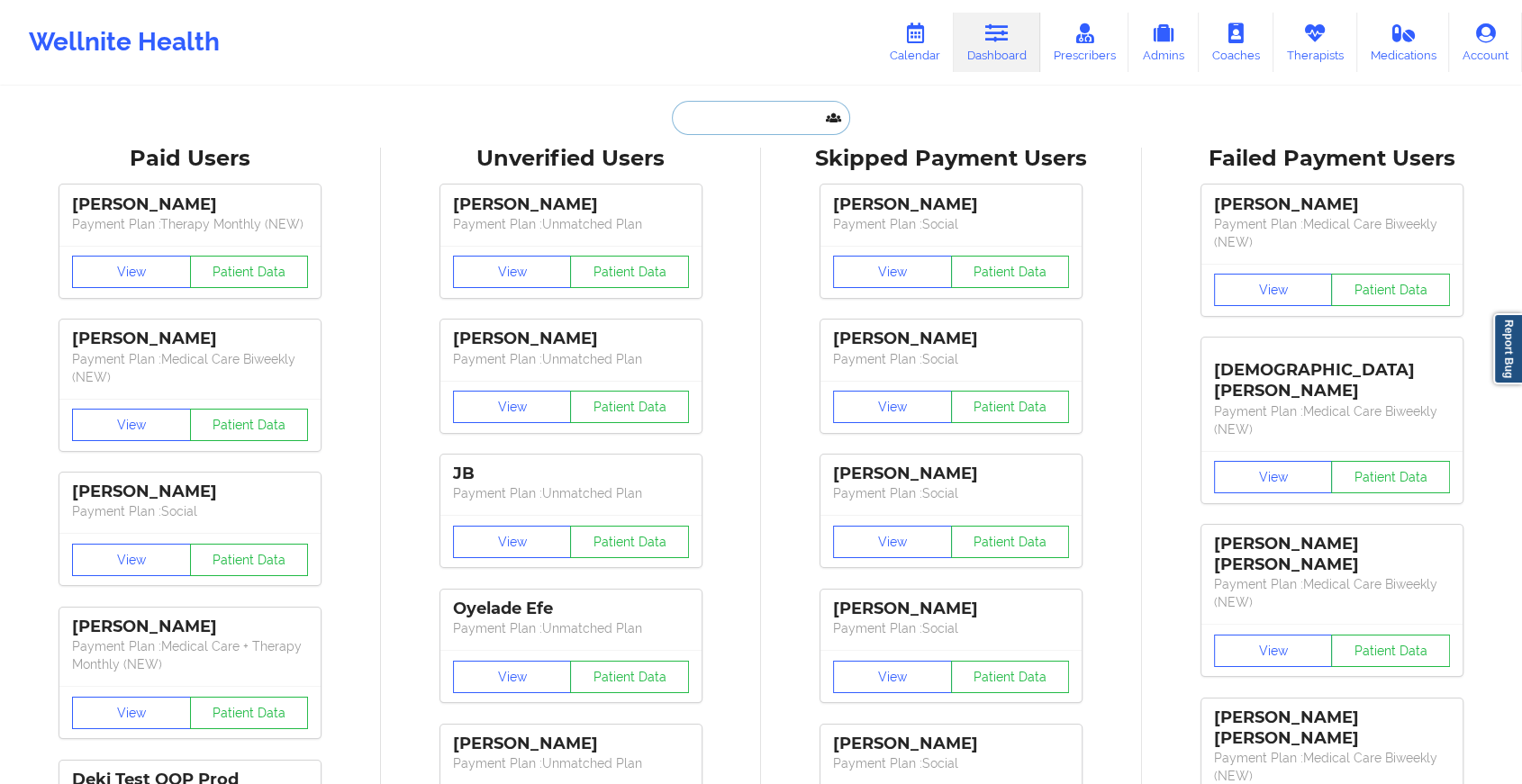
click at [805, 123] on input "text" at bounding box center [761, 118] width 179 height 34
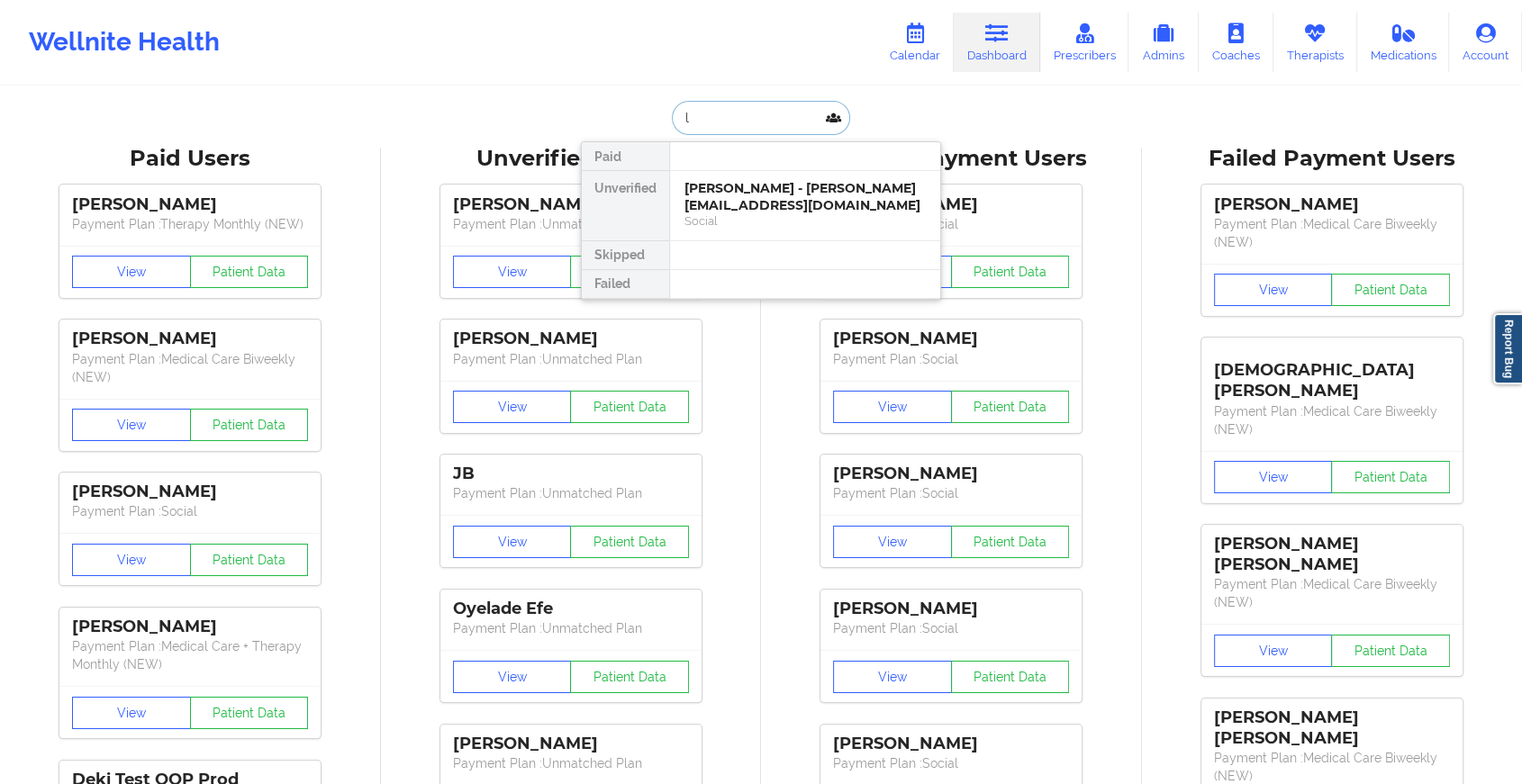
type input "l"
click at [766, 195] on div "[PERSON_NAME] - [PERSON_NAME][EMAIL_ADDRESS][DOMAIN_NAME]" at bounding box center [805, 196] width 241 height 33
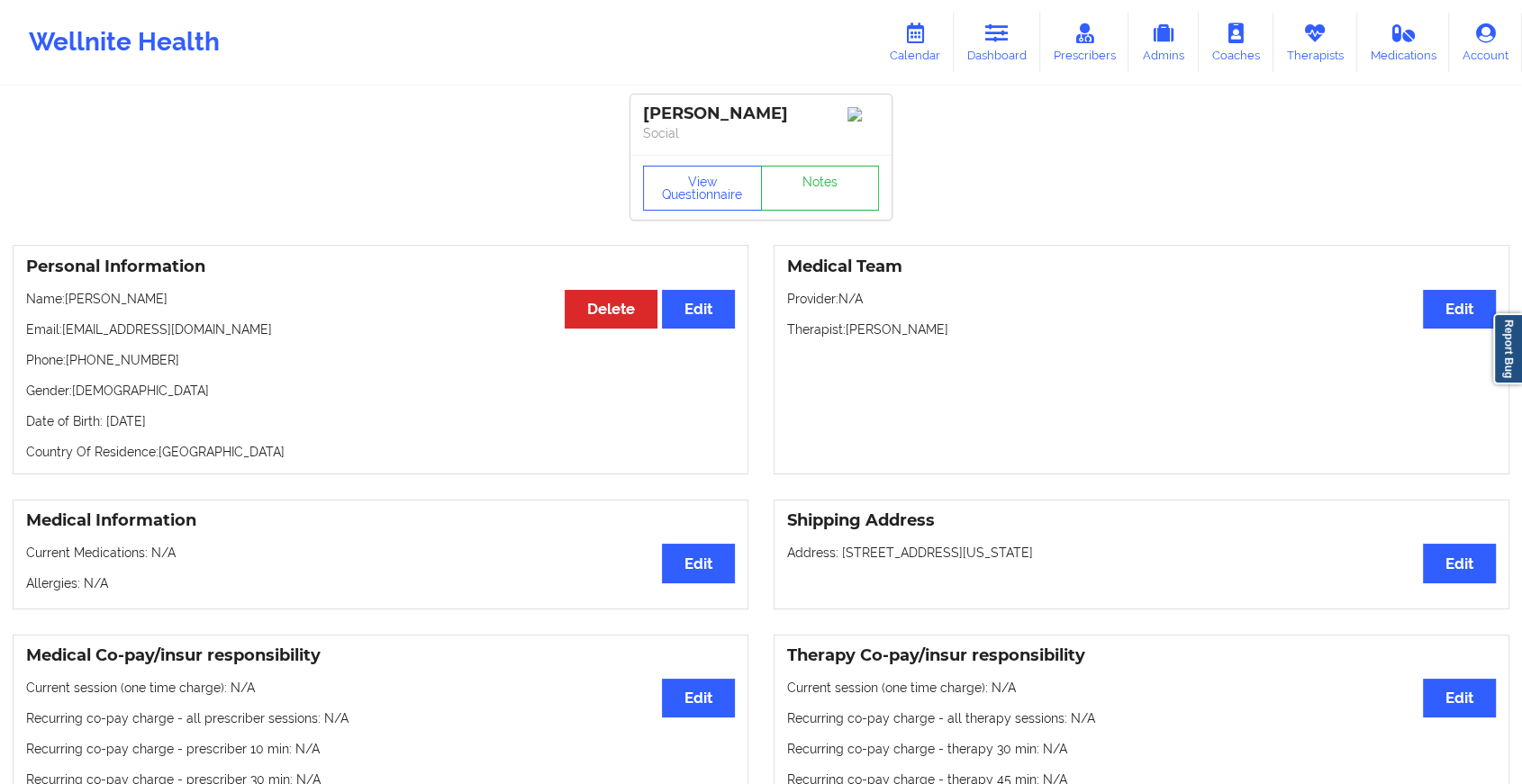
drag, startPoint x: 69, startPoint y: 320, endPoint x: 304, endPoint y: 303, distance: 235.6
click at [304, 303] on div "Personal Information Edit Delete Name: [PERSON_NAME] Email: [PERSON_NAME][EMAIL…" at bounding box center [380, 359] width 736 height 230
copy p "[PERSON_NAME]"
click at [1016, 25] on link "Dashboard" at bounding box center [996, 42] width 86 height 60
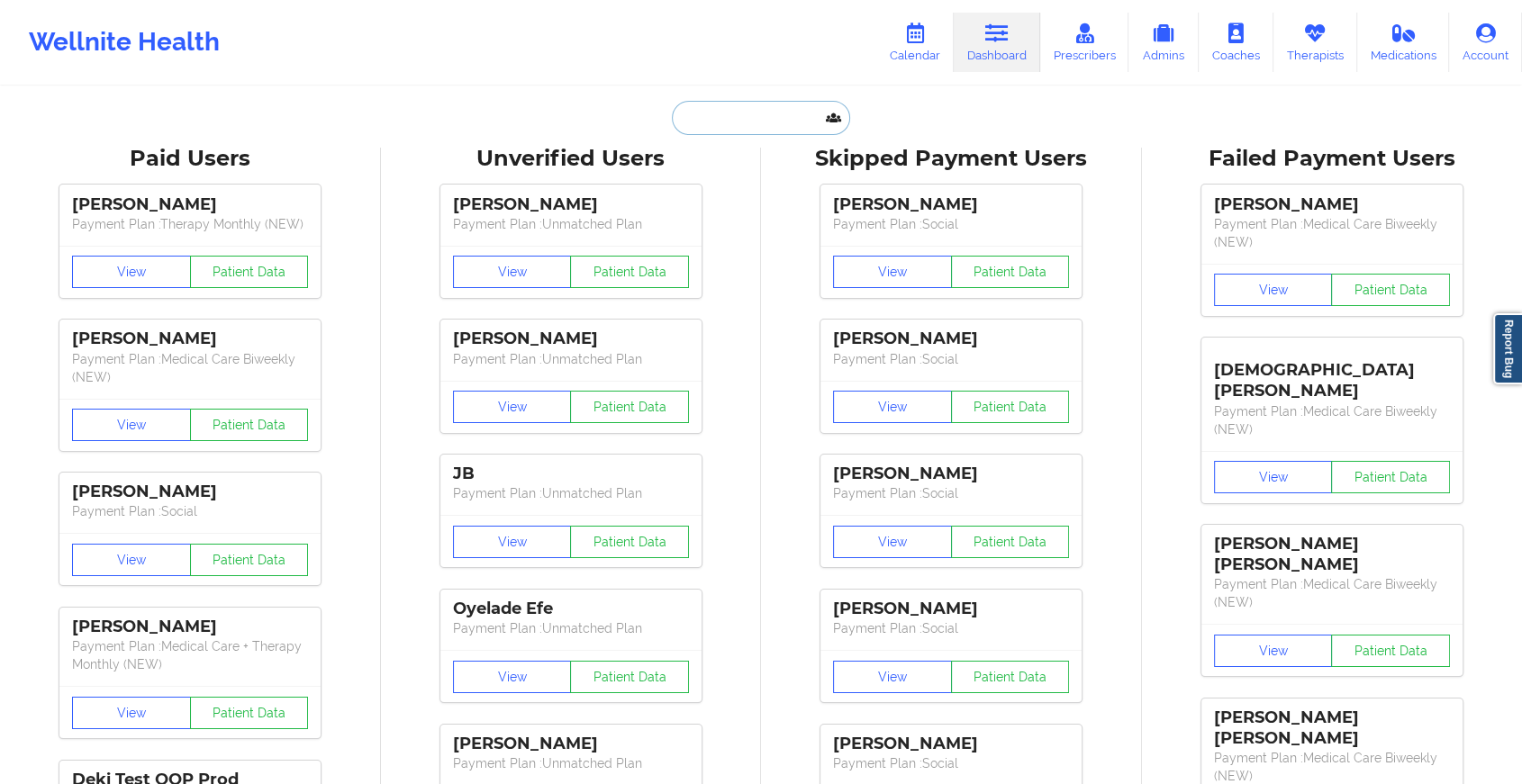
click at [714, 123] on input "text" at bounding box center [761, 118] width 179 height 34
paste input "[PERSON_NAME][EMAIL_ADDRESS][DOMAIN_NAME]"
type input "[PERSON_NAME][EMAIL_ADDRESS][DOMAIN_NAME]"
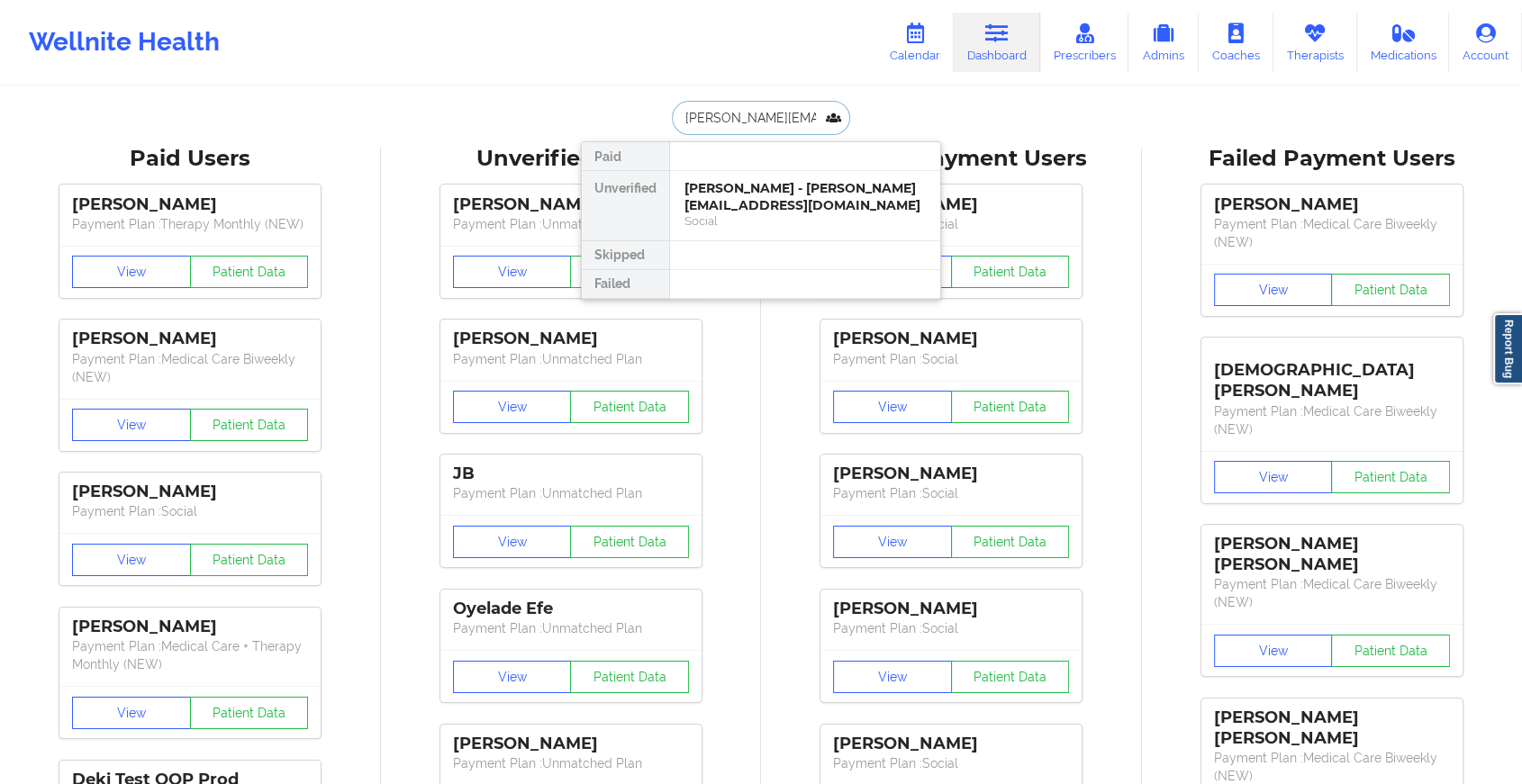
scroll to position [0, 36]
click at [789, 196] on div "Leonardo Ortiz - [EMAIL_ADDRESS][DOMAIN_NAME]" at bounding box center [805, 196] width 241 height 33
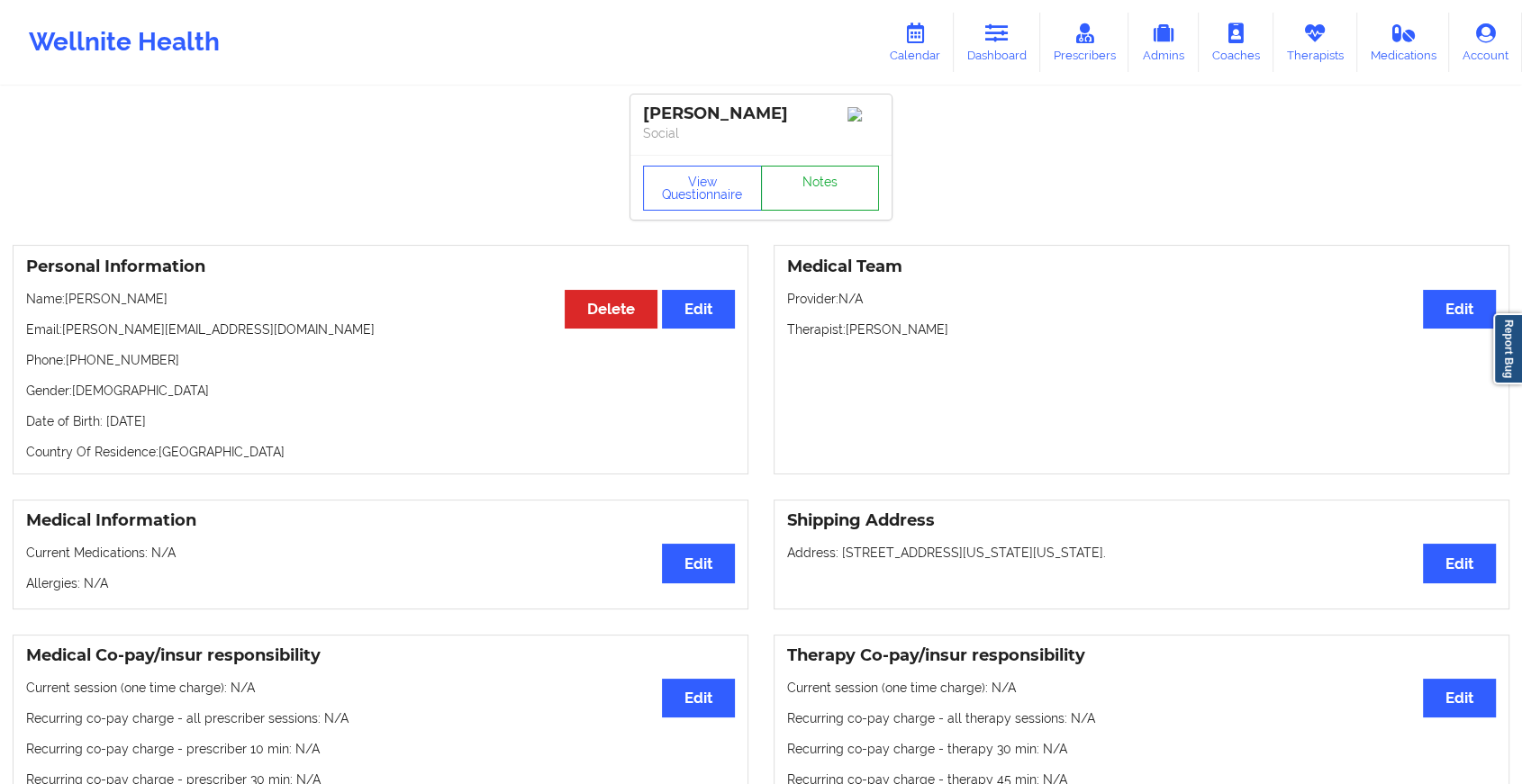
click at [835, 195] on link "Notes" at bounding box center [821, 188] width 119 height 45
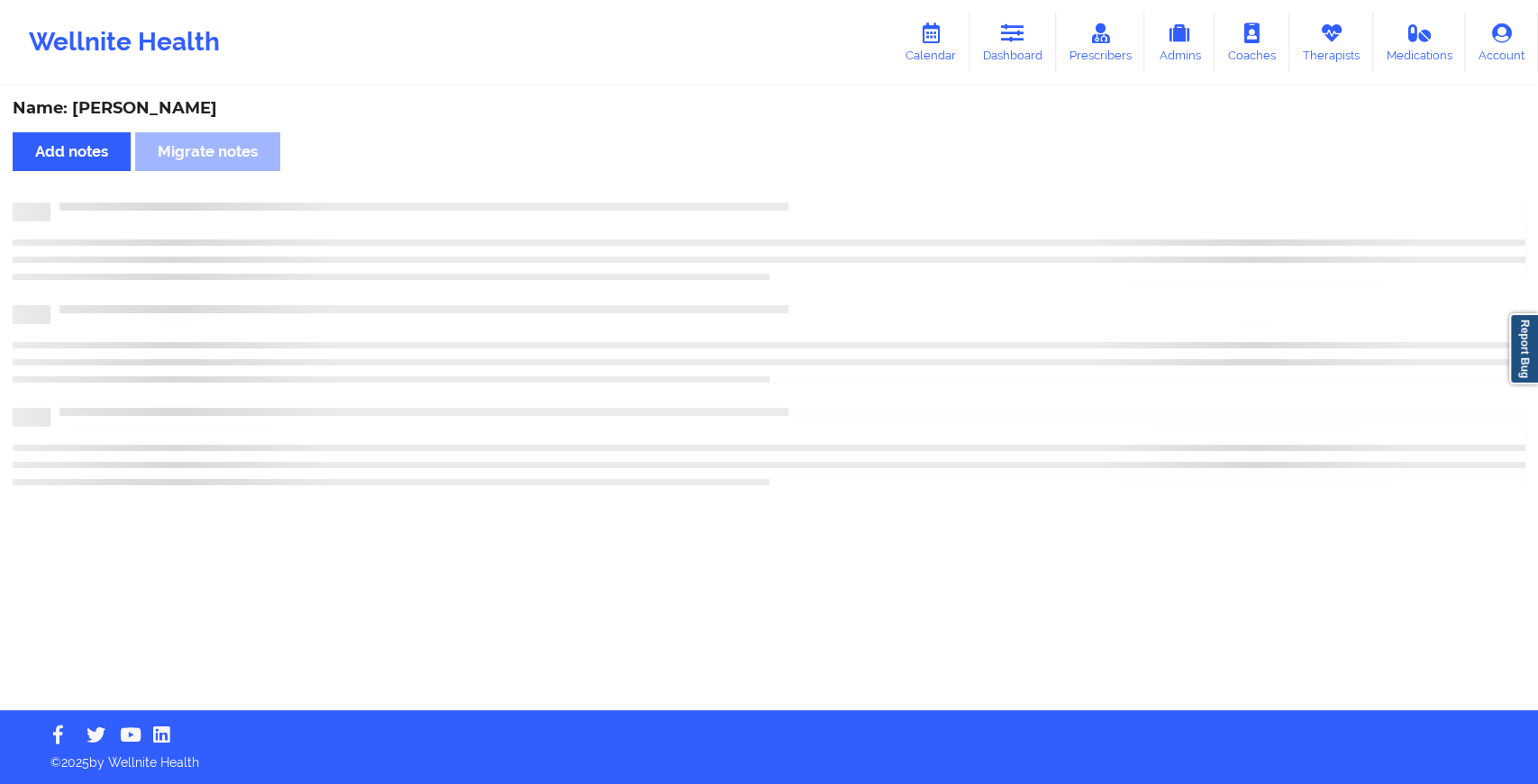
click at [835, 195] on div "Name: [PERSON_NAME] Add notes Migrate notes" at bounding box center [769, 399] width 1538 height 622
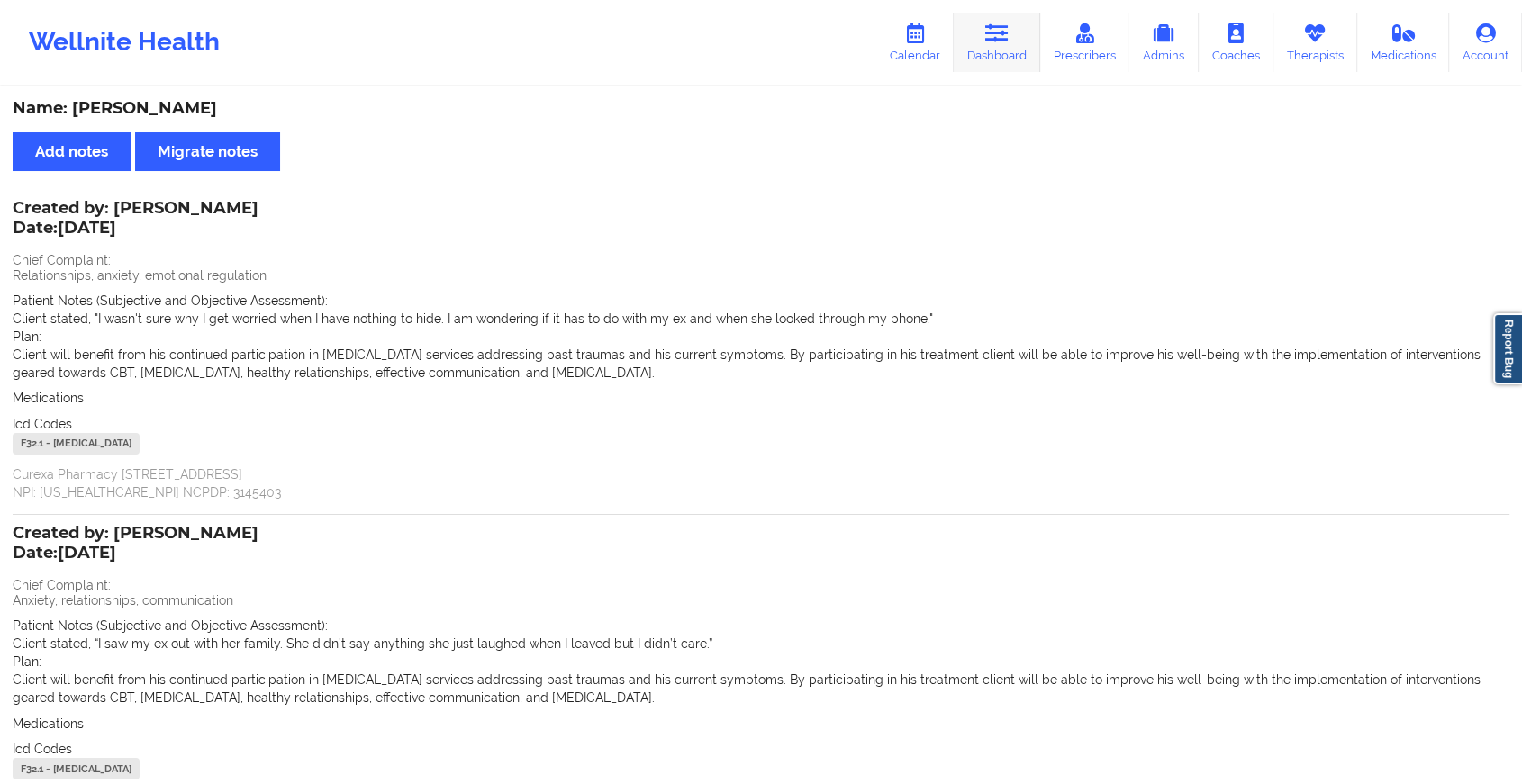
click at [994, 18] on link "Dashboard" at bounding box center [996, 42] width 86 height 60
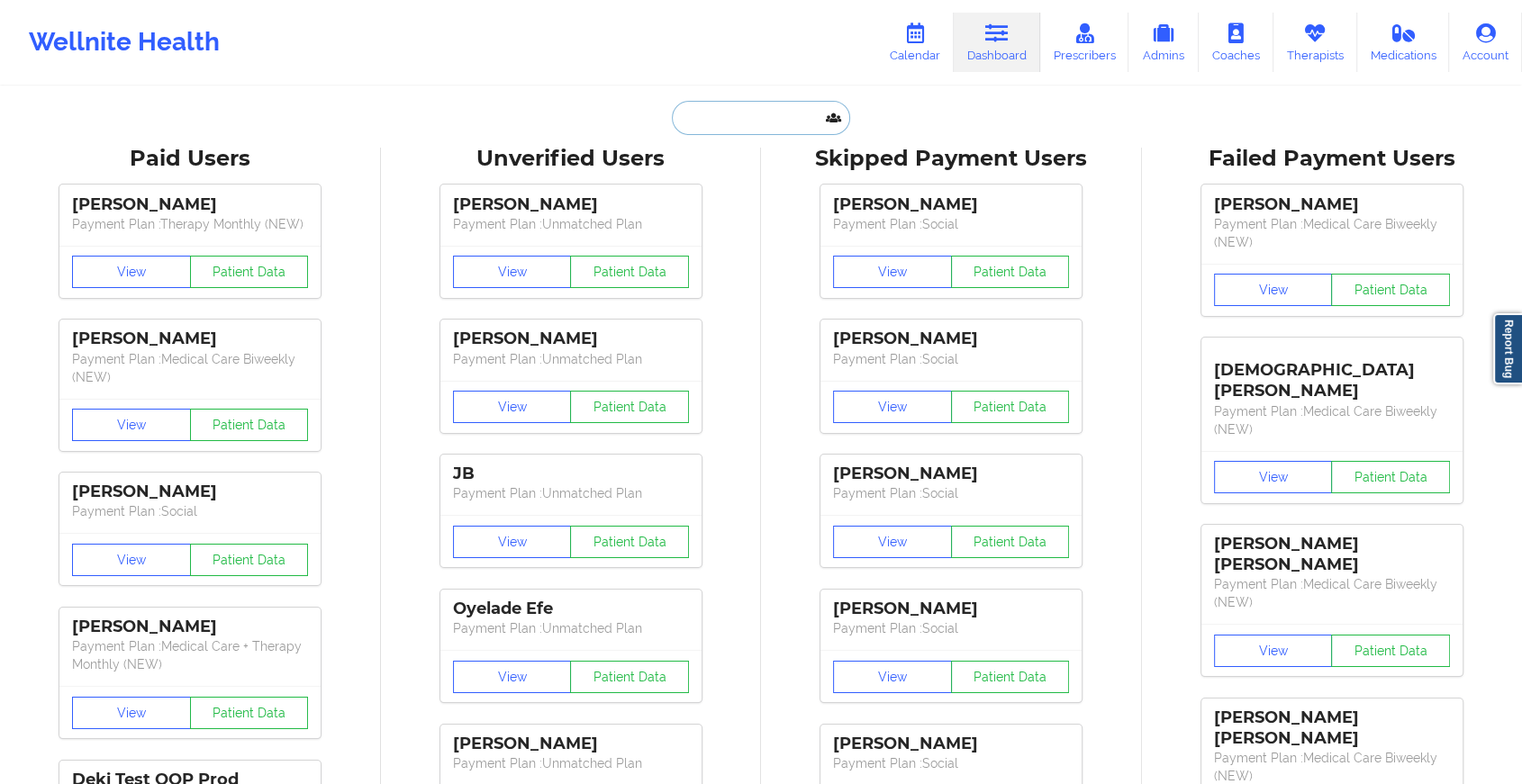
click at [720, 130] on input "text" at bounding box center [761, 118] width 179 height 34
paste input "[EMAIL_ADDRESS][DOMAIN_NAME]"
type input "[EMAIL_ADDRESS][DOMAIN_NAME]"
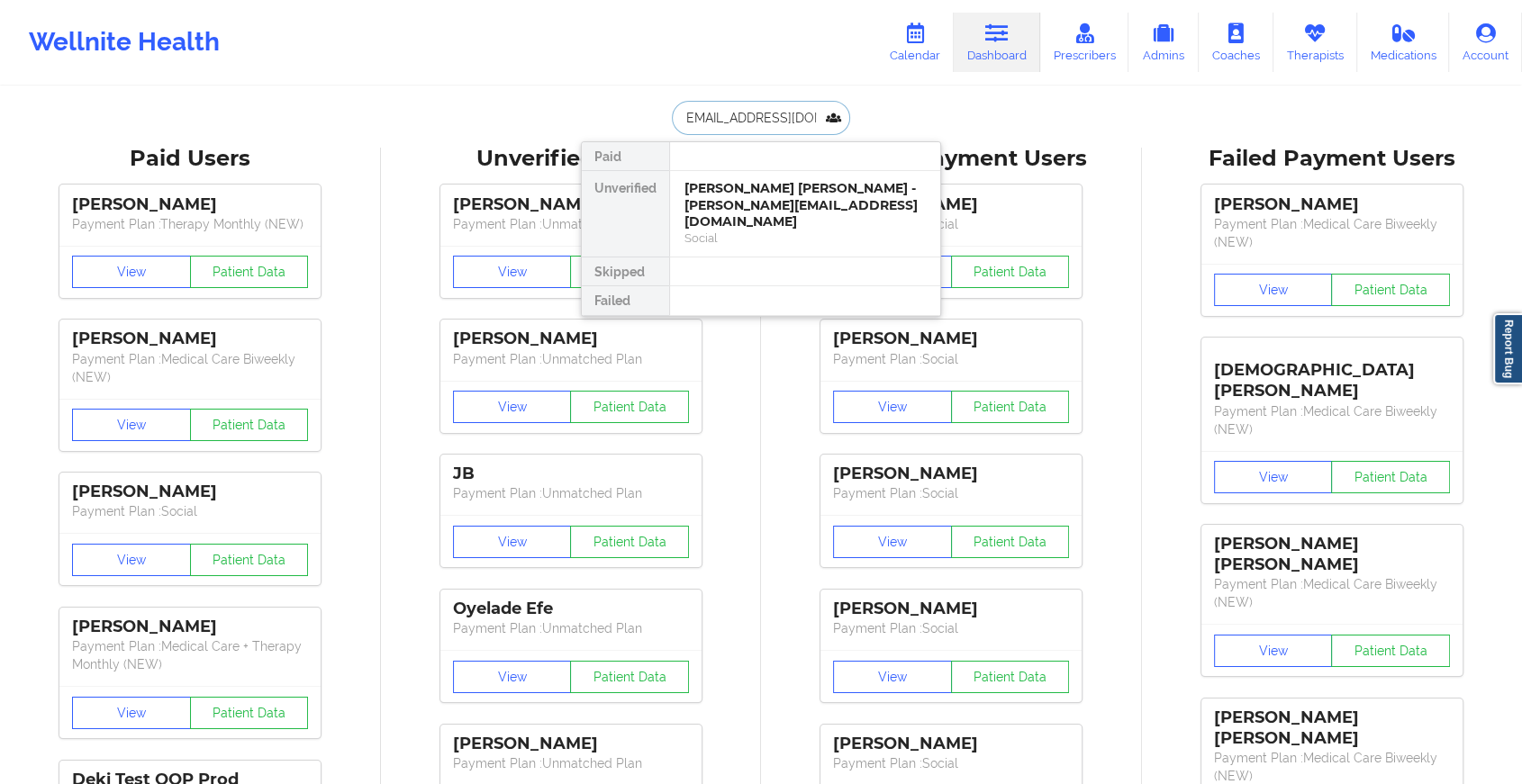
click at [821, 204] on div "[PERSON_NAME] [PERSON_NAME] - [PERSON_NAME][EMAIL_ADDRESS][DOMAIN_NAME]" at bounding box center [805, 204] width 241 height 50
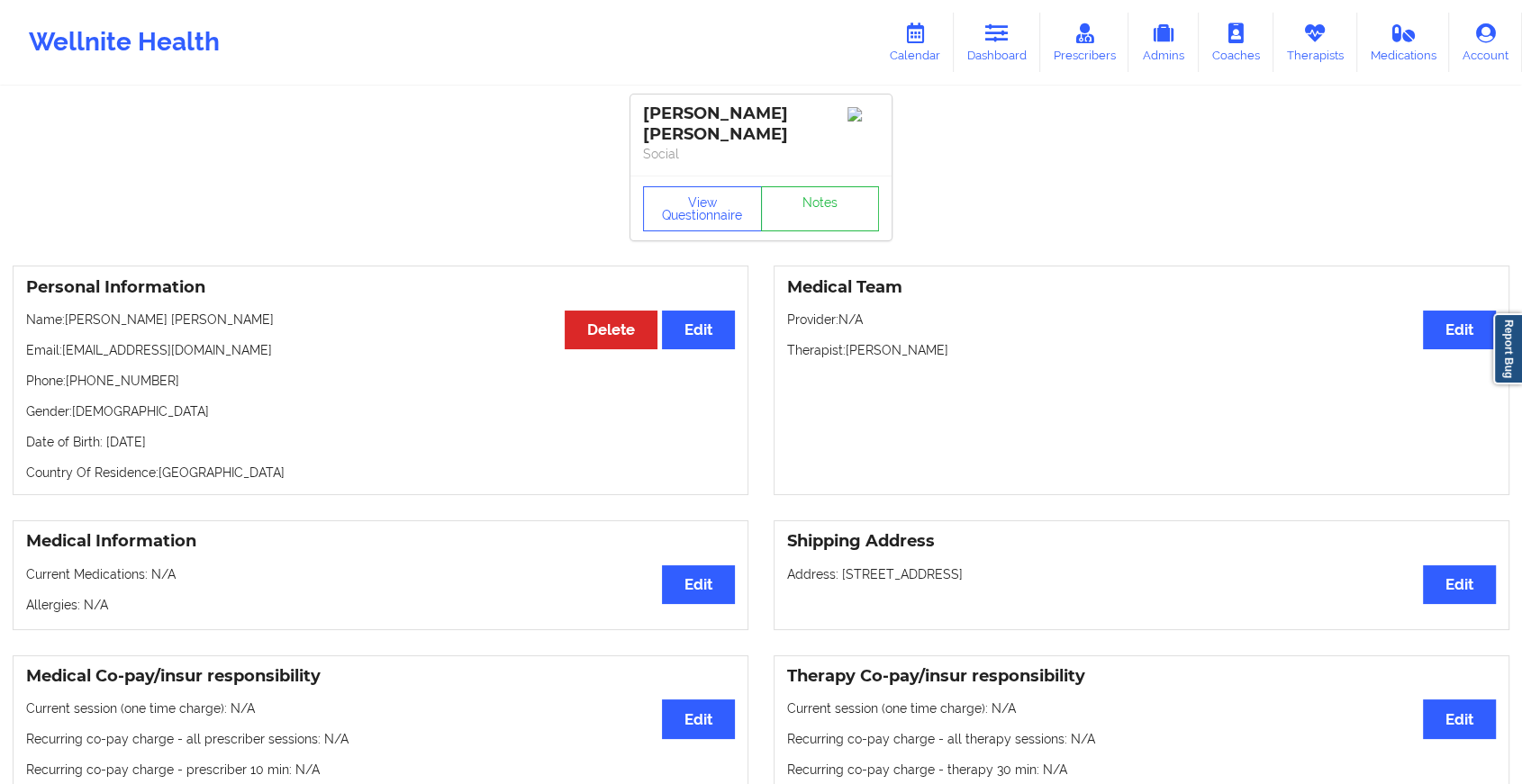
click at [857, 187] on div "View Questionnaire Notes" at bounding box center [761, 208] width 261 height 65
click at [857, 187] on link "Notes" at bounding box center [821, 209] width 119 height 45
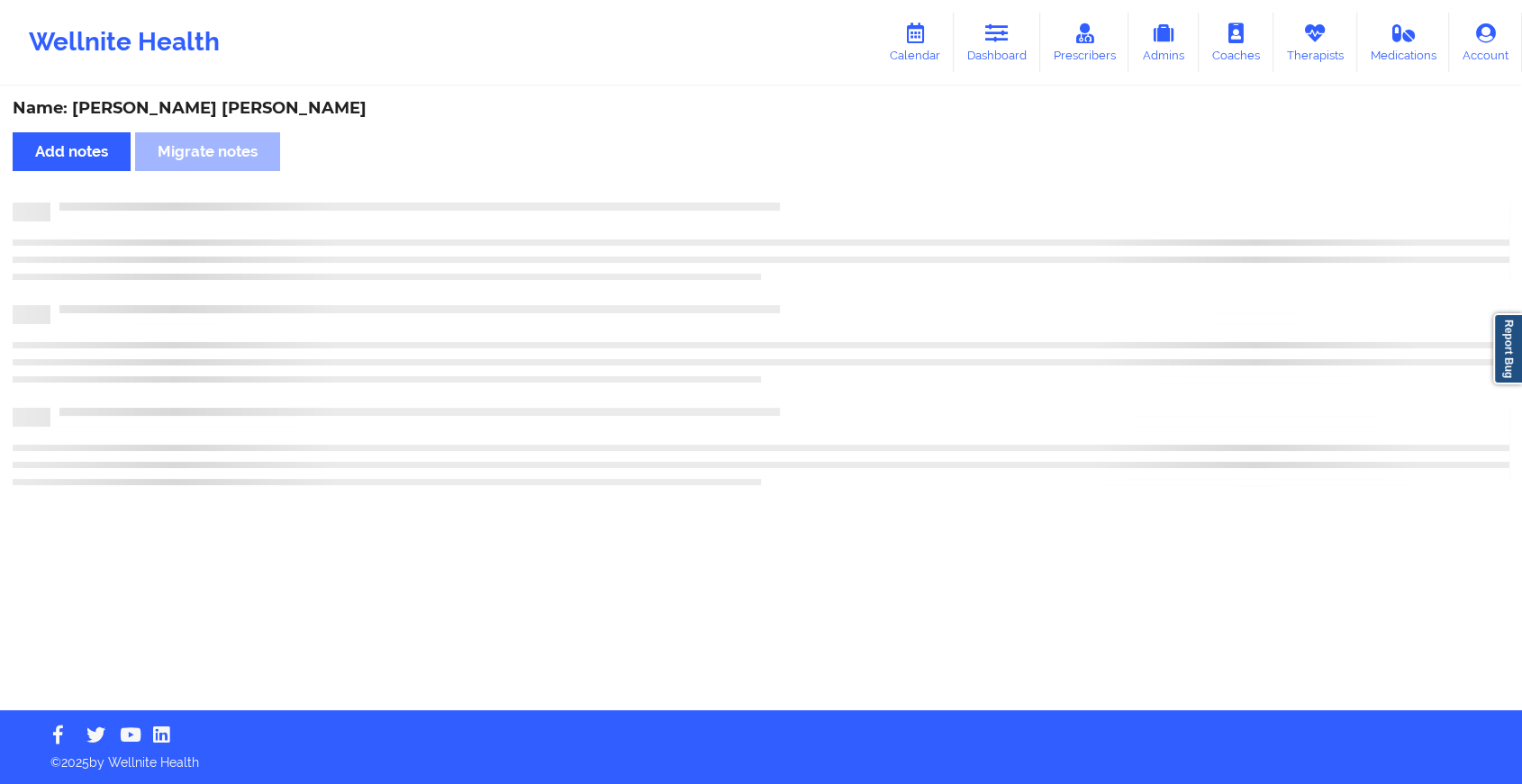
click at [857, 187] on div "Name: [PERSON_NAME] [PERSON_NAME] Add notes Migrate notes" at bounding box center [761, 399] width 1522 height 622
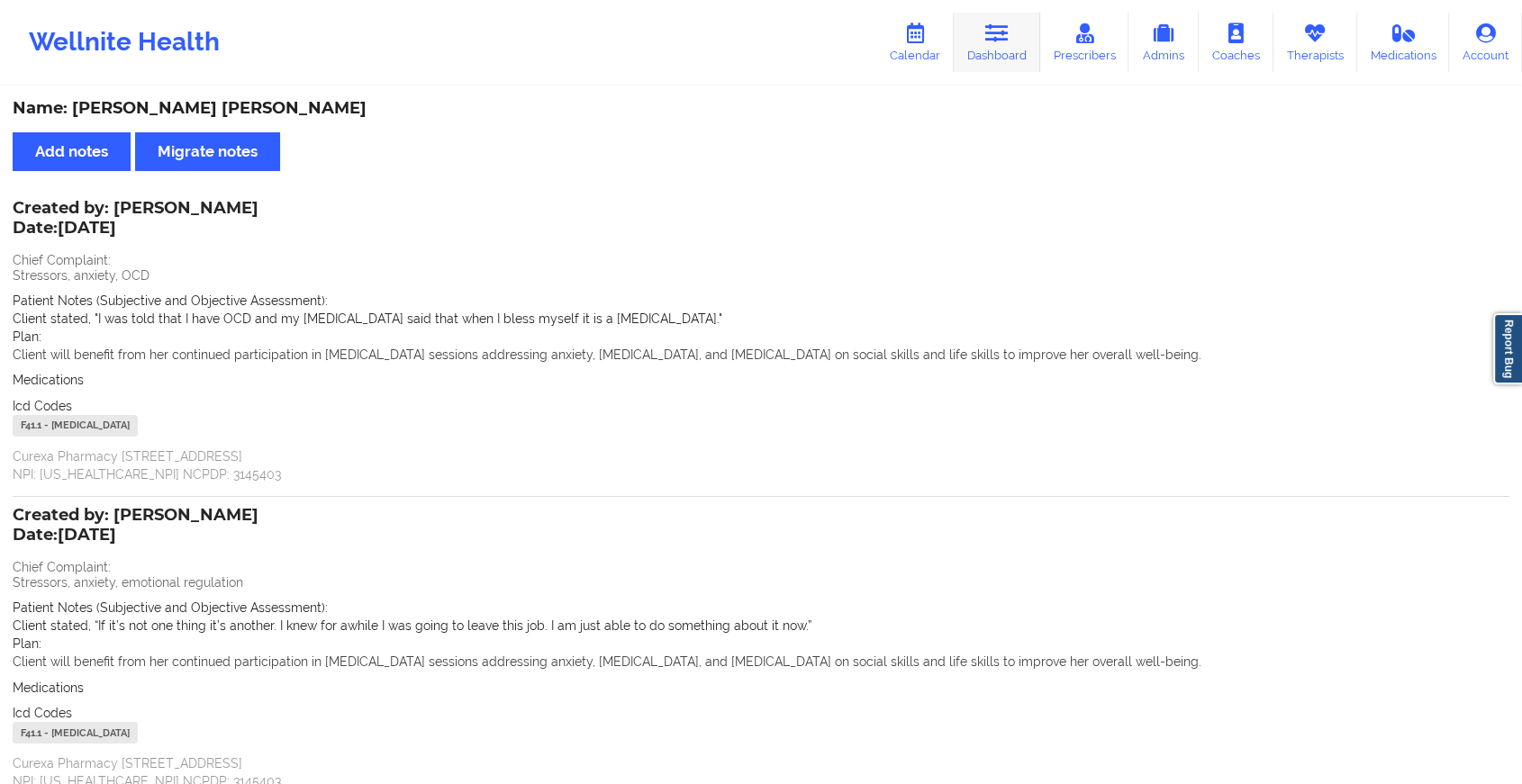
click at [1006, 13] on link "Dashboard" at bounding box center [996, 42] width 86 height 60
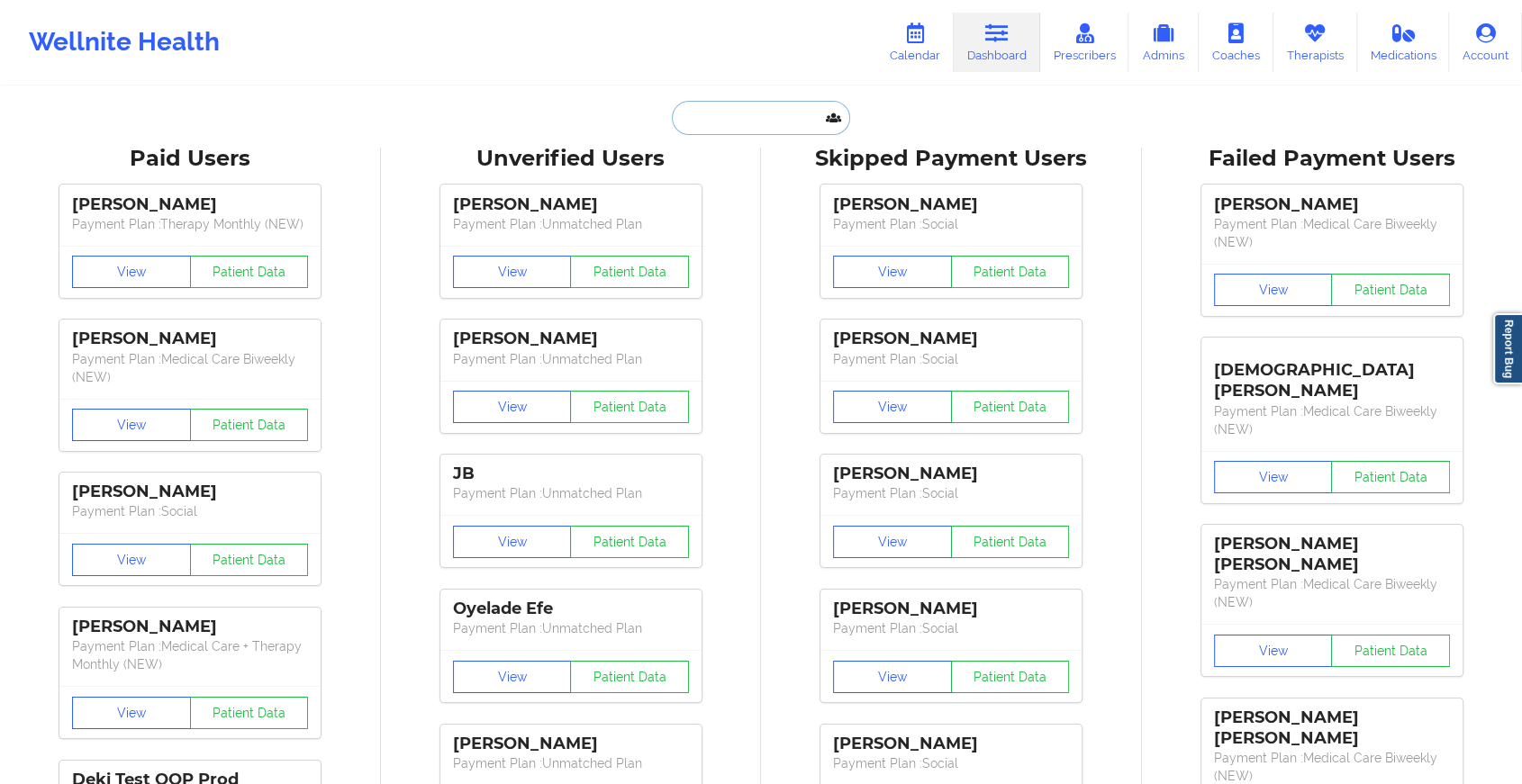
click at [775, 124] on input "text" at bounding box center [761, 118] width 179 height 34
paste input "[EMAIL_ADDRESS][DOMAIN_NAME]"
type input "[EMAIL_ADDRESS][DOMAIN_NAME]"
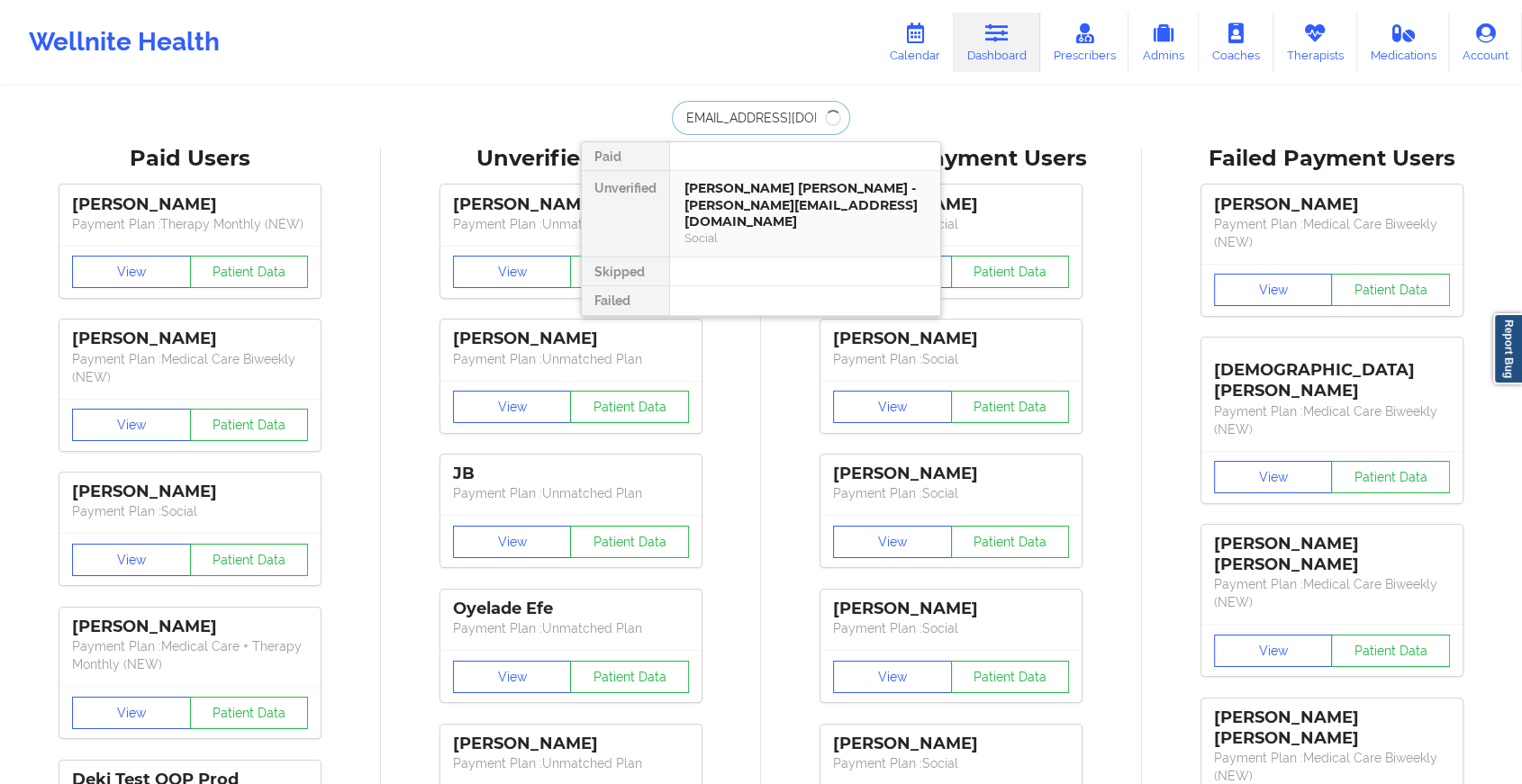
click at [783, 200] on div "[PERSON_NAME] [PERSON_NAME] - [PERSON_NAME][EMAIL_ADDRESS][DOMAIN_NAME]" at bounding box center [805, 204] width 241 height 50
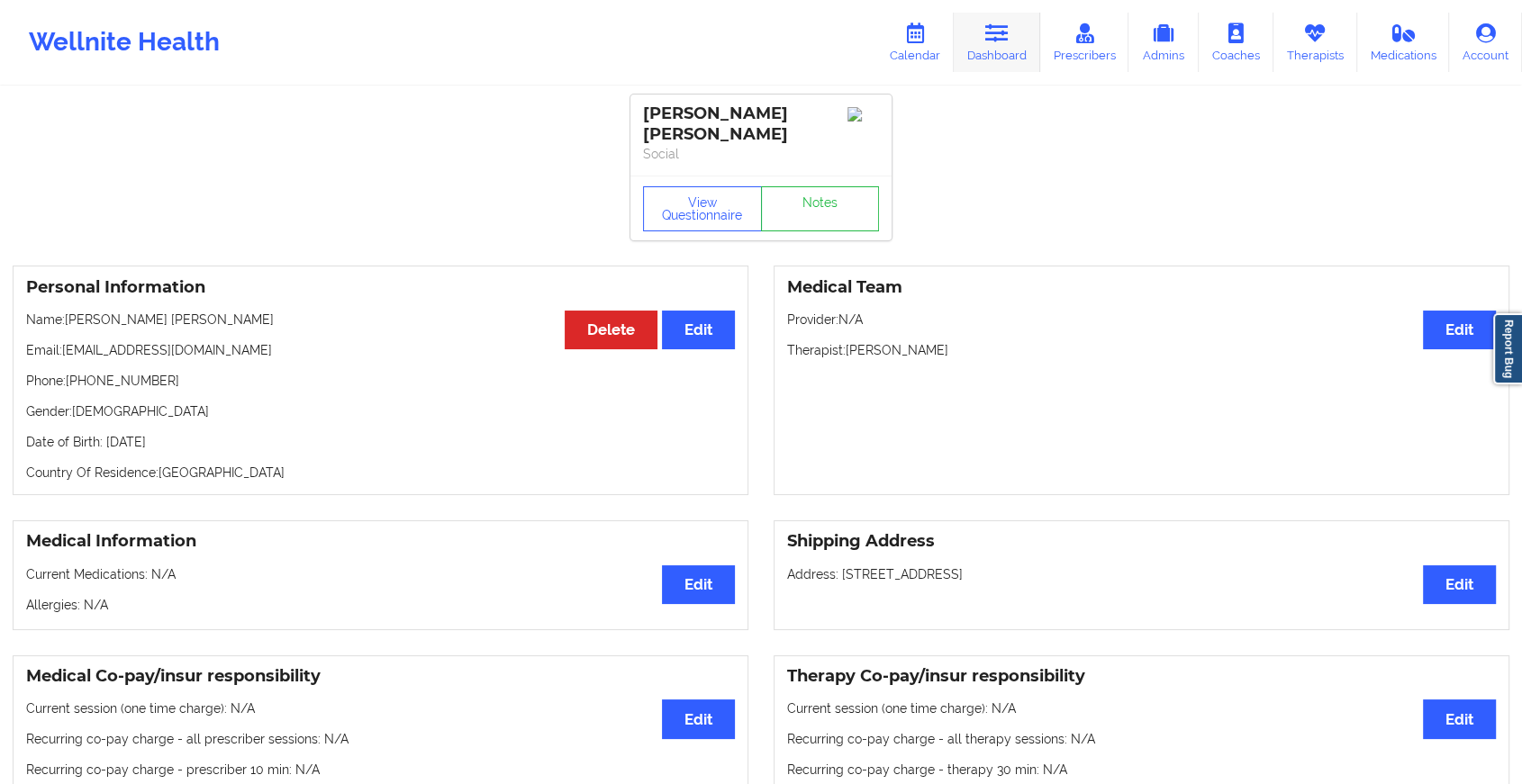
click at [992, 46] on link "Dashboard" at bounding box center [996, 42] width 86 height 60
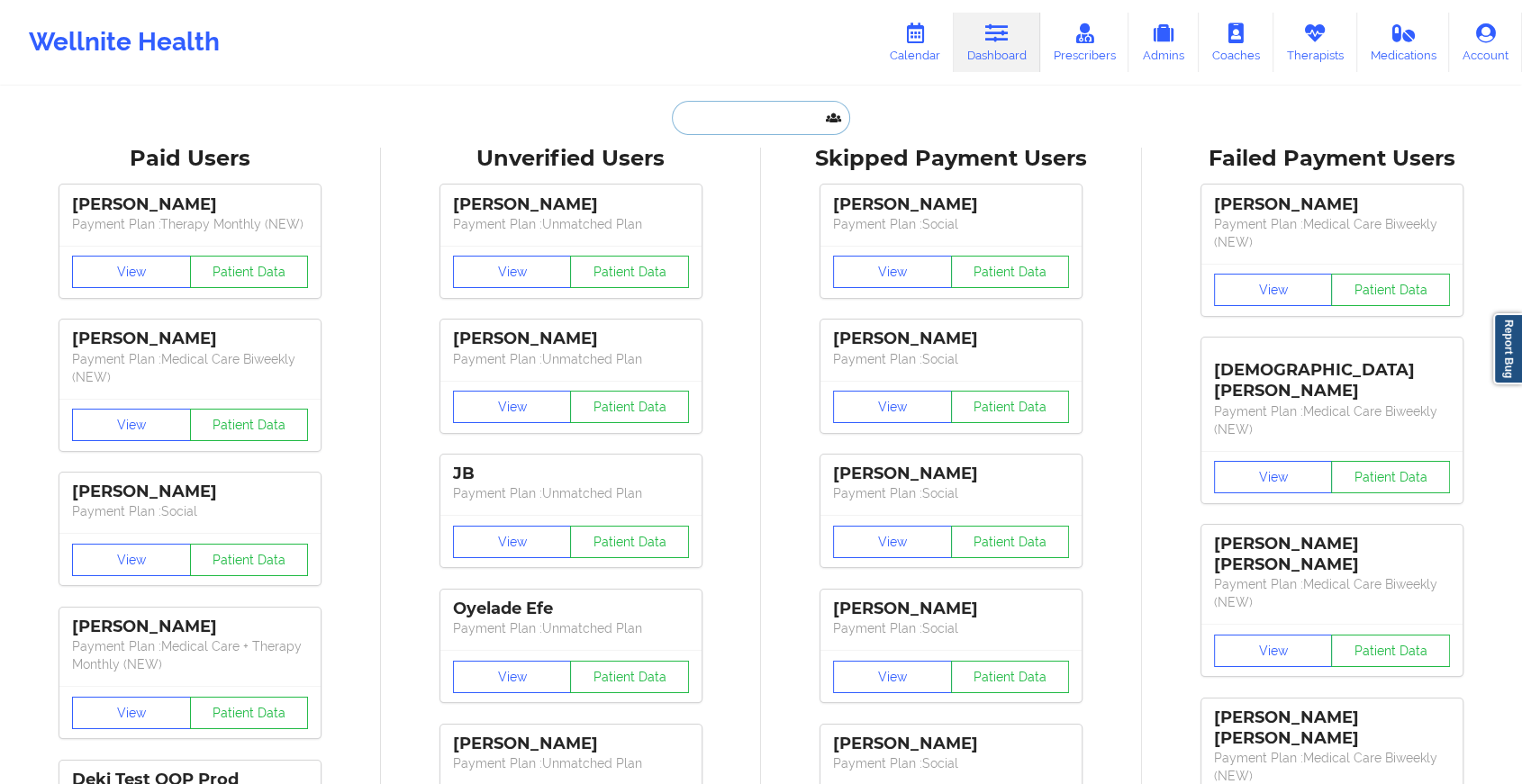
click at [726, 131] on input "text" at bounding box center [761, 118] width 179 height 34
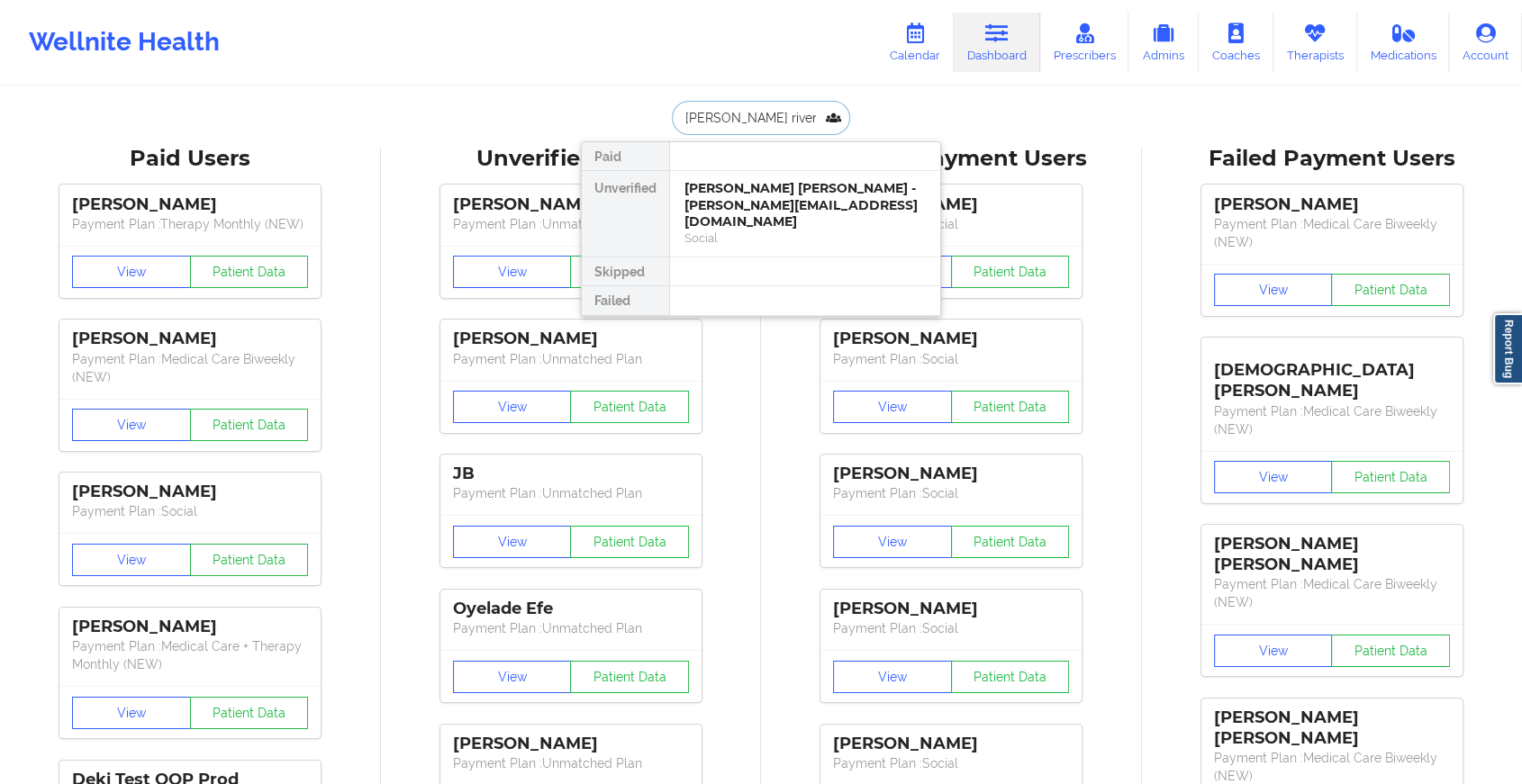
type input "[PERSON_NAME]"
click at [755, 191] on div "[PERSON_NAME] - [PERSON_NAME][EMAIL_ADDRESS][DOMAIN_NAME]" at bounding box center [805, 196] width 241 height 33
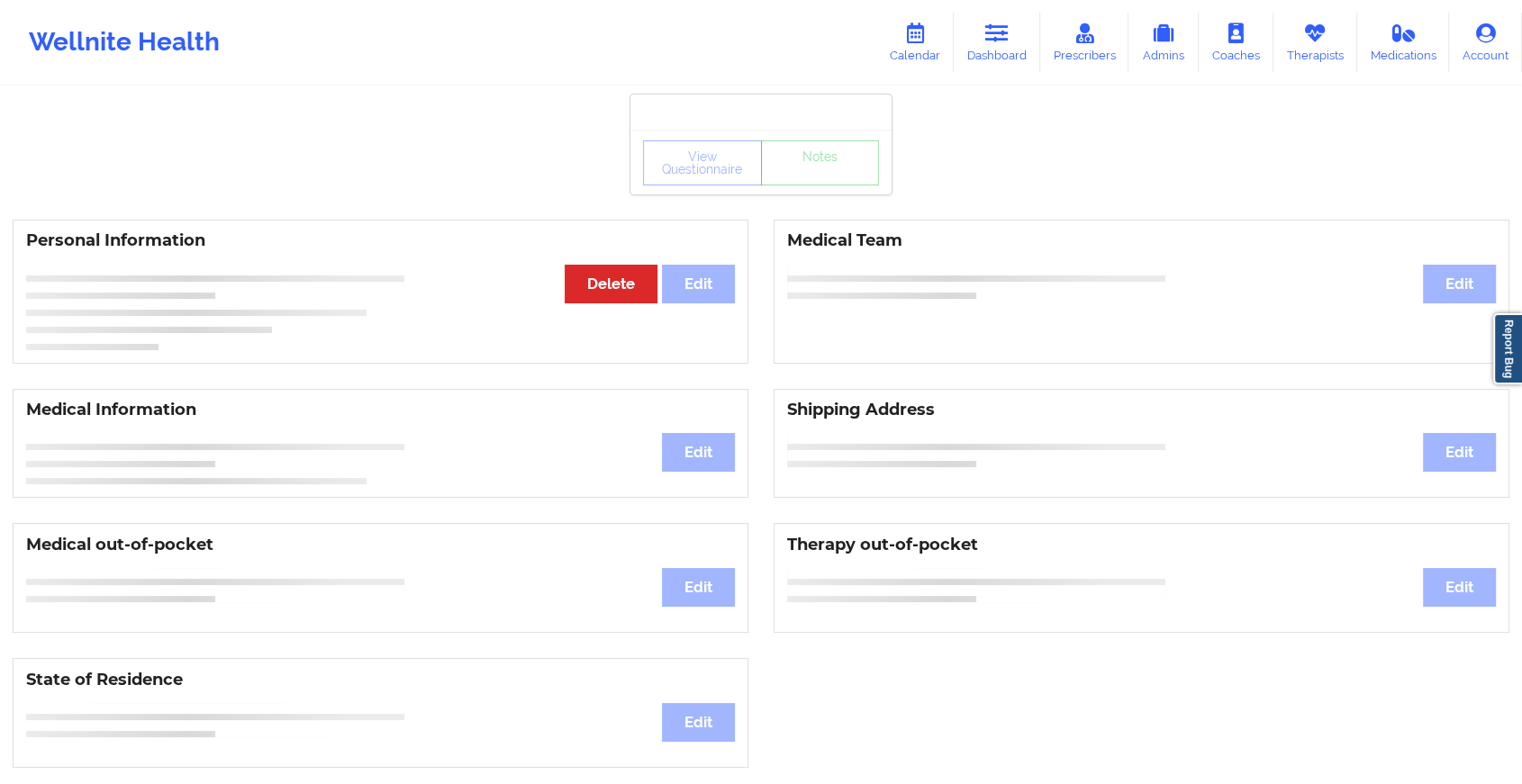
click at [821, 180] on div "View Questionnaire Notes" at bounding box center [761, 164] width 236 height 45
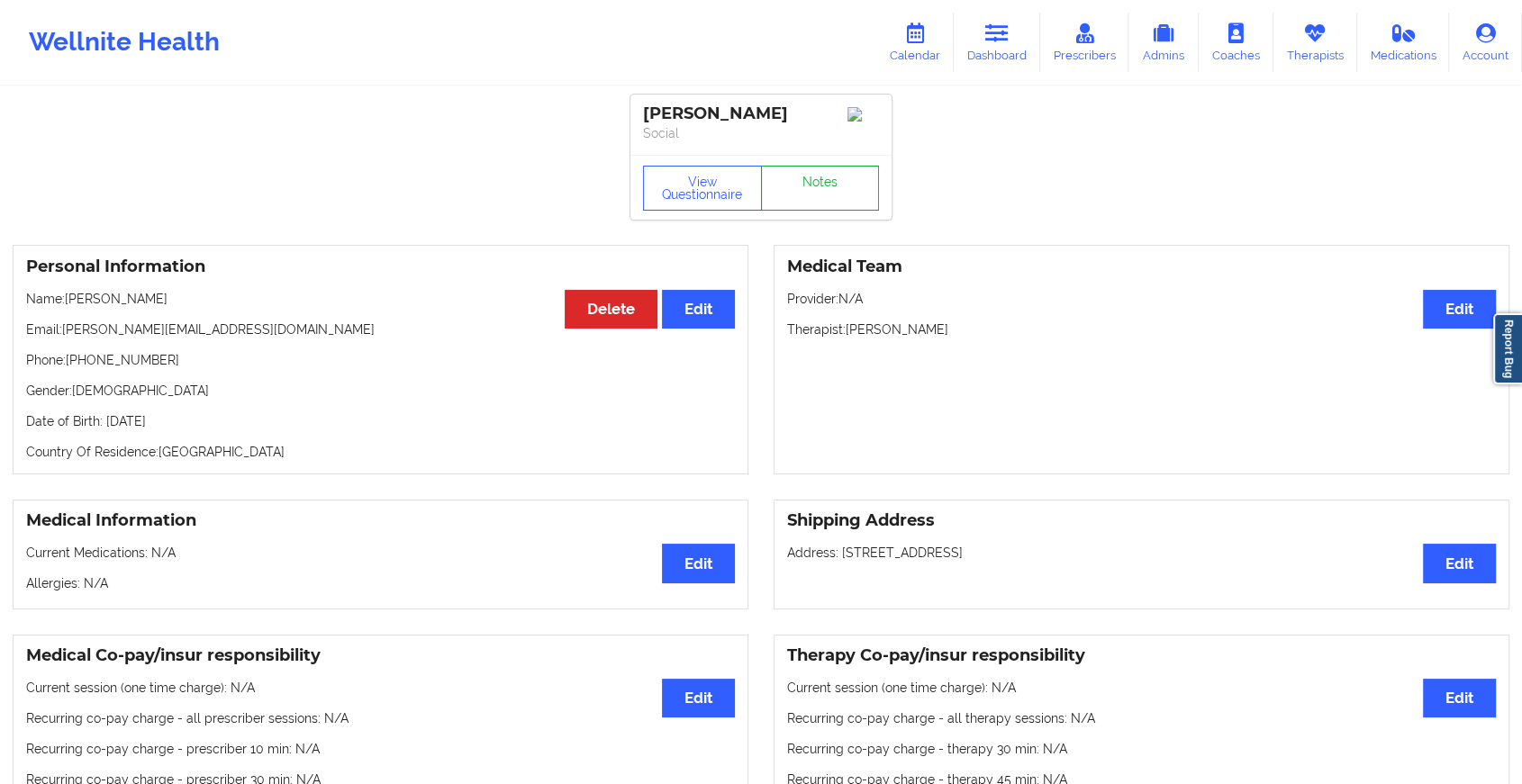
click at [821, 180] on link "Notes" at bounding box center [821, 188] width 119 height 45
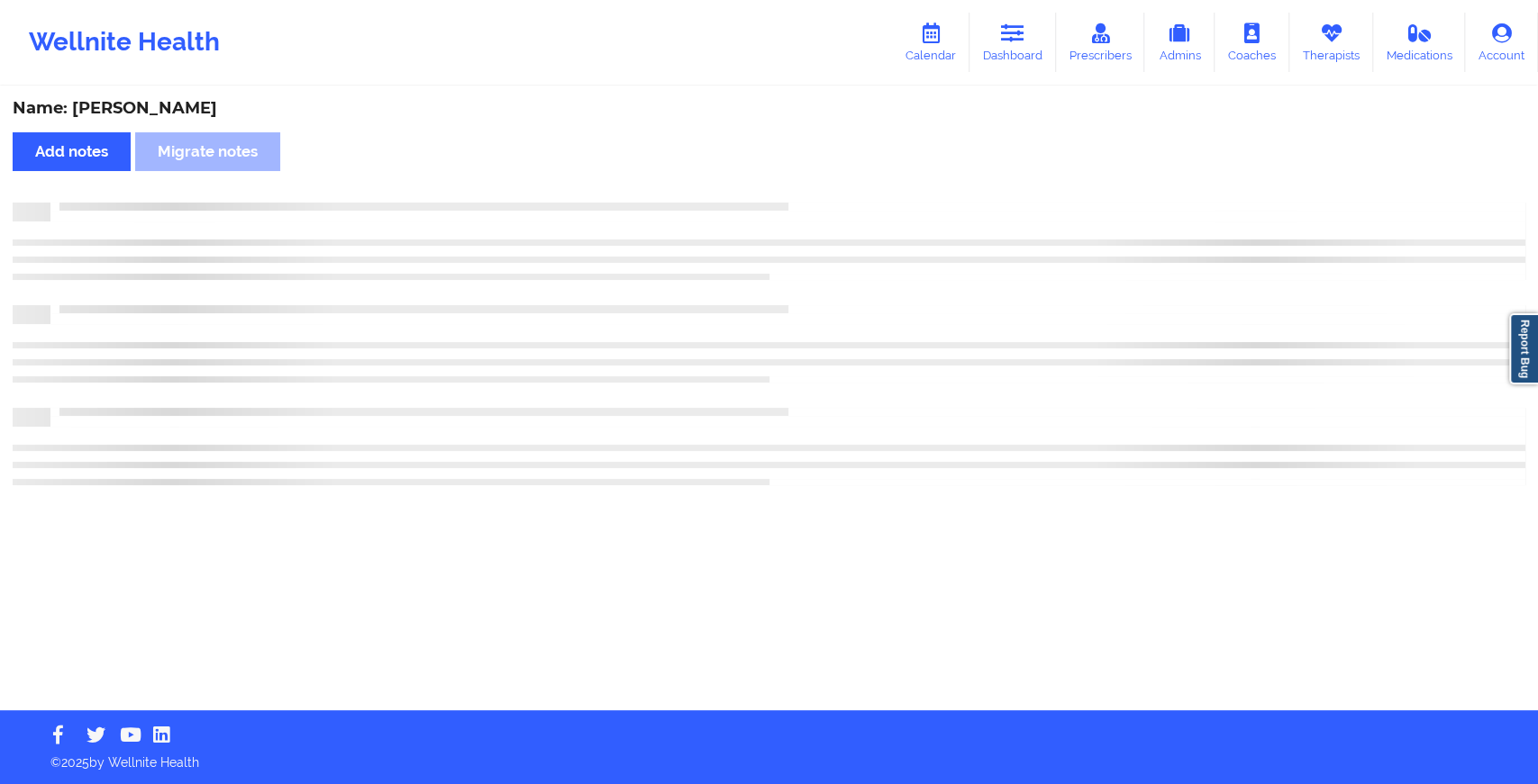
click at [821, 180] on div "Name: [PERSON_NAME] Add notes Migrate notes" at bounding box center [769, 399] width 1538 height 622
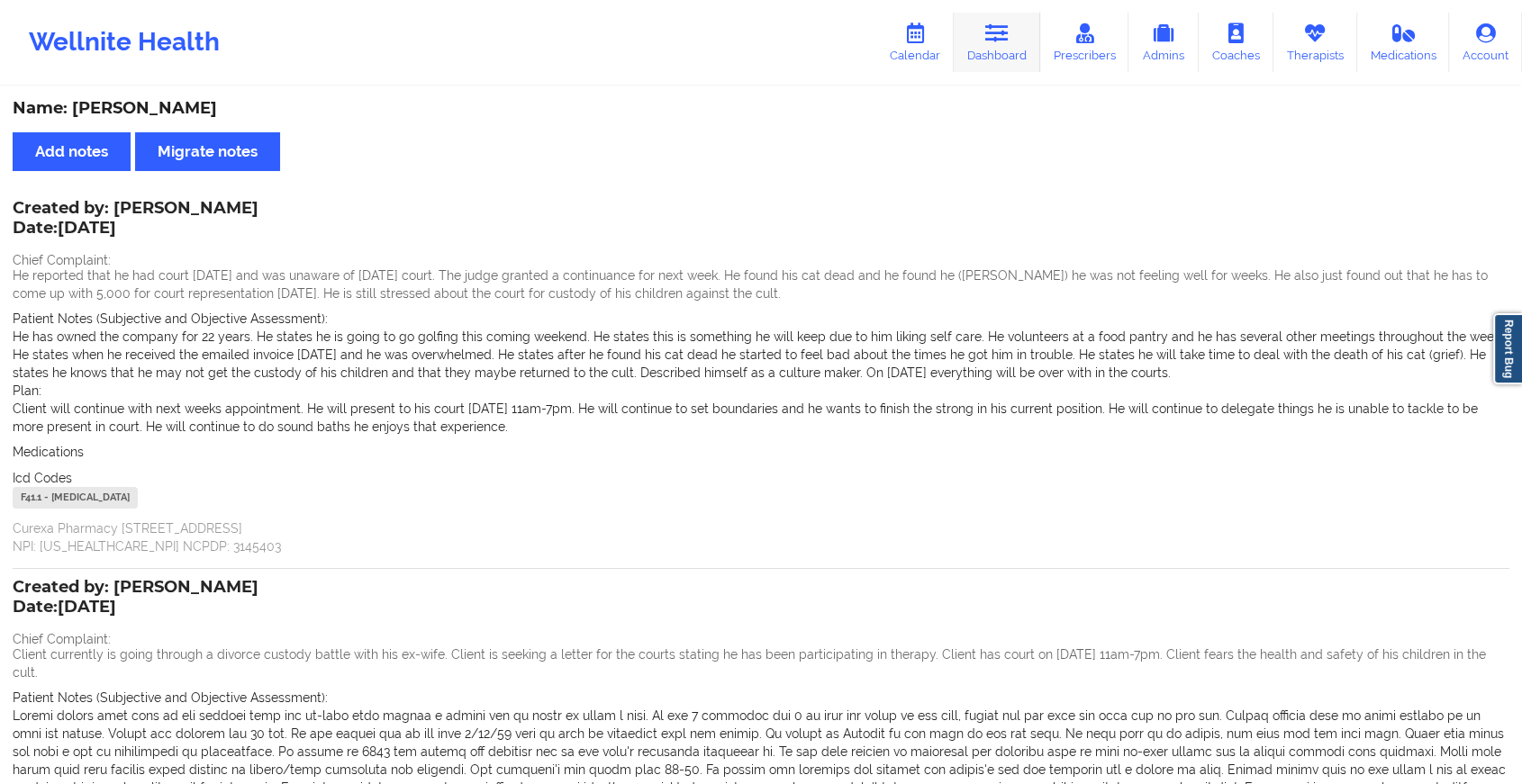
click at [995, 44] on link "Dashboard" at bounding box center [996, 42] width 86 height 60
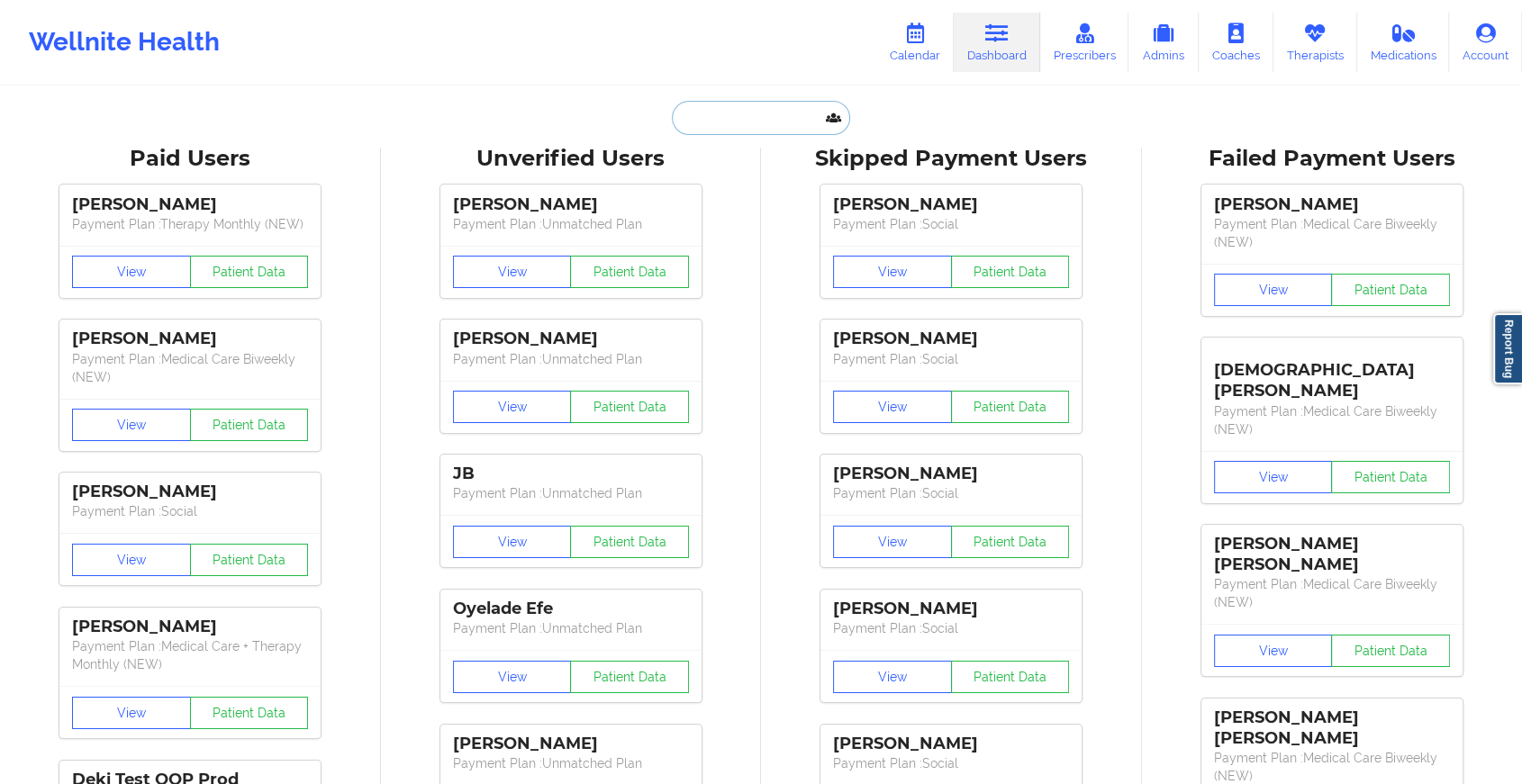
click at [754, 121] on input "text" at bounding box center [761, 118] width 179 height 34
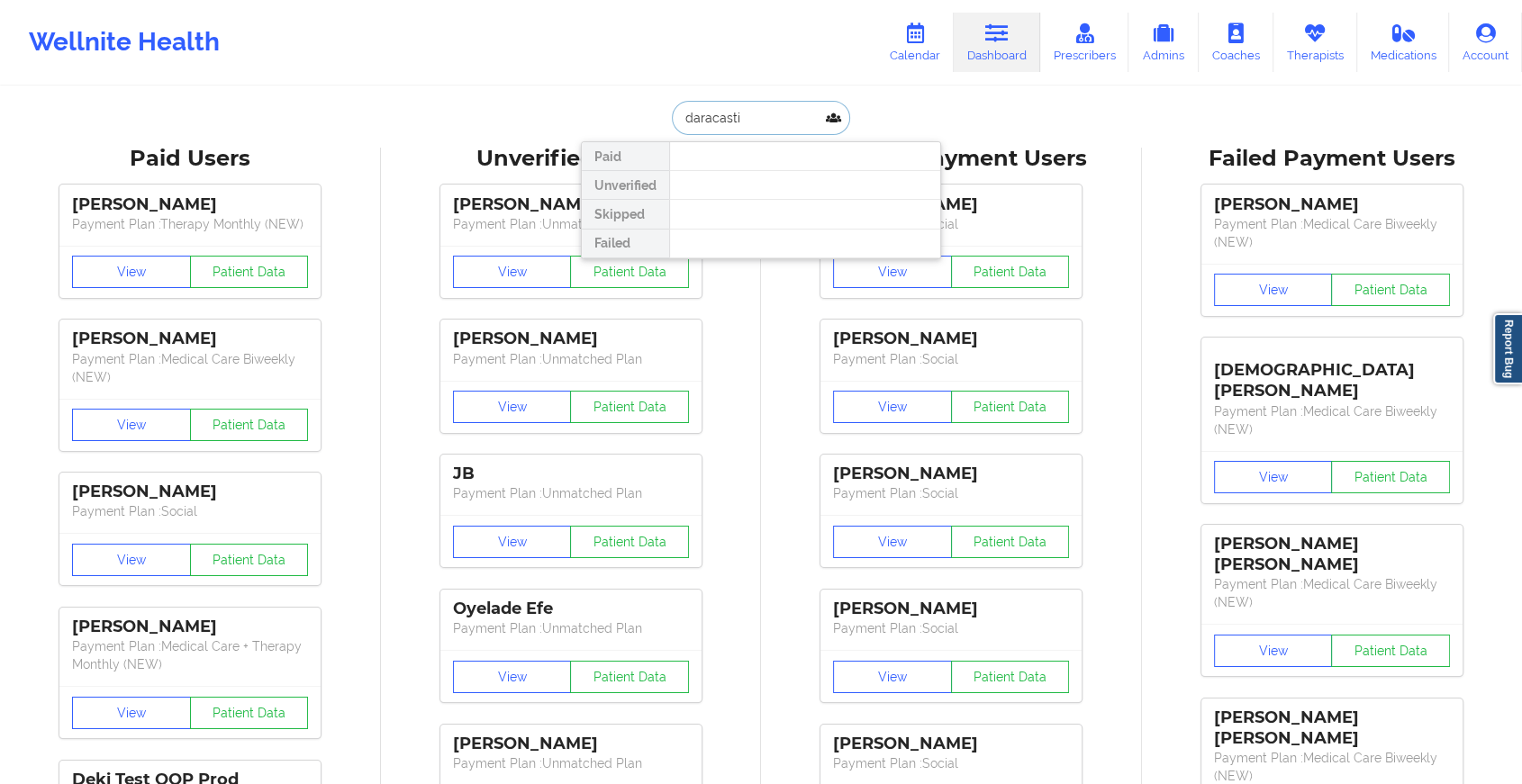
type input "[PERSON_NAME]"
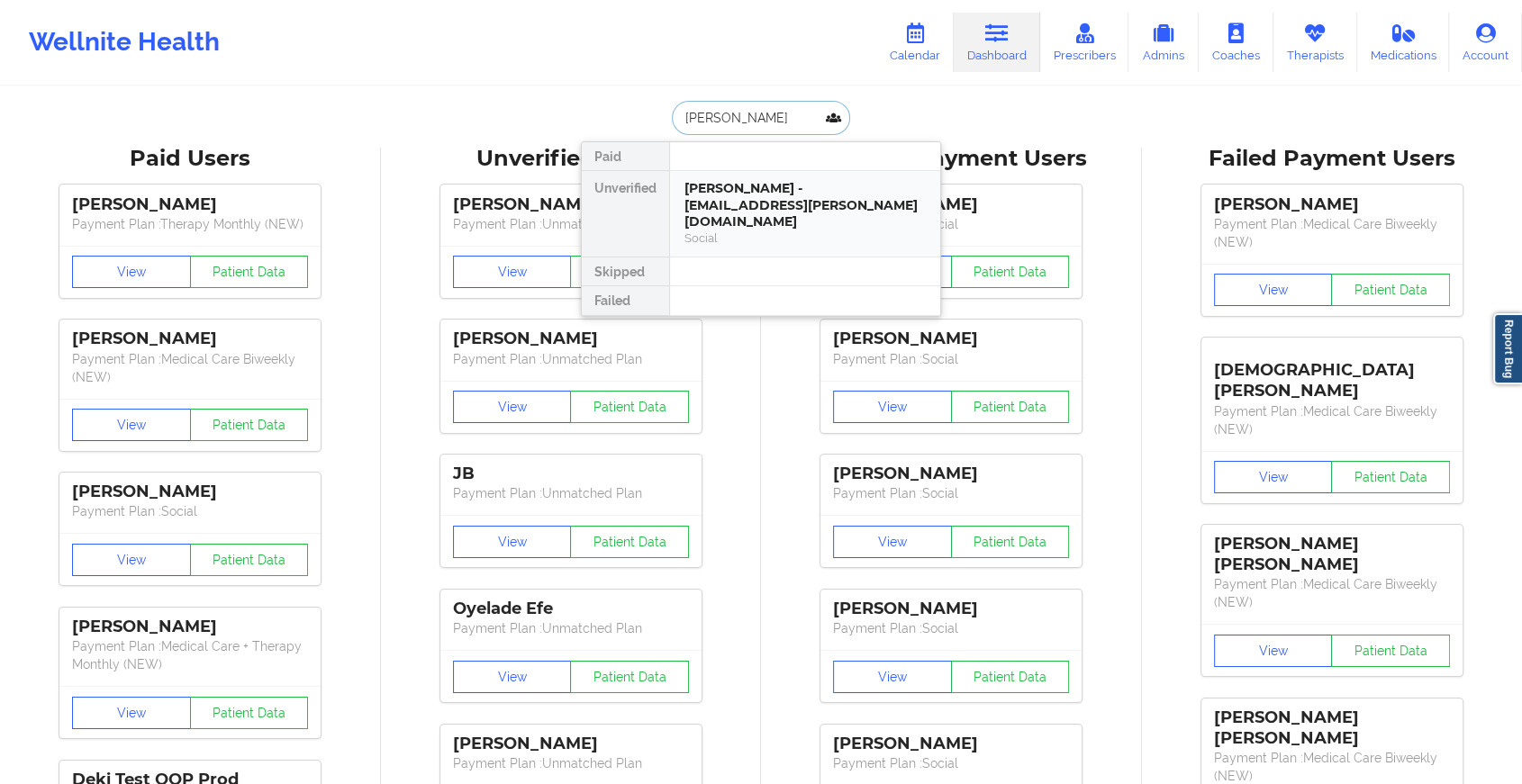
click at [777, 192] on div "[PERSON_NAME] - [EMAIL_ADDRESS][PERSON_NAME][DOMAIN_NAME]" at bounding box center [805, 204] width 241 height 50
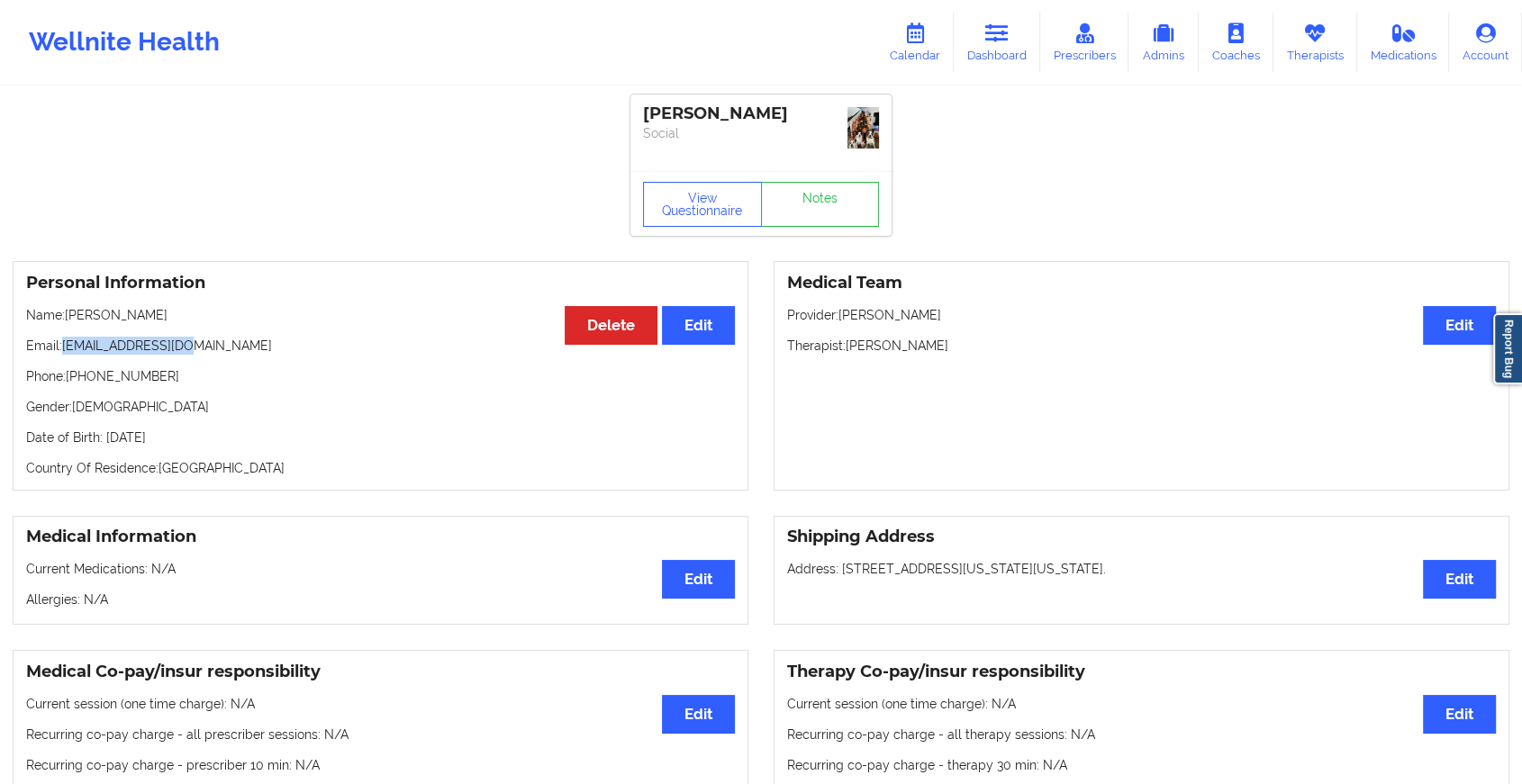
drag, startPoint x: 64, startPoint y: 341, endPoint x: 201, endPoint y: 339, distance: 137.0
click at [201, 339] on p "Email: [EMAIL_ADDRESS][DOMAIN_NAME]" at bounding box center [380, 345] width 709 height 18
click at [831, 222] on link "Notes" at bounding box center [821, 204] width 119 height 45
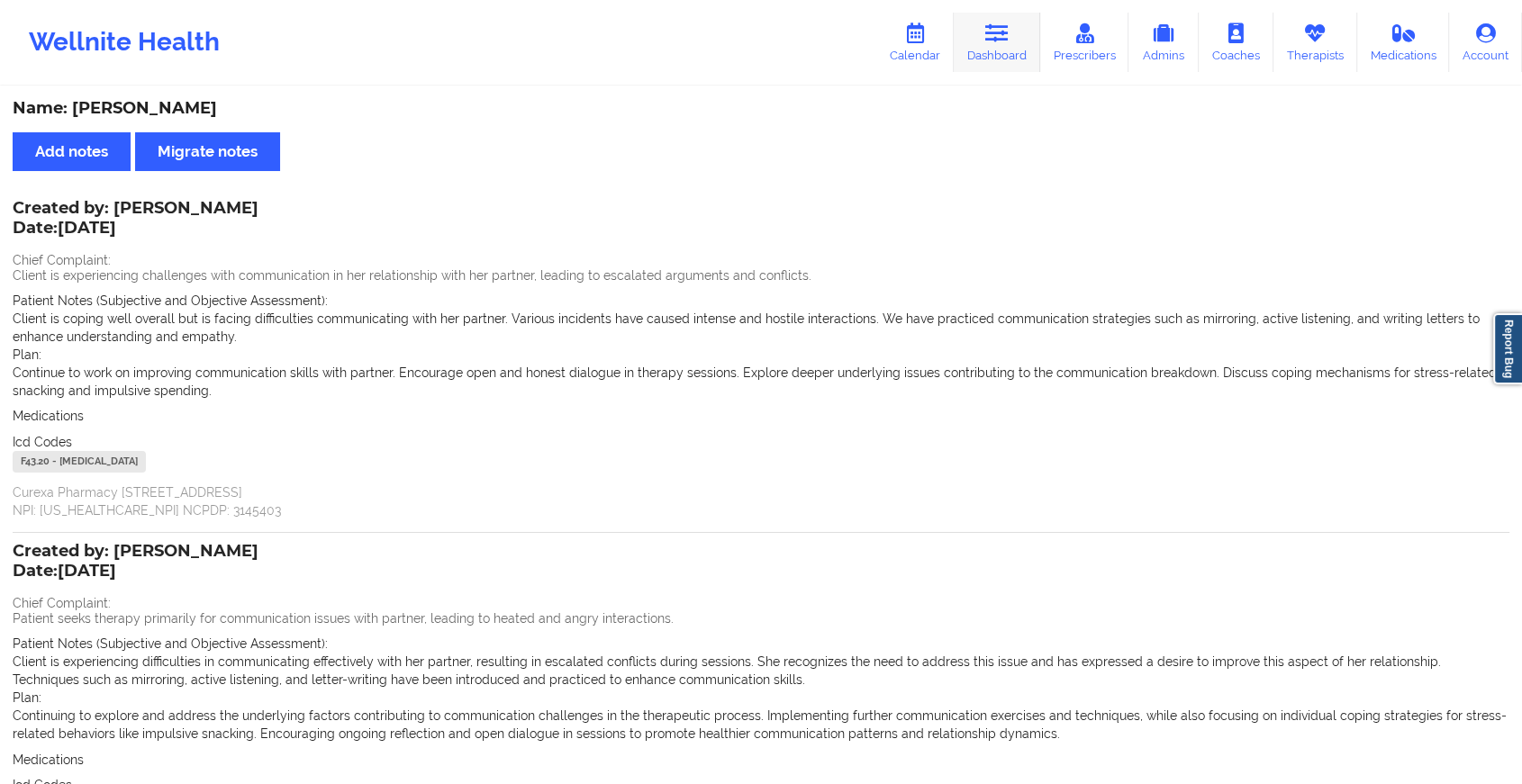
click at [981, 28] on link "Dashboard" at bounding box center [996, 42] width 86 height 60
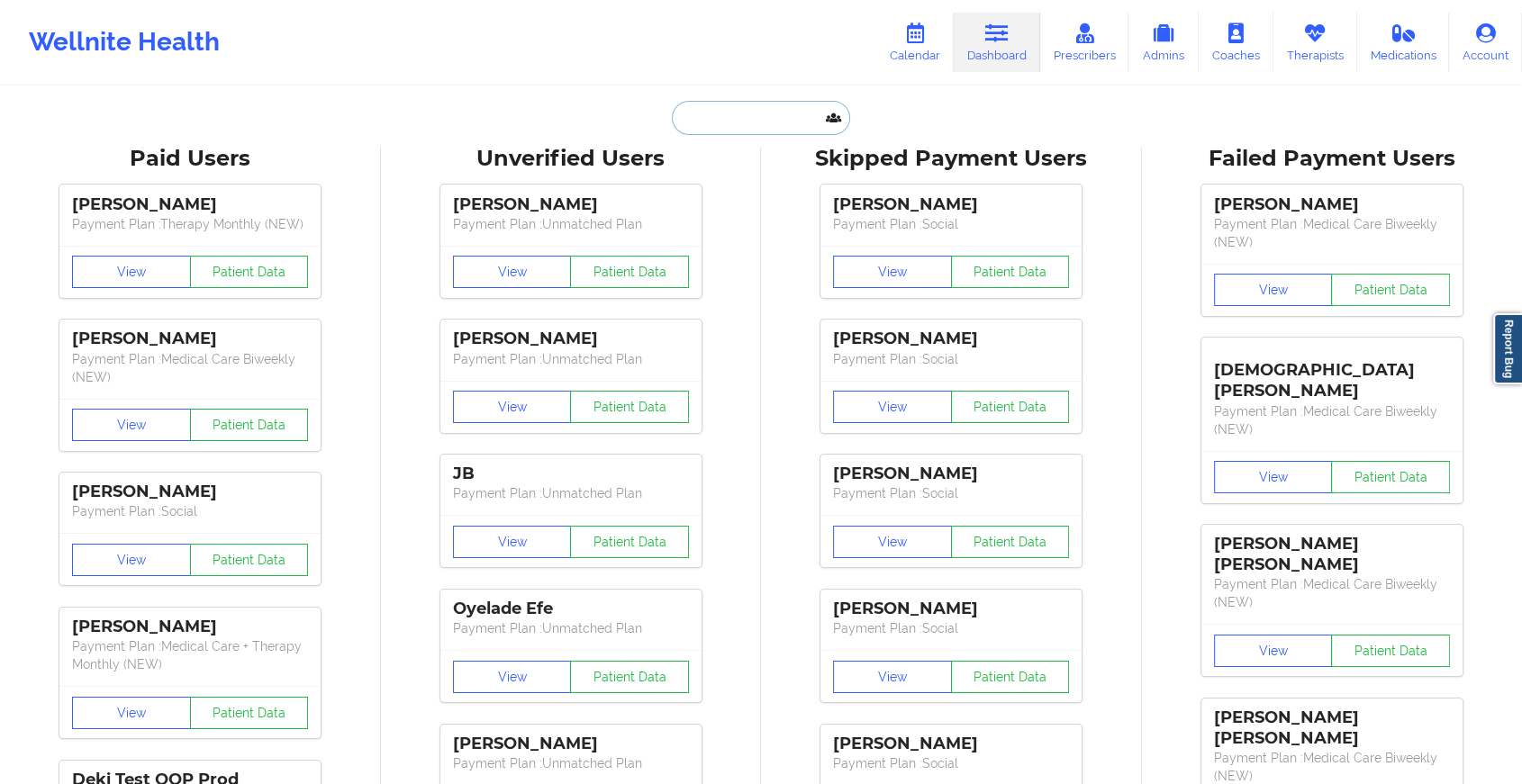
click at [768, 108] on input "text" at bounding box center [761, 118] width 179 height 34
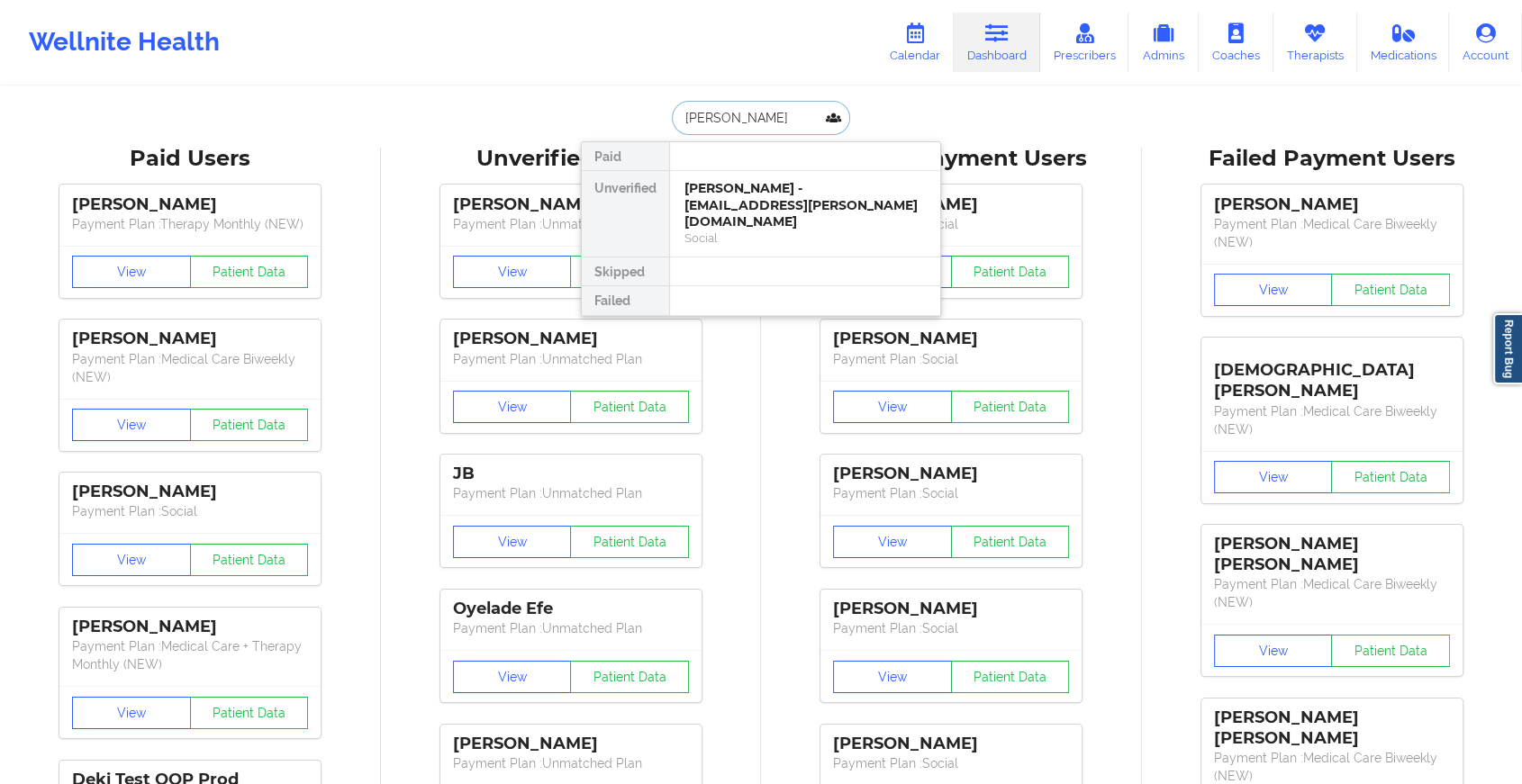
type input "[PERSON_NAME]"
click at [724, 209] on div "[PERSON_NAME] - [EMAIL_ADDRESS][DOMAIN_NAME]" at bounding box center [805, 196] width 241 height 33
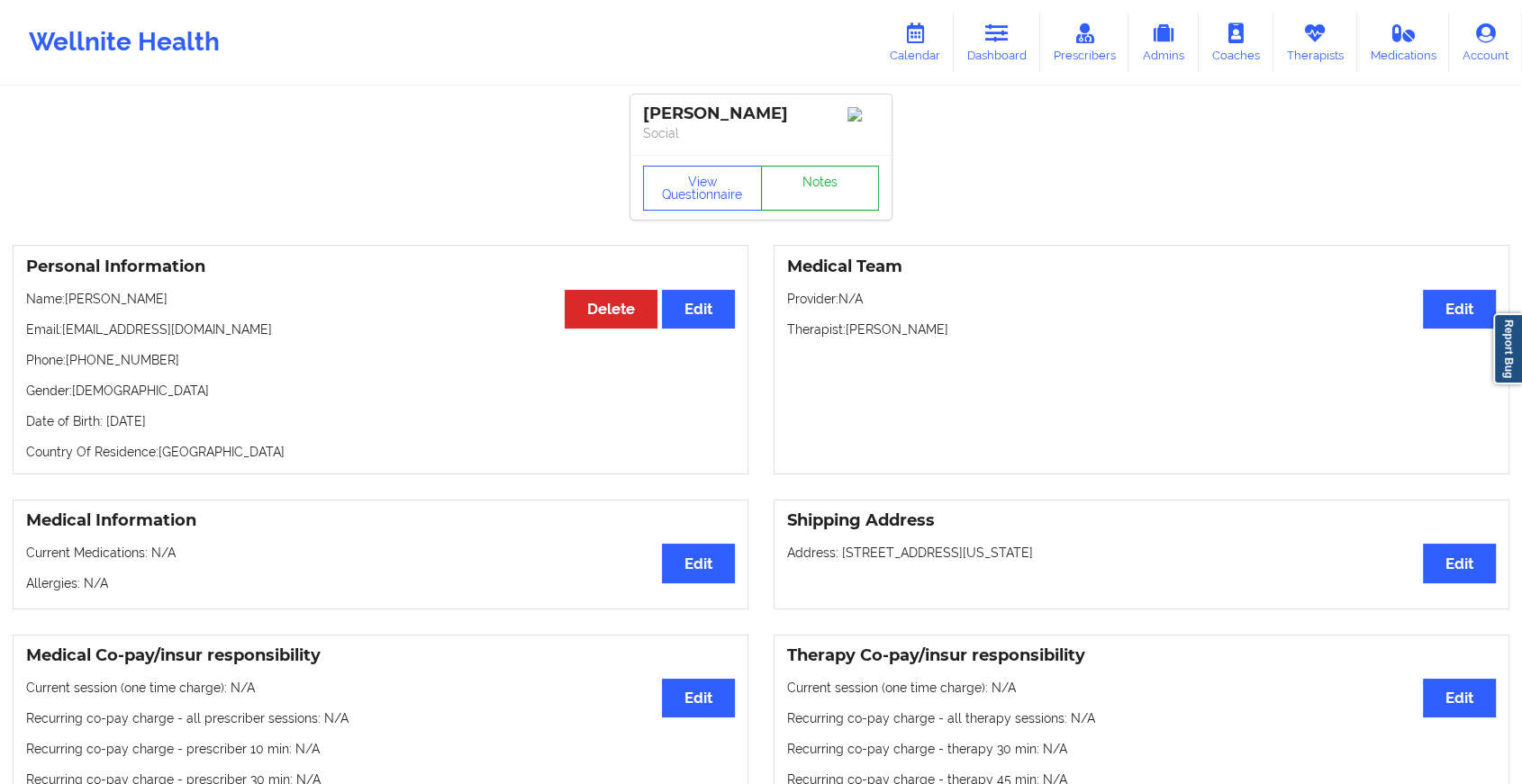
click at [765, 211] on link "Notes" at bounding box center [821, 188] width 119 height 45
